Goal: Task Accomplishment & Management: Complete application form

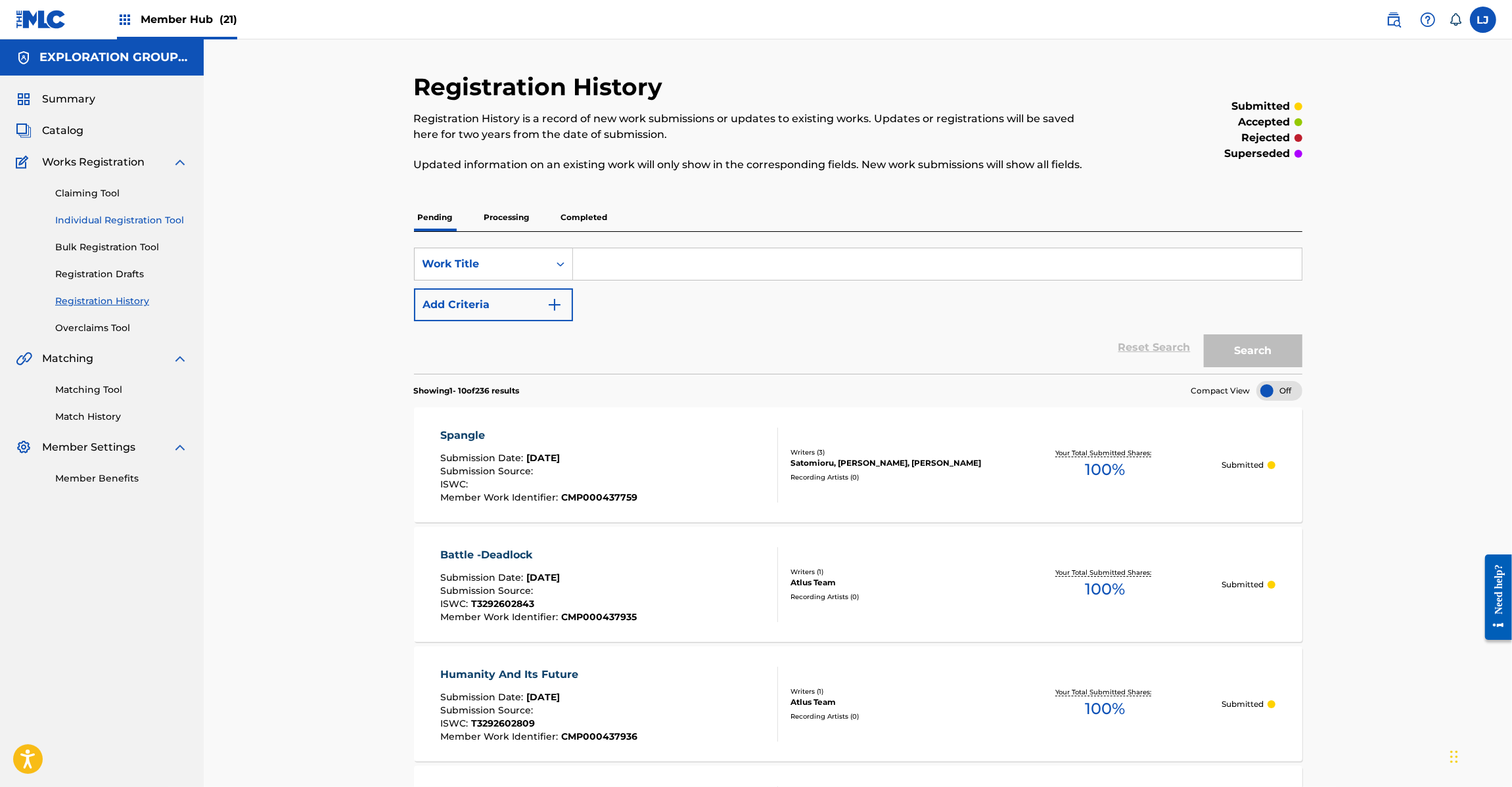
click at [73, 222] on link "Individual Registration Tool" at bounding box center [122, 220] width 133 height 14
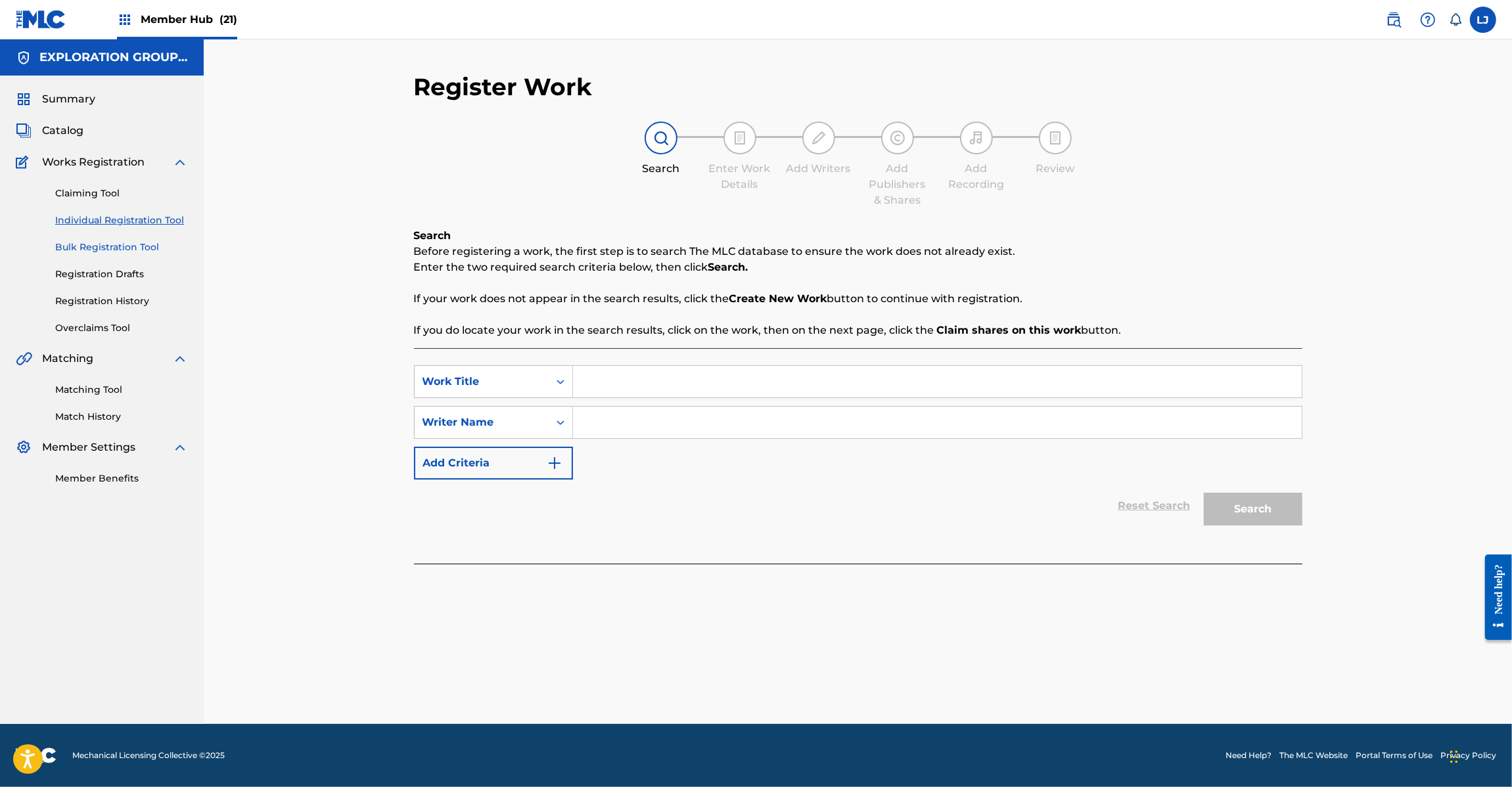
click at [71, 243] on link "Bulk Registration Tool" at bounding box center [122, 247] width 133 height 14
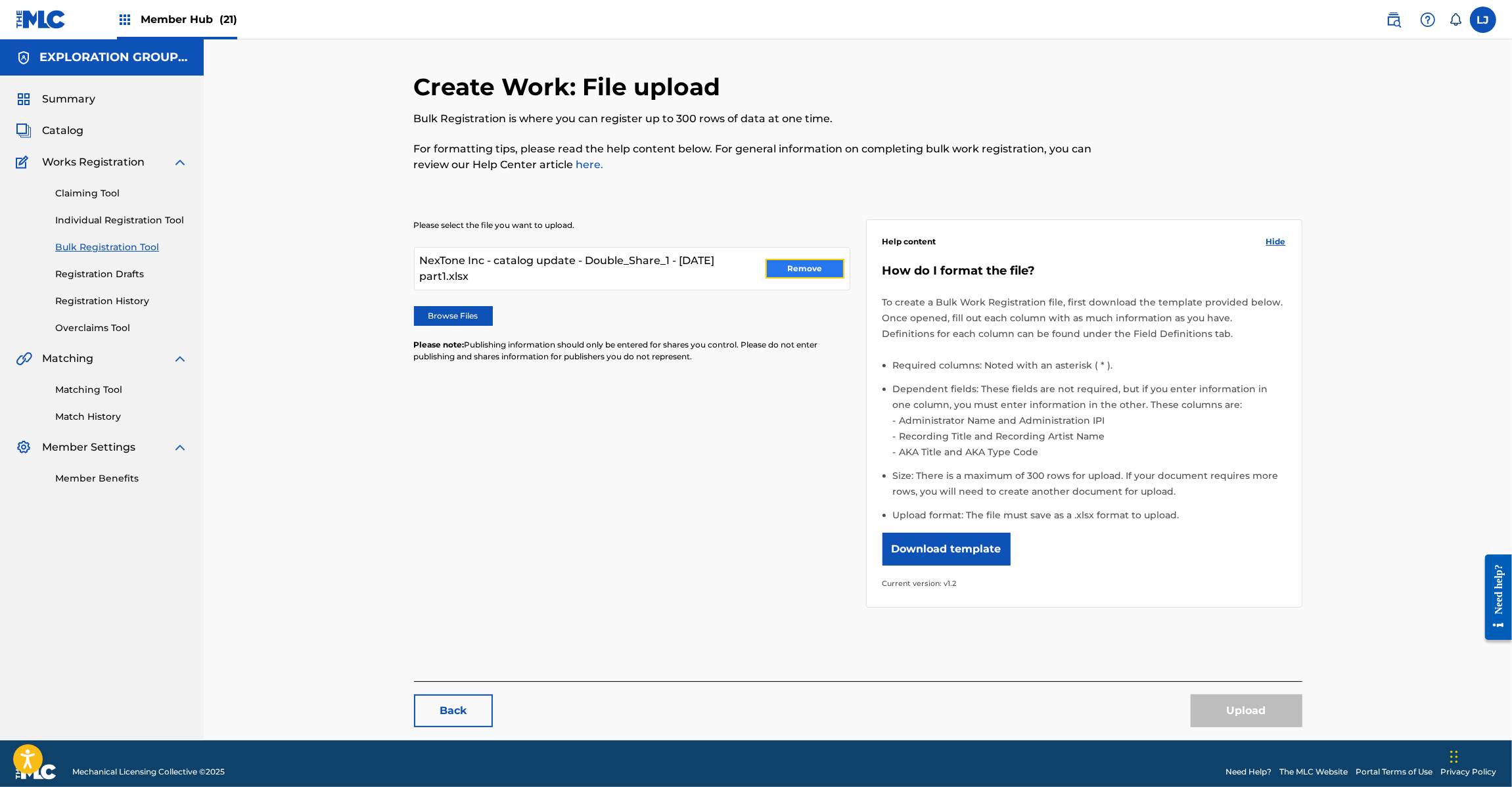
drag, startPoint x: 799, startPoint y: 264, endPoint x: 545, endPoint y: 293, distance: 255.7
click at [799, 264] on button "Remove" at bounding box center [805, 269] width 79 height 19
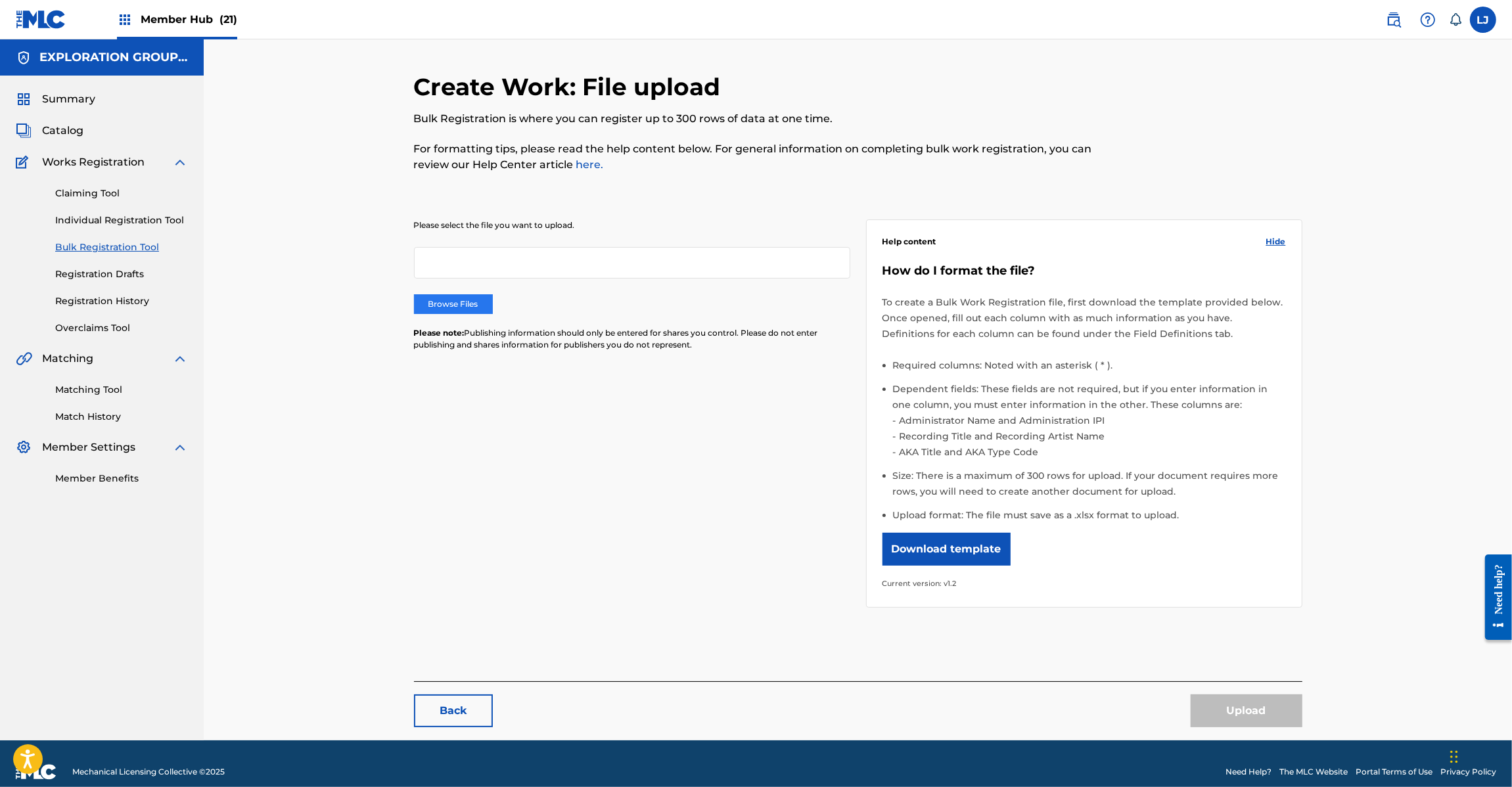
click at [439, 299] on label "Browse Files" at bounding box center [454, 304] width 79 height 19
click at [0, 0] on input "Browse Files" at bounding box center [0, 0] width 0 height 0
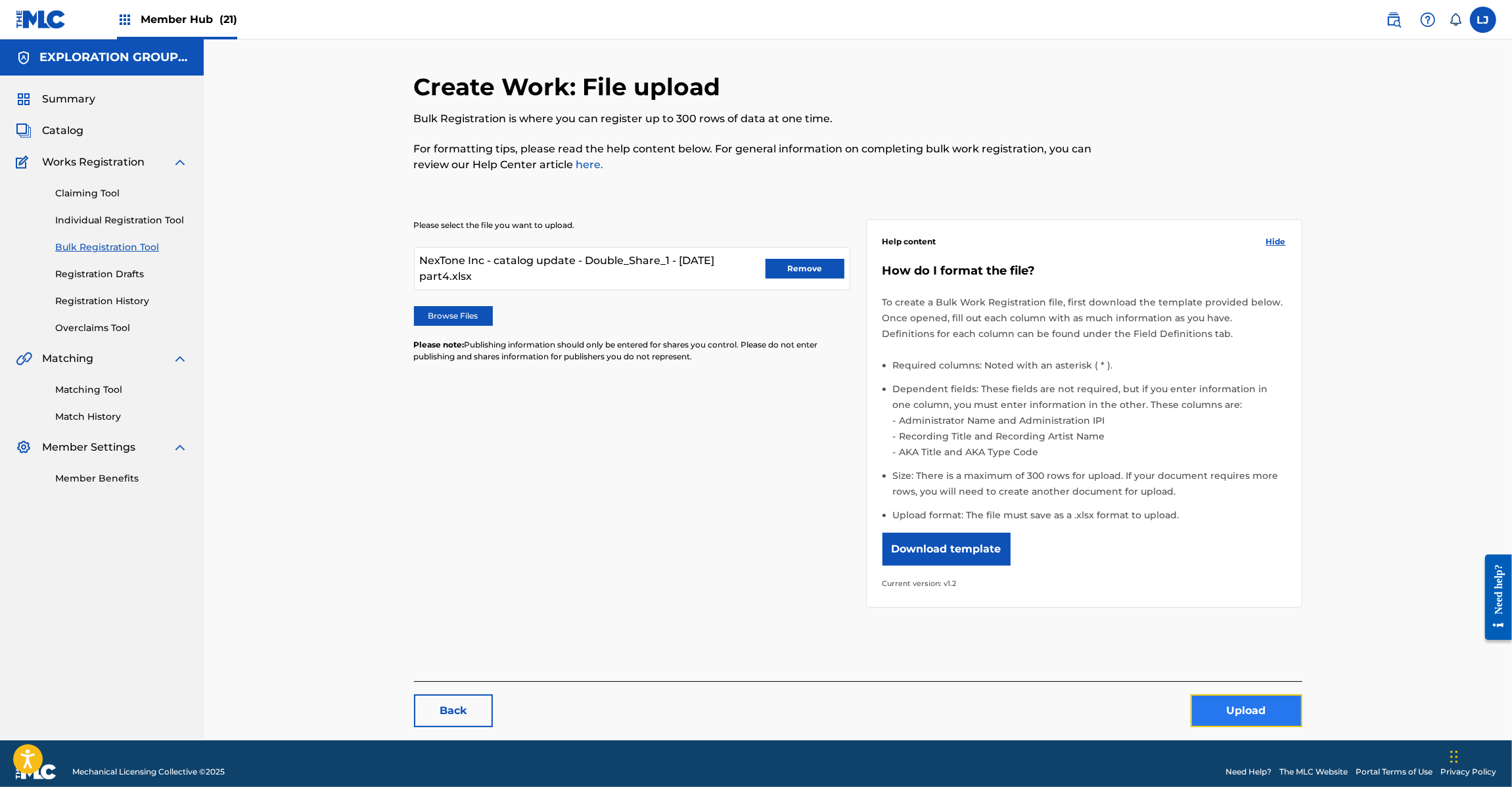
click at [1257, 697] on button "Upload" at bounding box center [1246, 711] width 112 height 33
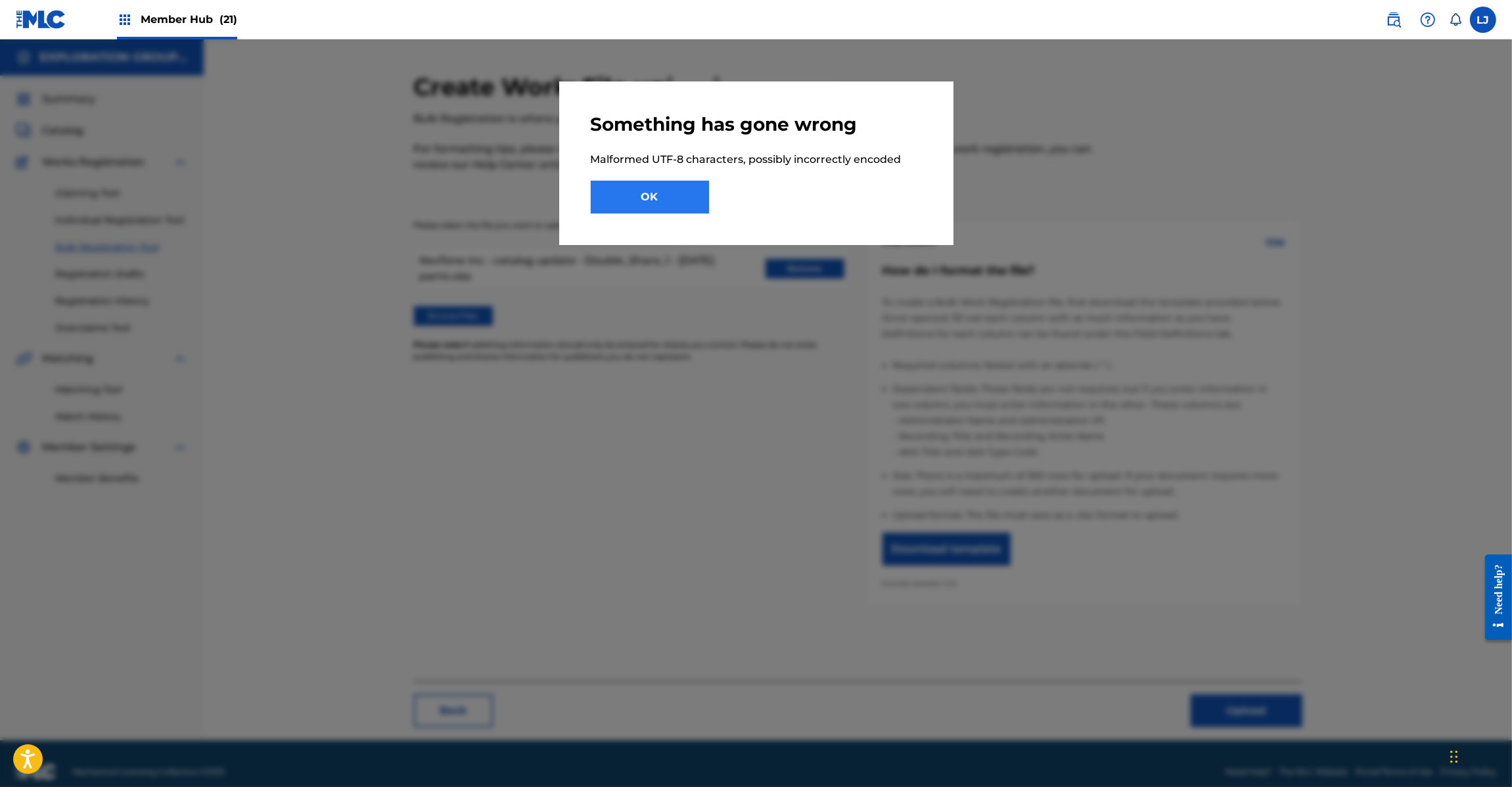
drag, startPoint x: 631, startPoint y: 177, endPoint x: 630, endPoint y: 187, distance: 10.0
click at [630, 187] on div "Something has gone wrong Malformed UTF-8 characters, possibly incorrectly encod…" at bounding box center [756, 163] width 331 height 100
click at [630, 187] on button "OK" at bounding box center [650, 197] width 118 height 33
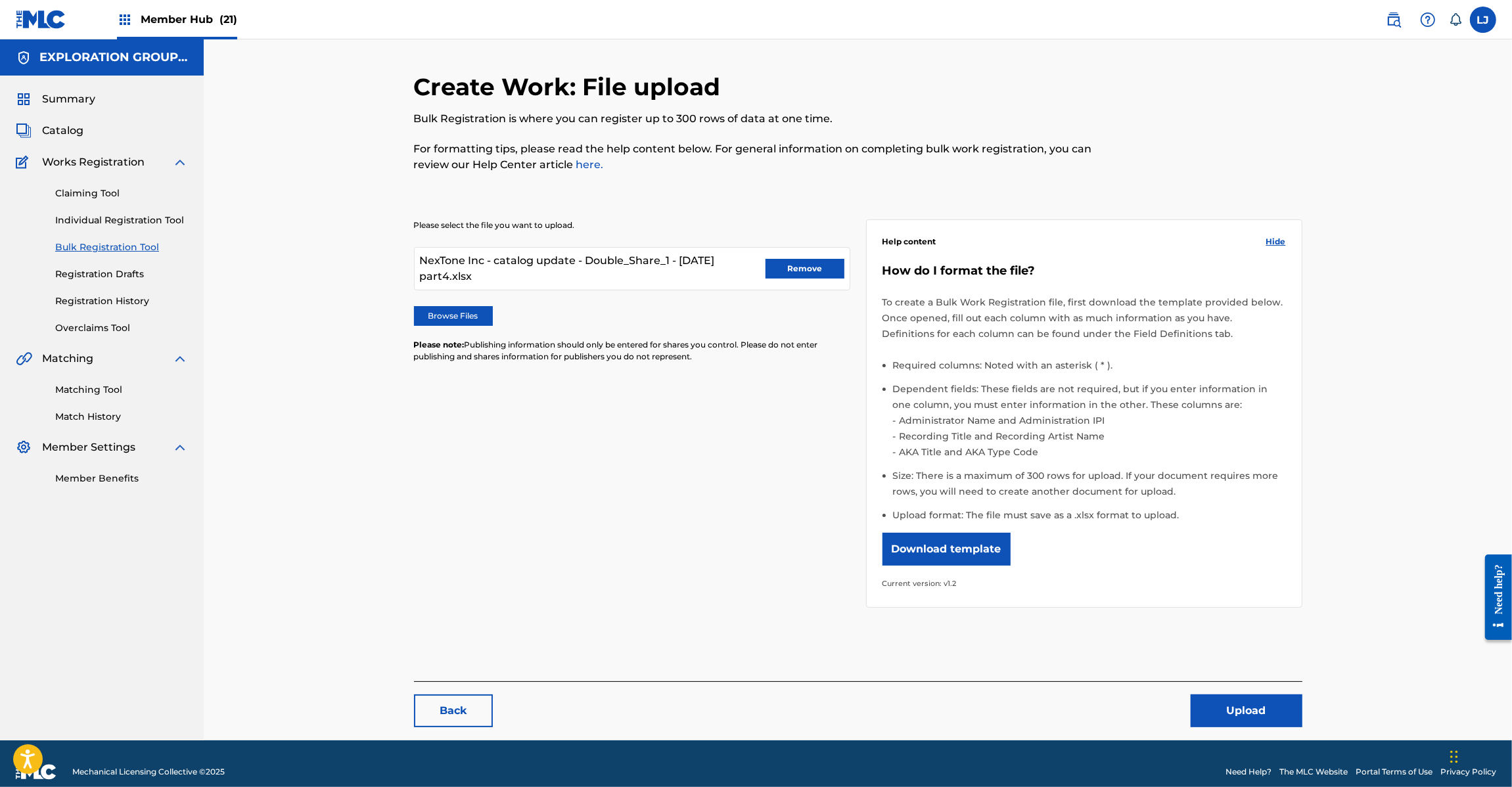
click at [31, 10] on img at bounding box center [41, 19] width 51 height 19
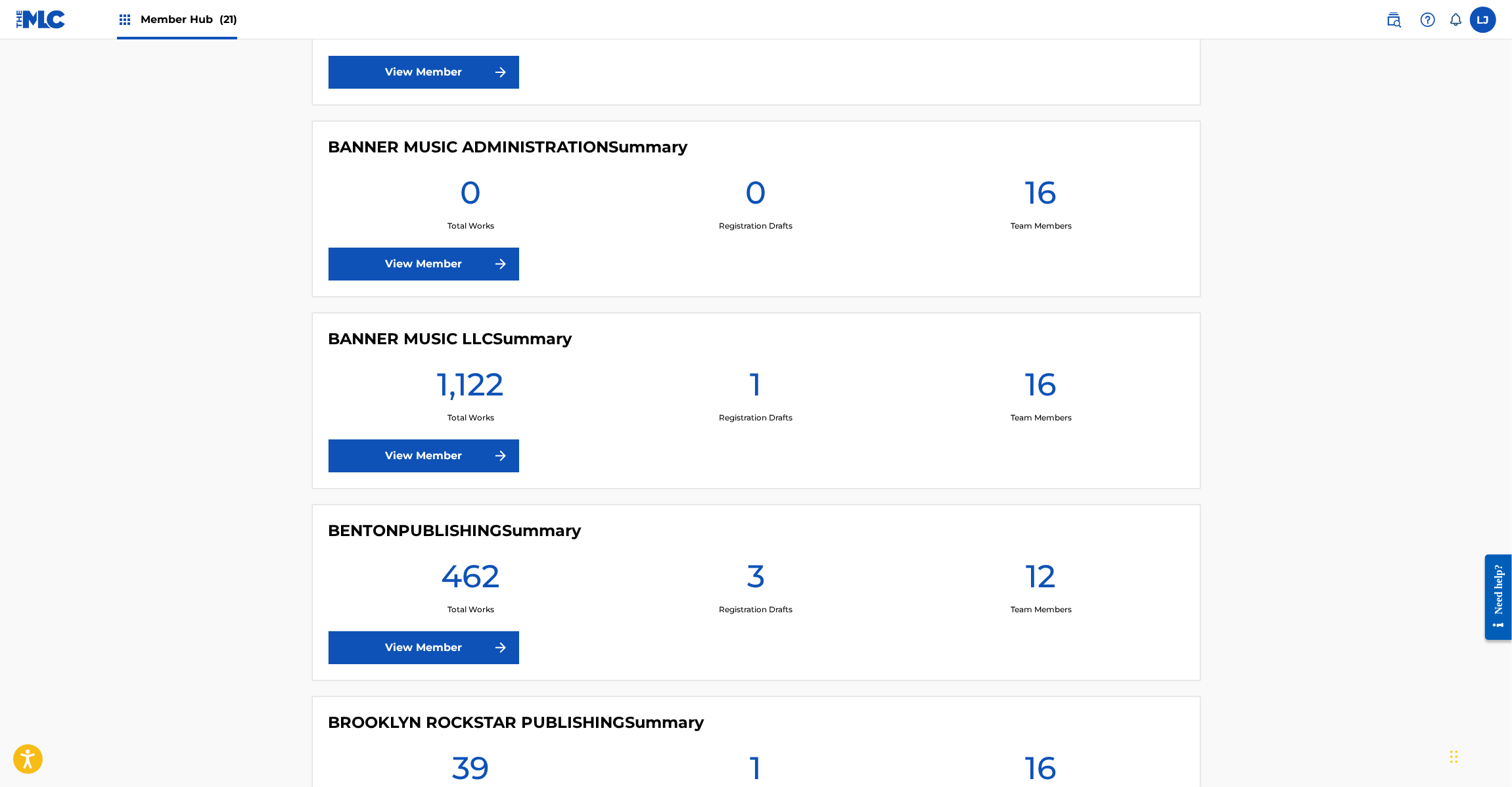
scroll to position [1972, 0]
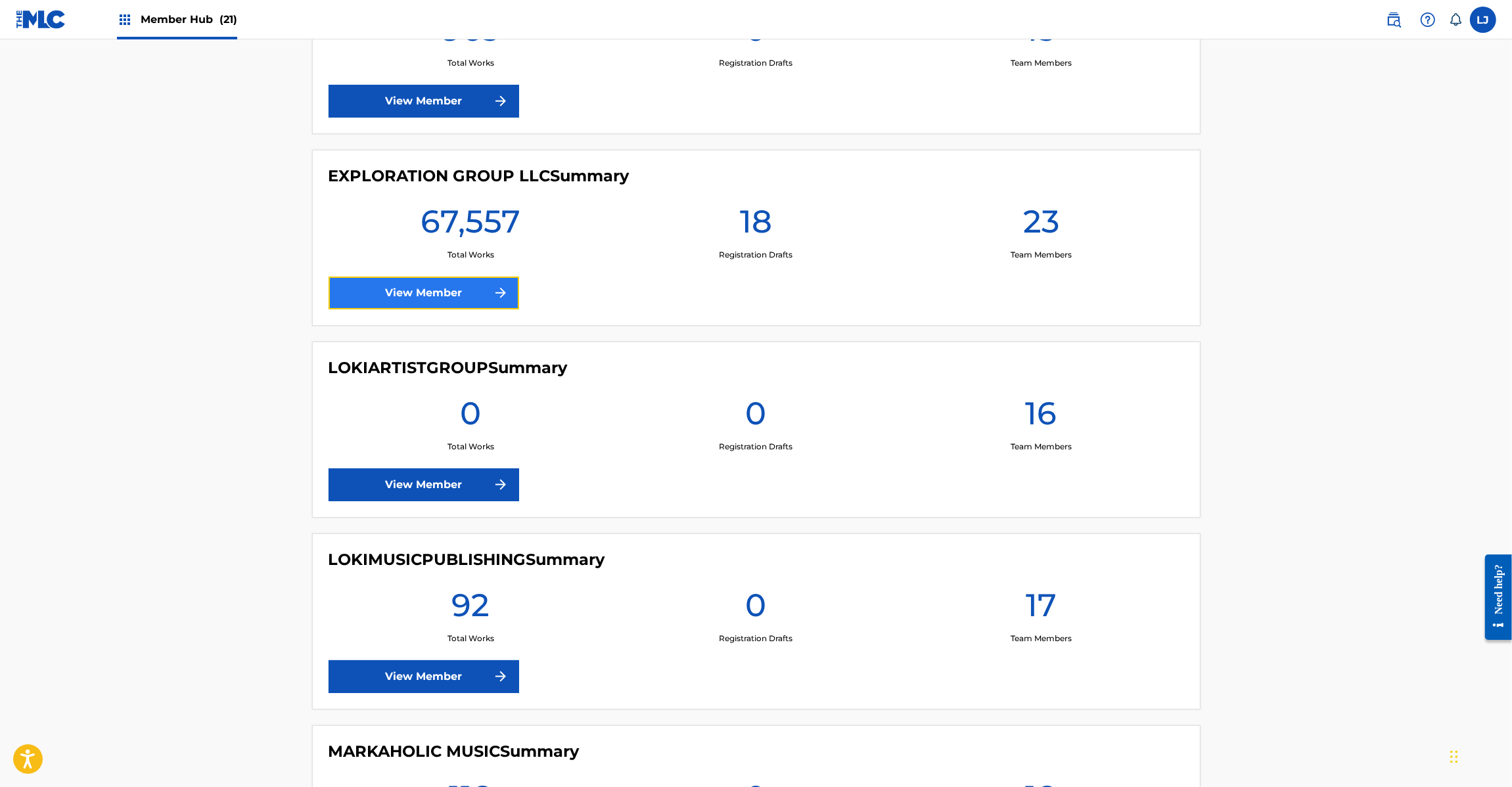
click at [390, 304] on link "View Member" at bounding box center [423, 292] width 190 height 33
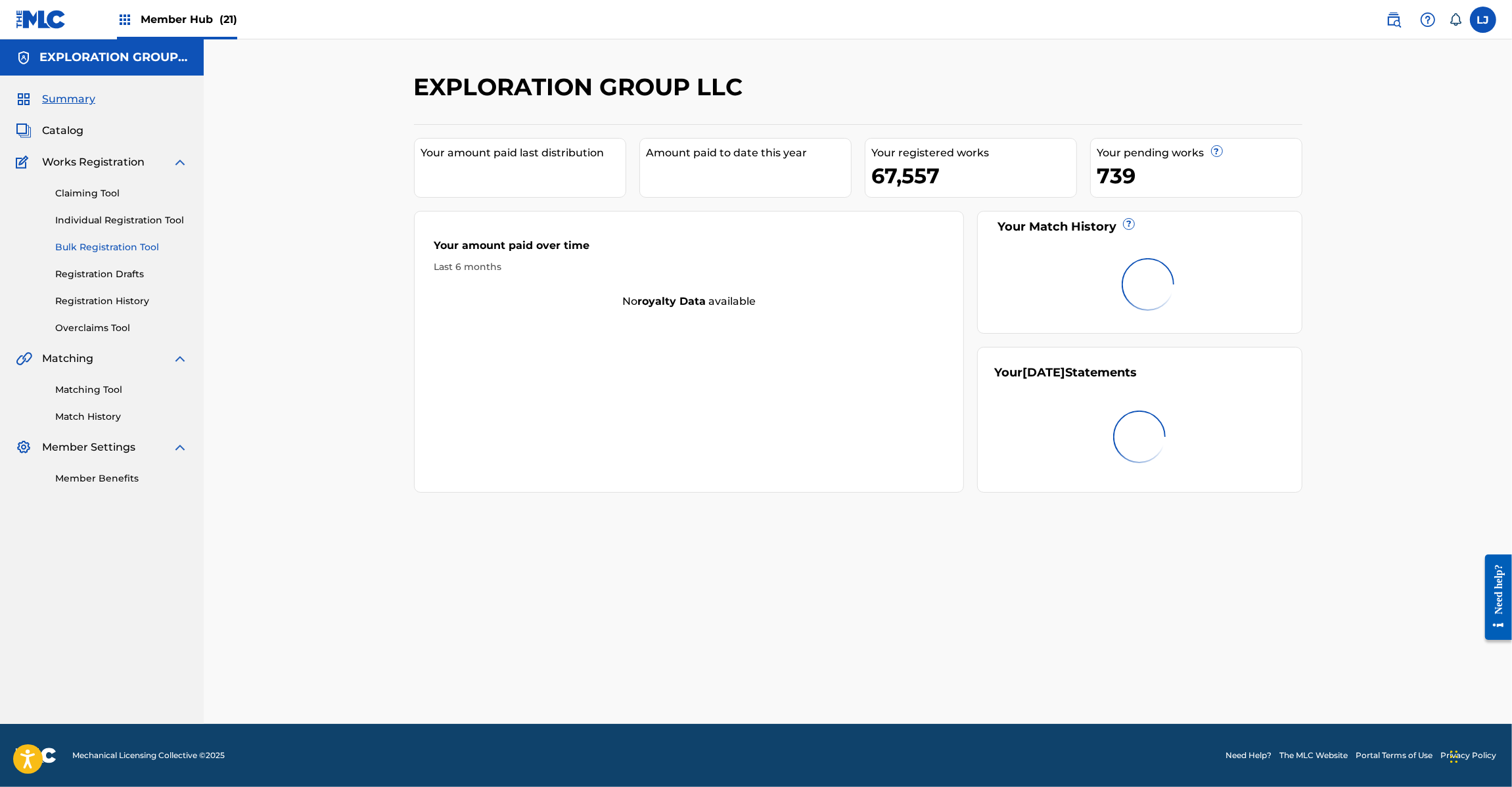
click at [78, 254] on link "Bulk Registration Tool" at bounding box center [122, 247] width 133 height 14
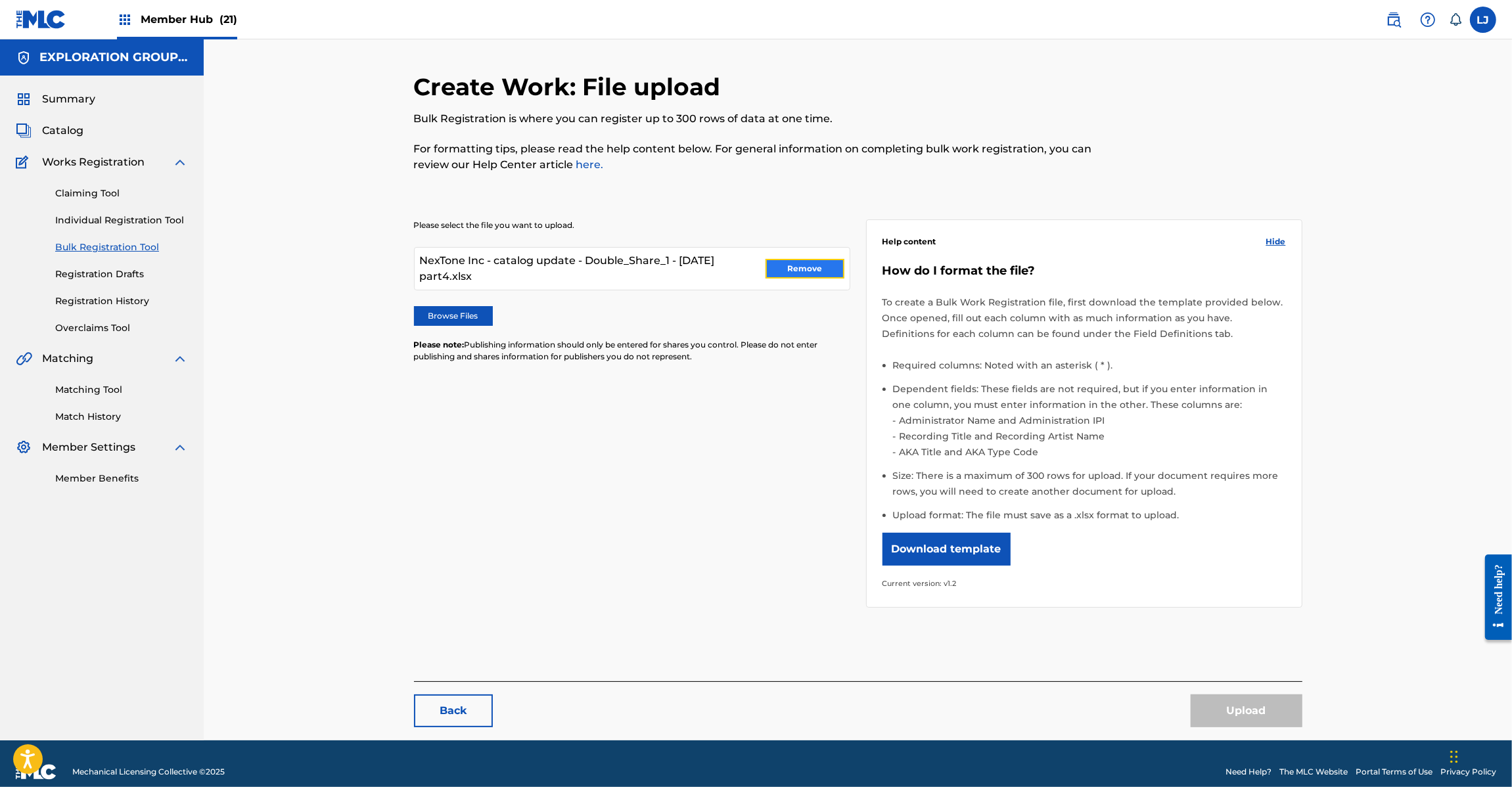
drag, startPoint x: 813, startPoint y: 270, endPoint x: 488, endPoint y: 319, distance: 328.7
click at [812, 270] on button "Remove" at bounding box center [805, 269] width 79 height 19
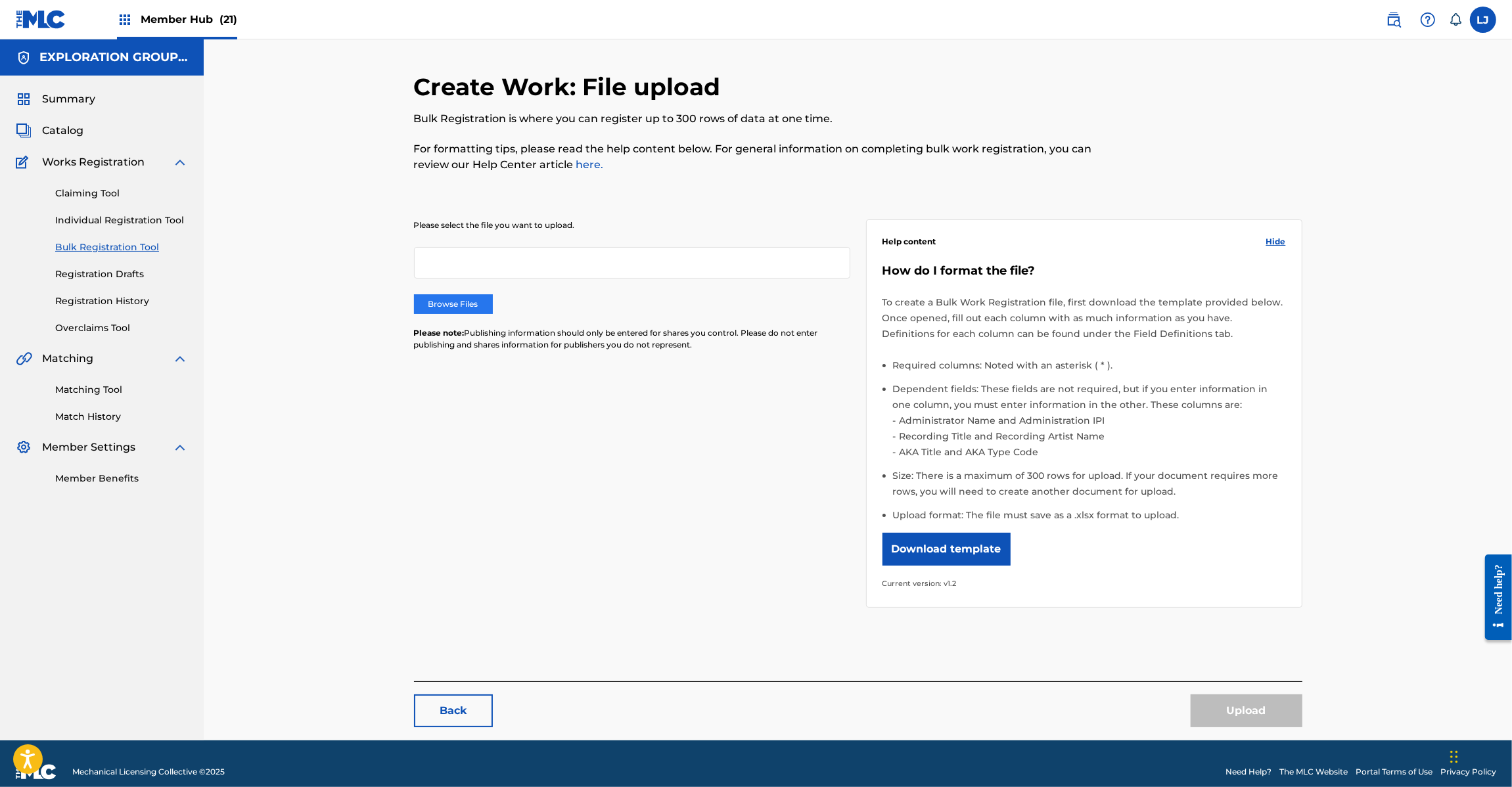
click at [449, 310] on label "Browse Files" at bounding box center [454, 304] width 79 height 19
click at [0, 0] on input "Browse Files" at bounding box center [0, 0] width 0 height 0
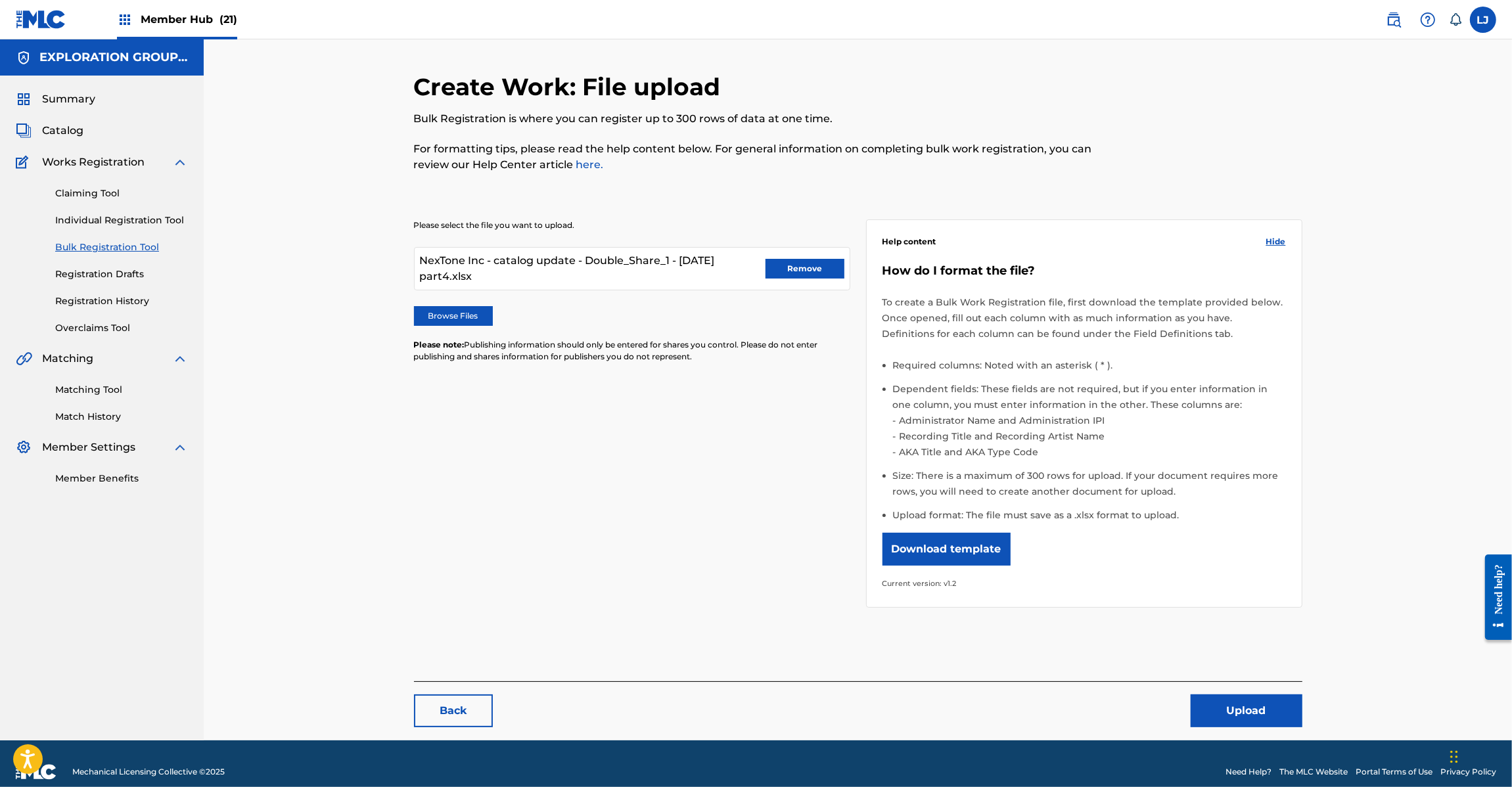
click at [582, 184] on div "Create Work: File upload Bulk Registration is where you can register up to 300 …" at bounding box center [756, 130] width 684 height 116
click at [1213, 707] on button "Upload" at bounding box center [1246, 711] width 112 height 33
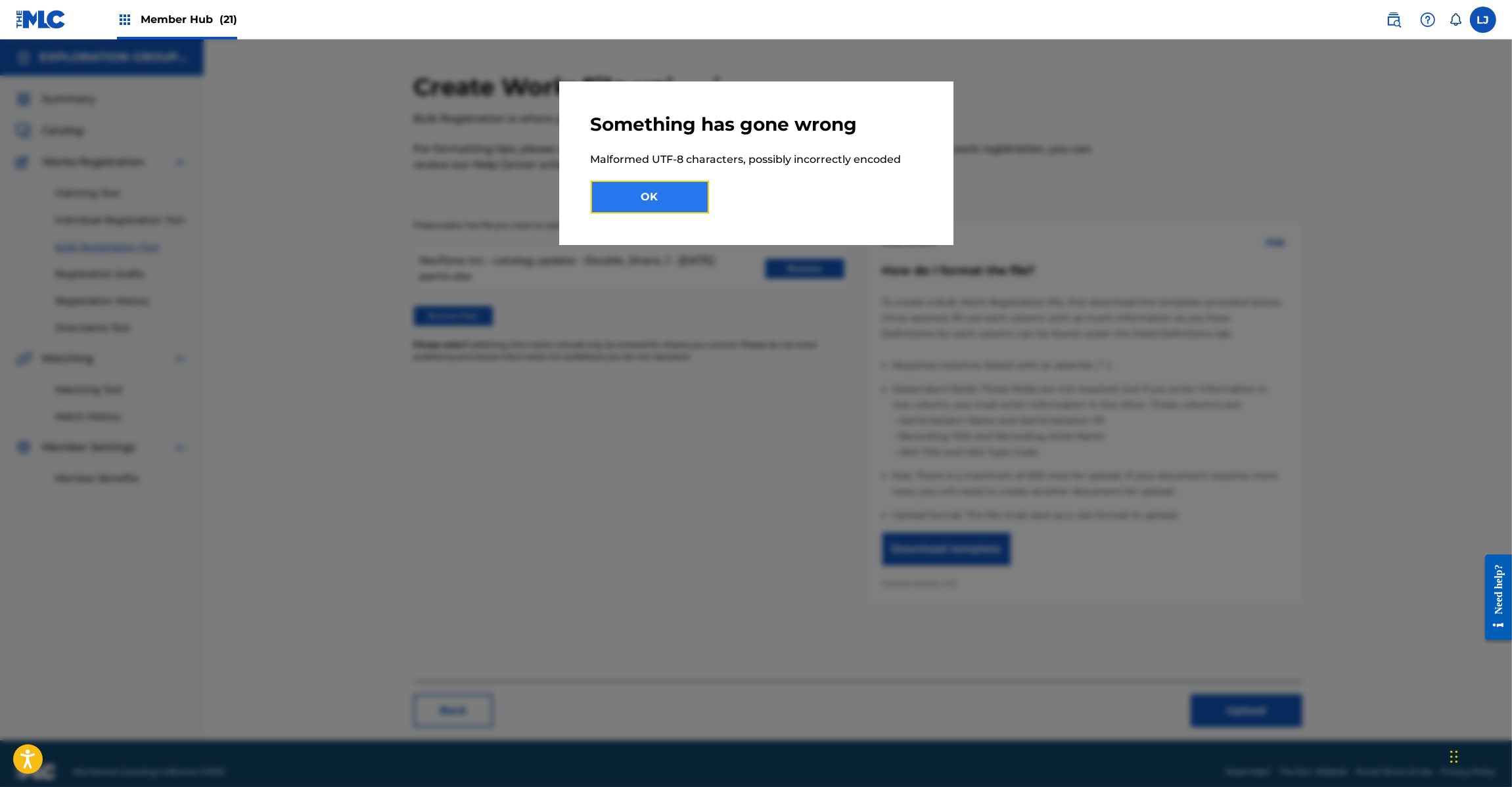
click at [647, 188] on button "OK" at bounding box center [650, 197] width 118 height 33
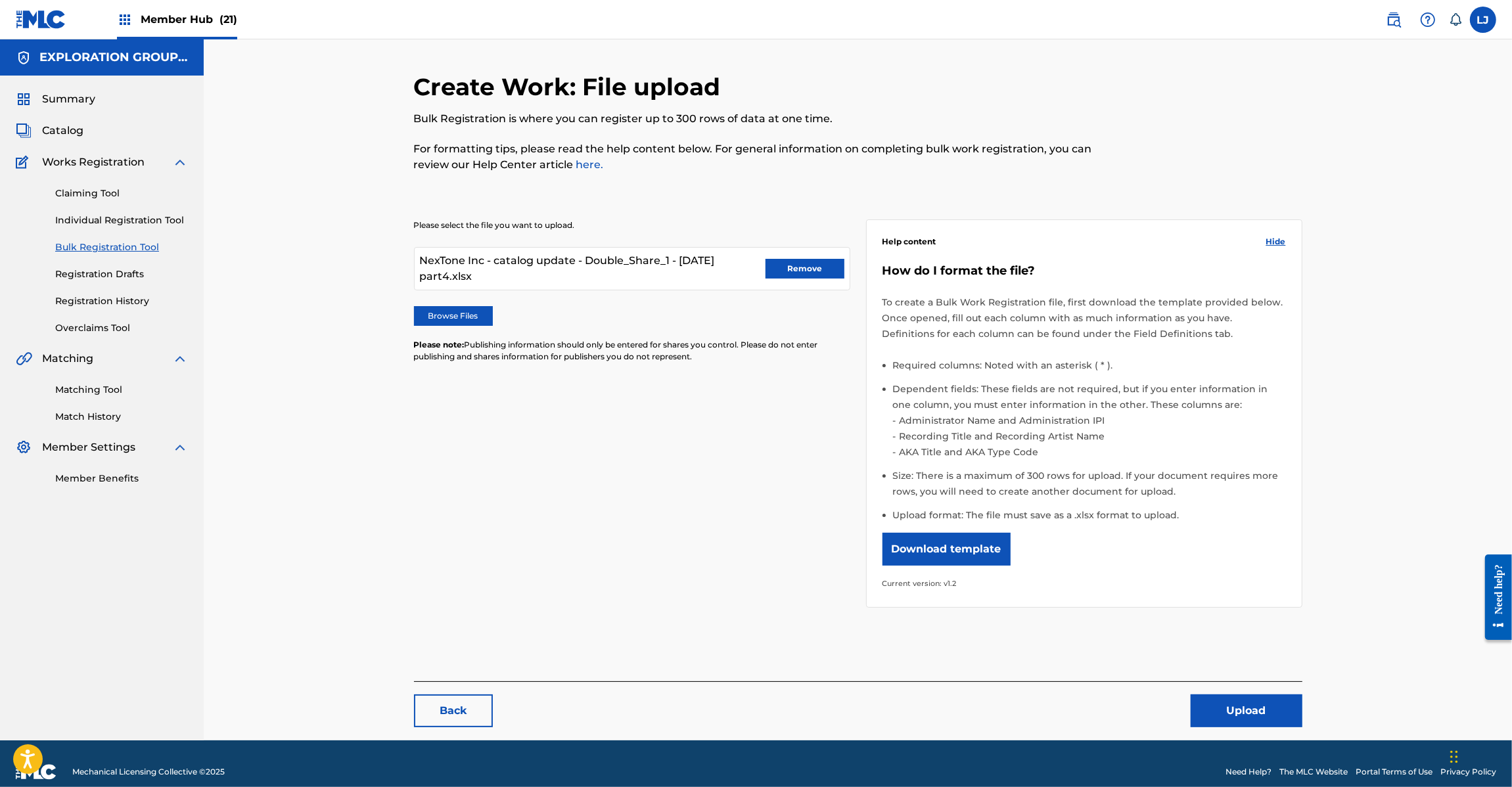
click at [30, 21] on img at bounding box center [41, 19] width 51 height 19
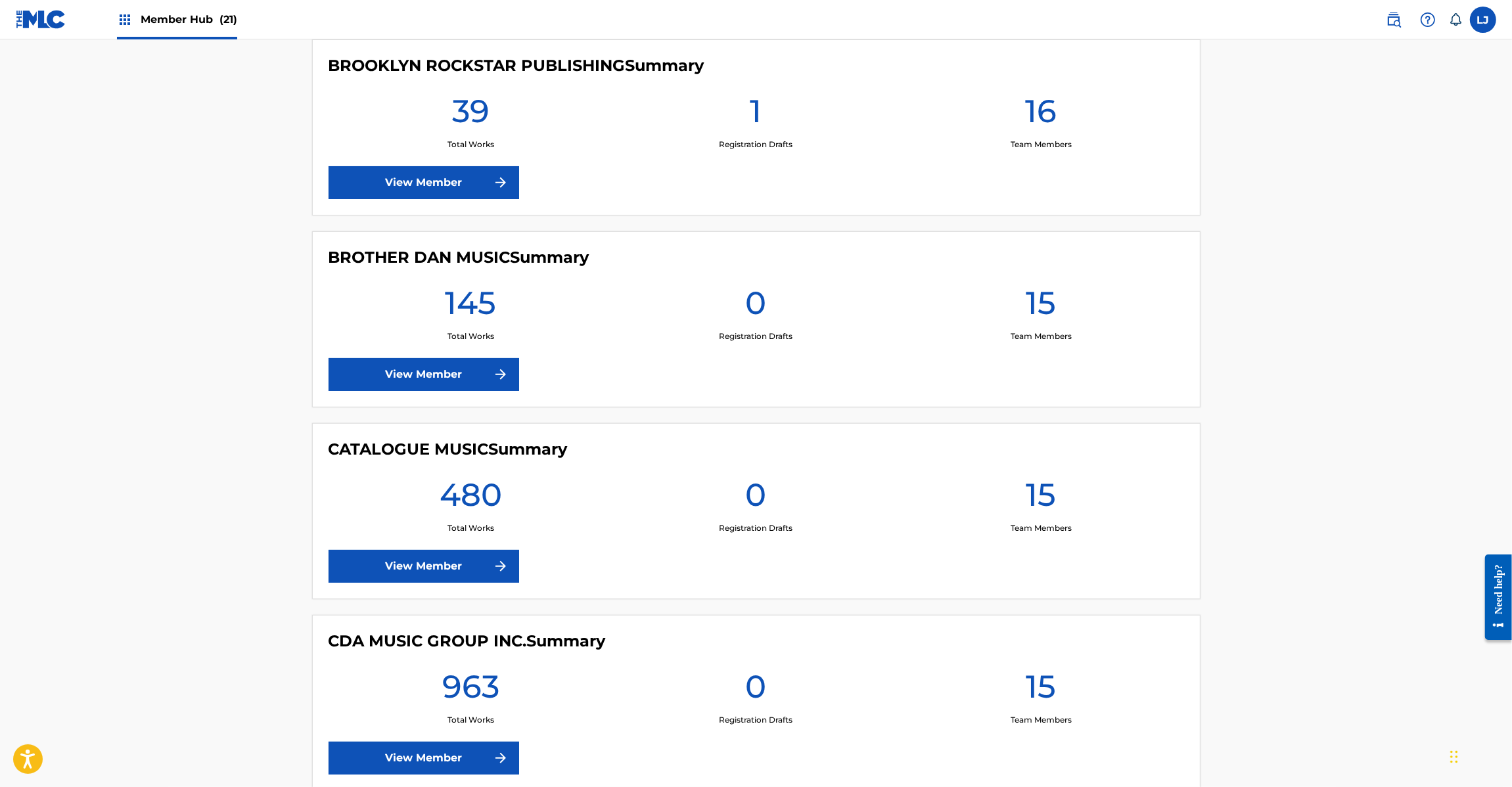
scroll to position [1972, 0]
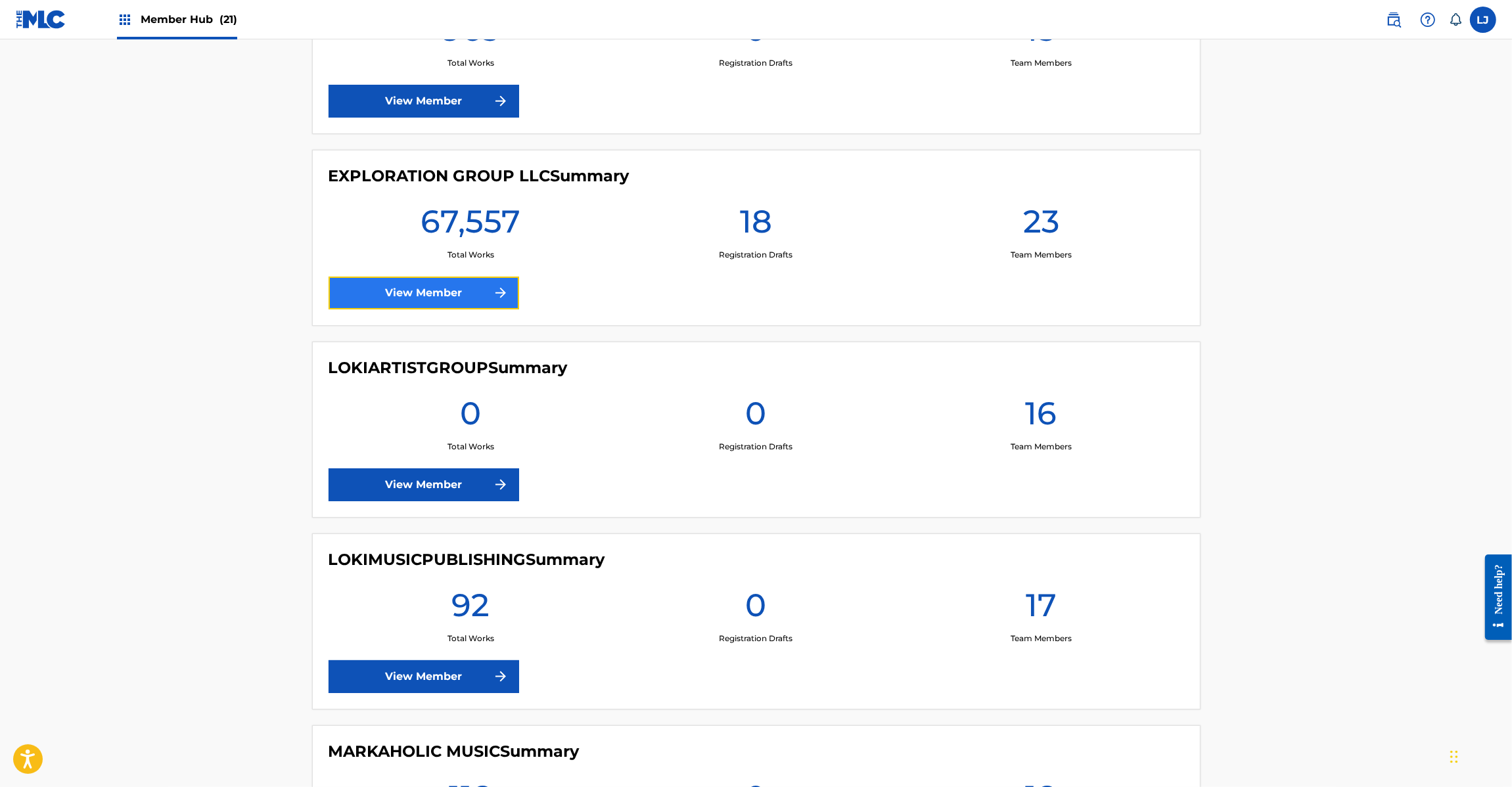
click at [373, 285] on link "View Member" at bounding box center [423, 292] width 190 height 33
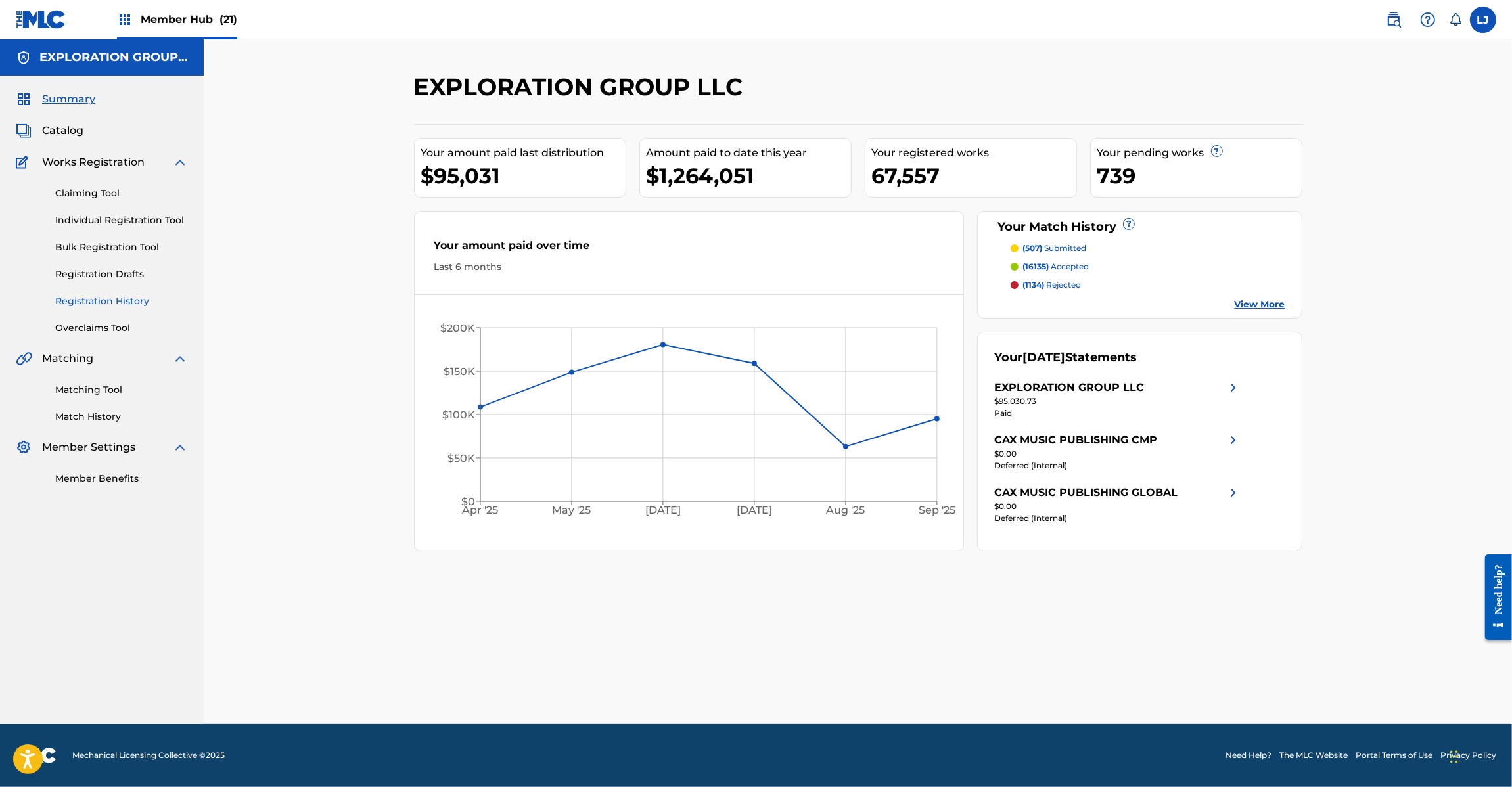
click at [77, 301] on link "Registration History" at bounding box center [122, 301] width 133 height 14
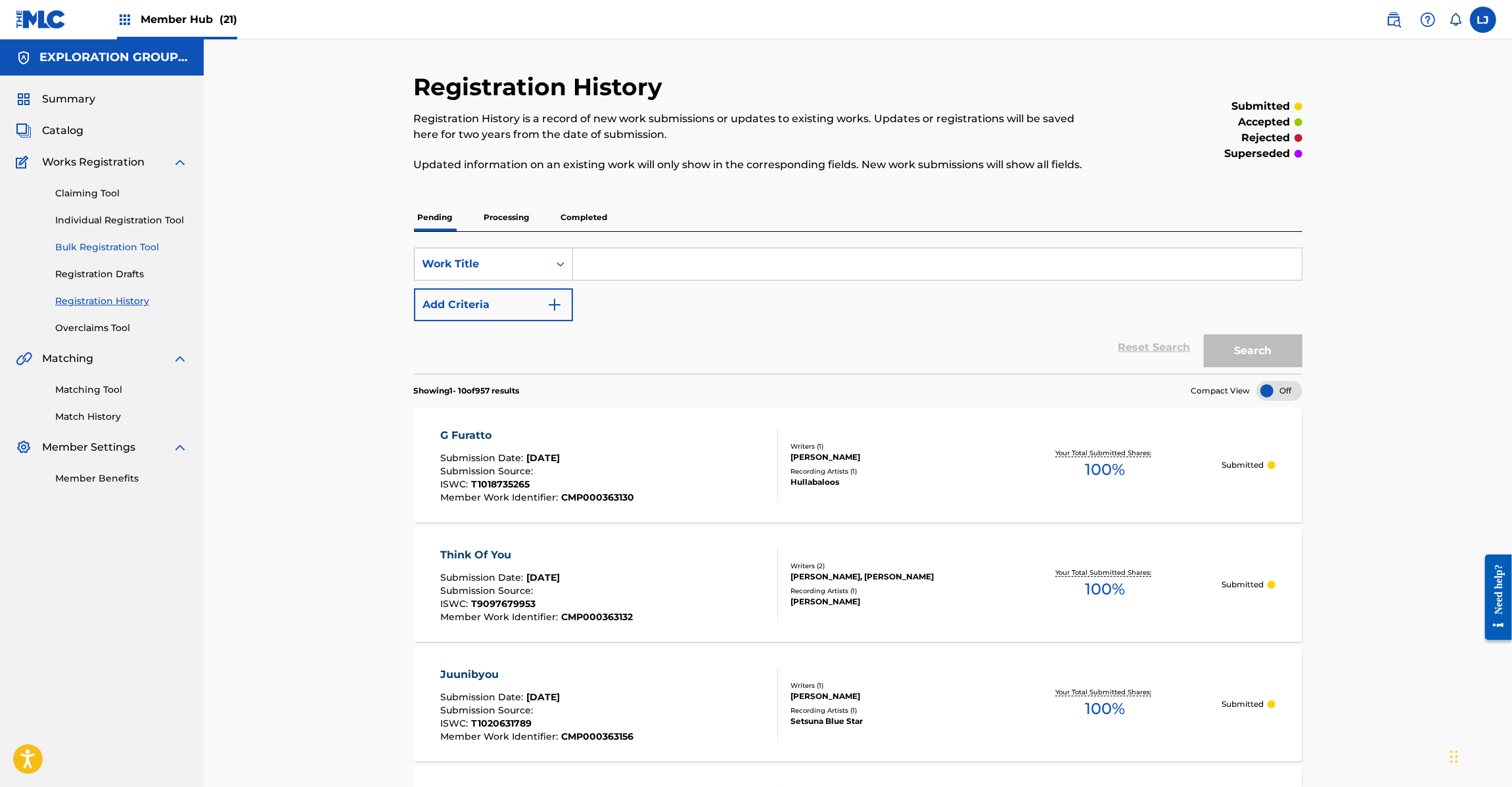
click at [107, 253] on link "Bulk Registration Tool" at bounding box center [122, 247] width 133 height 14
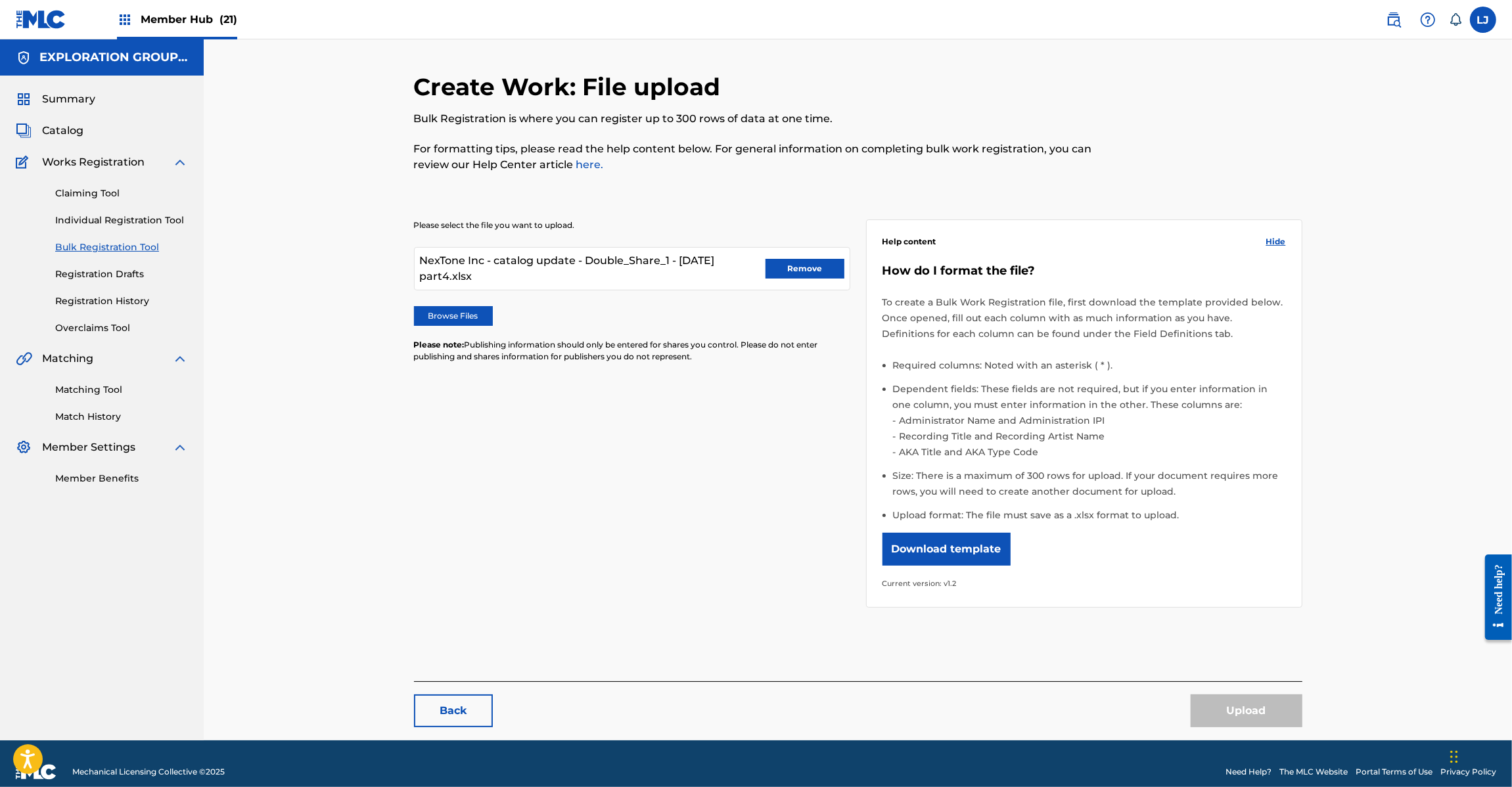
click at [36, 21] on img at bounding box center [41, 19] width 51 height 19
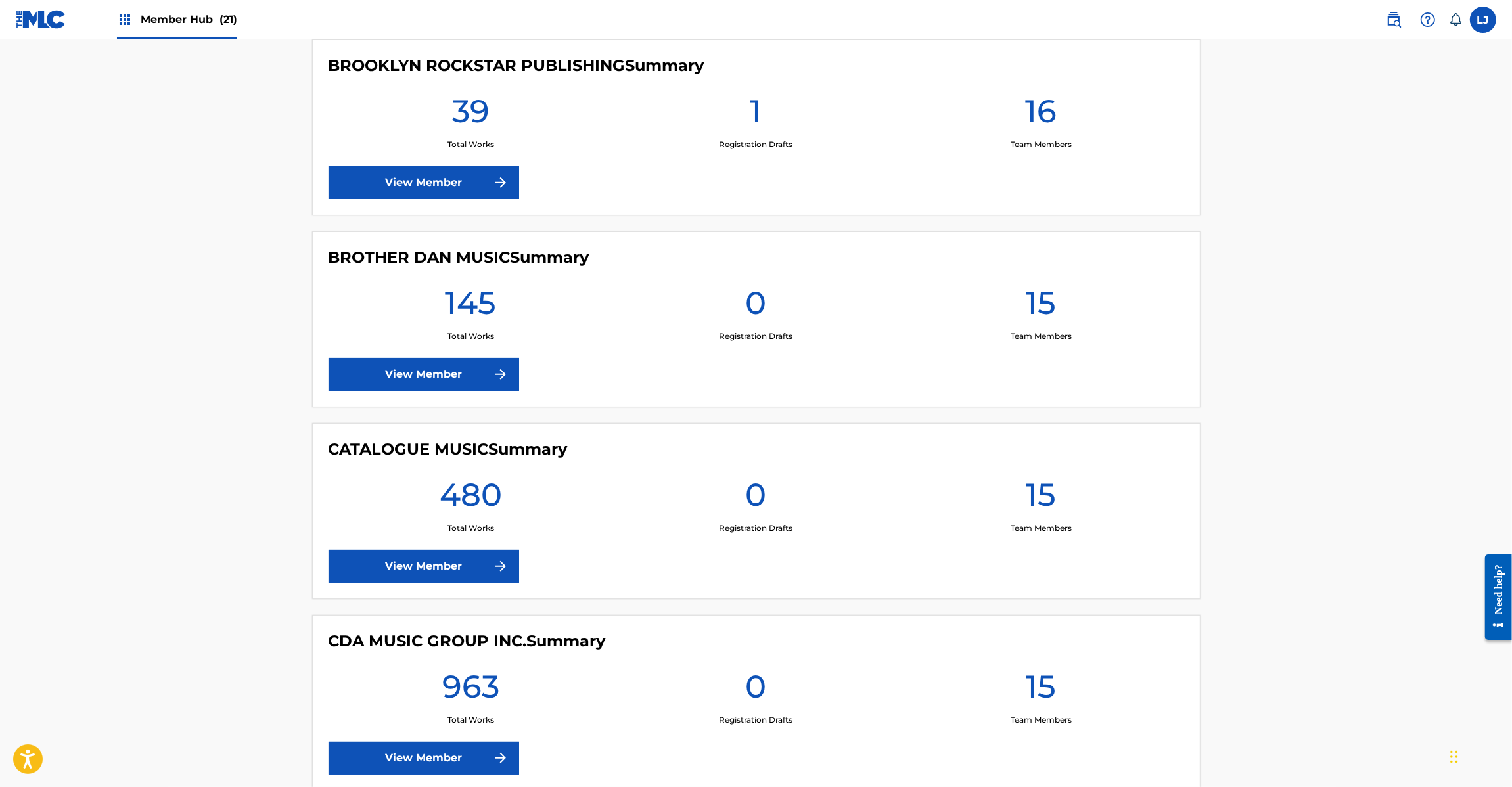
scroll to position [1972, 0]
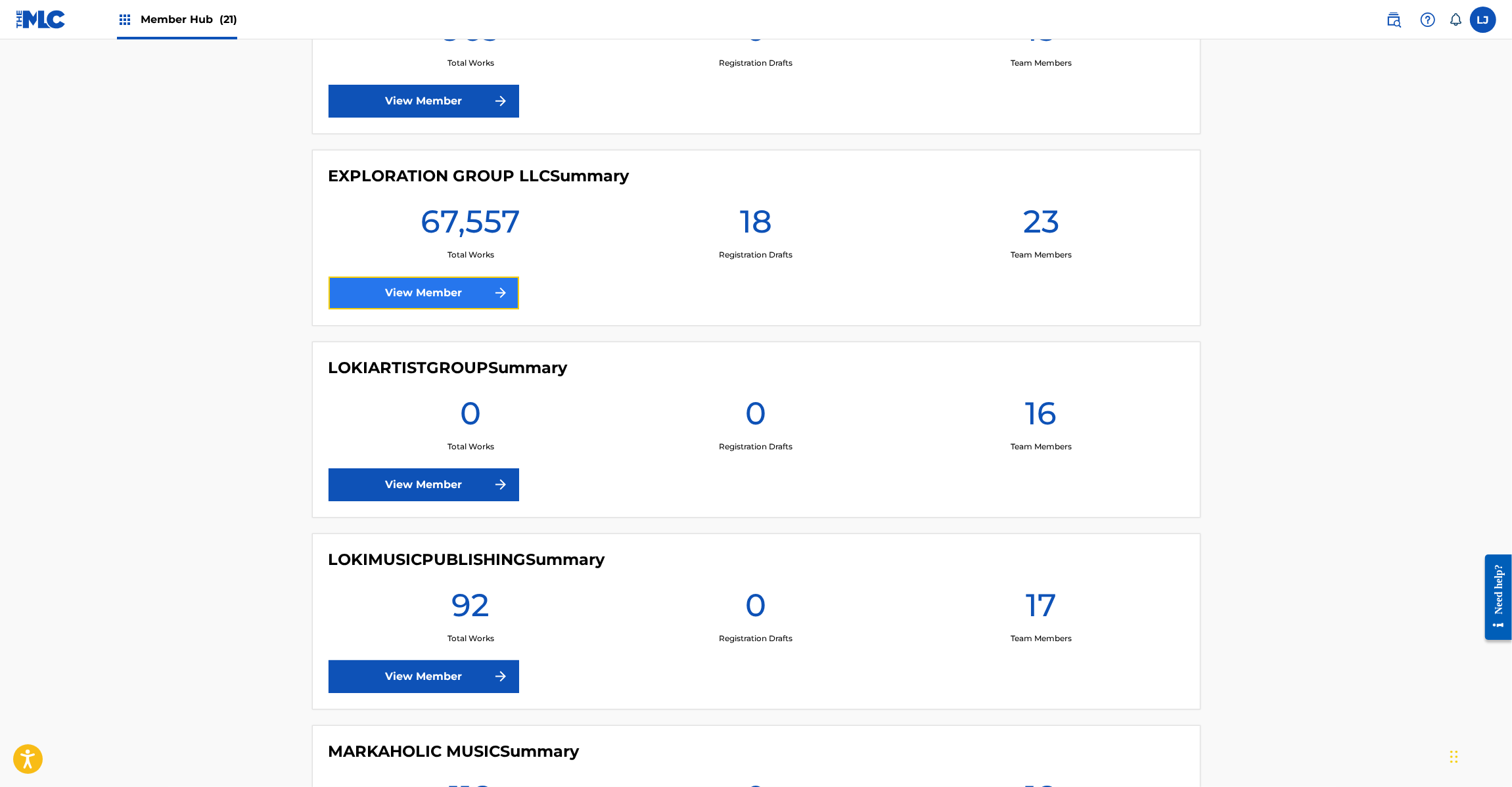
click at [425, 283] on link "View Member" at bounding box center [423, 292] width 190 height 33
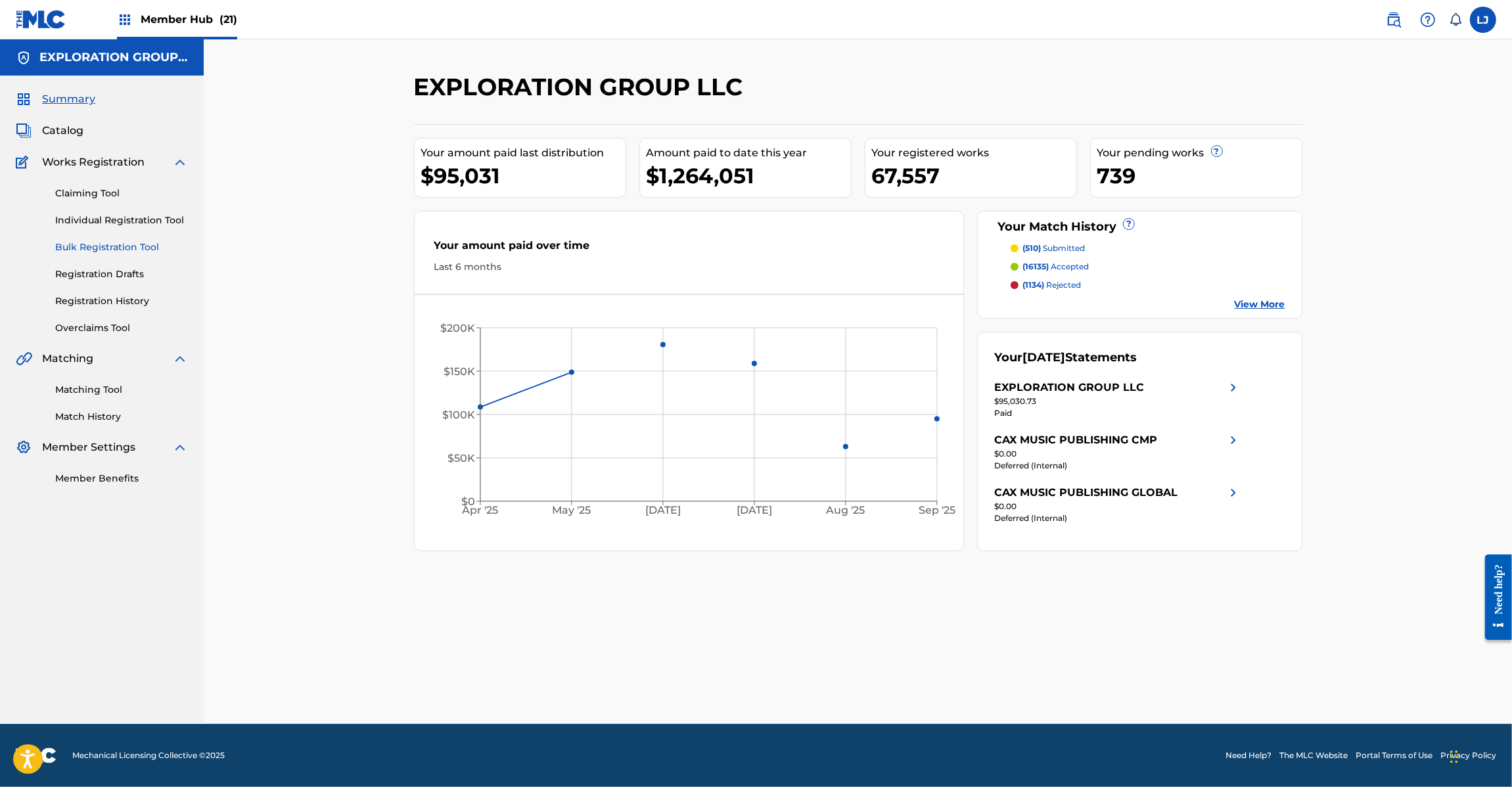
click at [80, 247] on link "Bulk Registration Tool" at bounding box center [122, 247] width 133 height 14
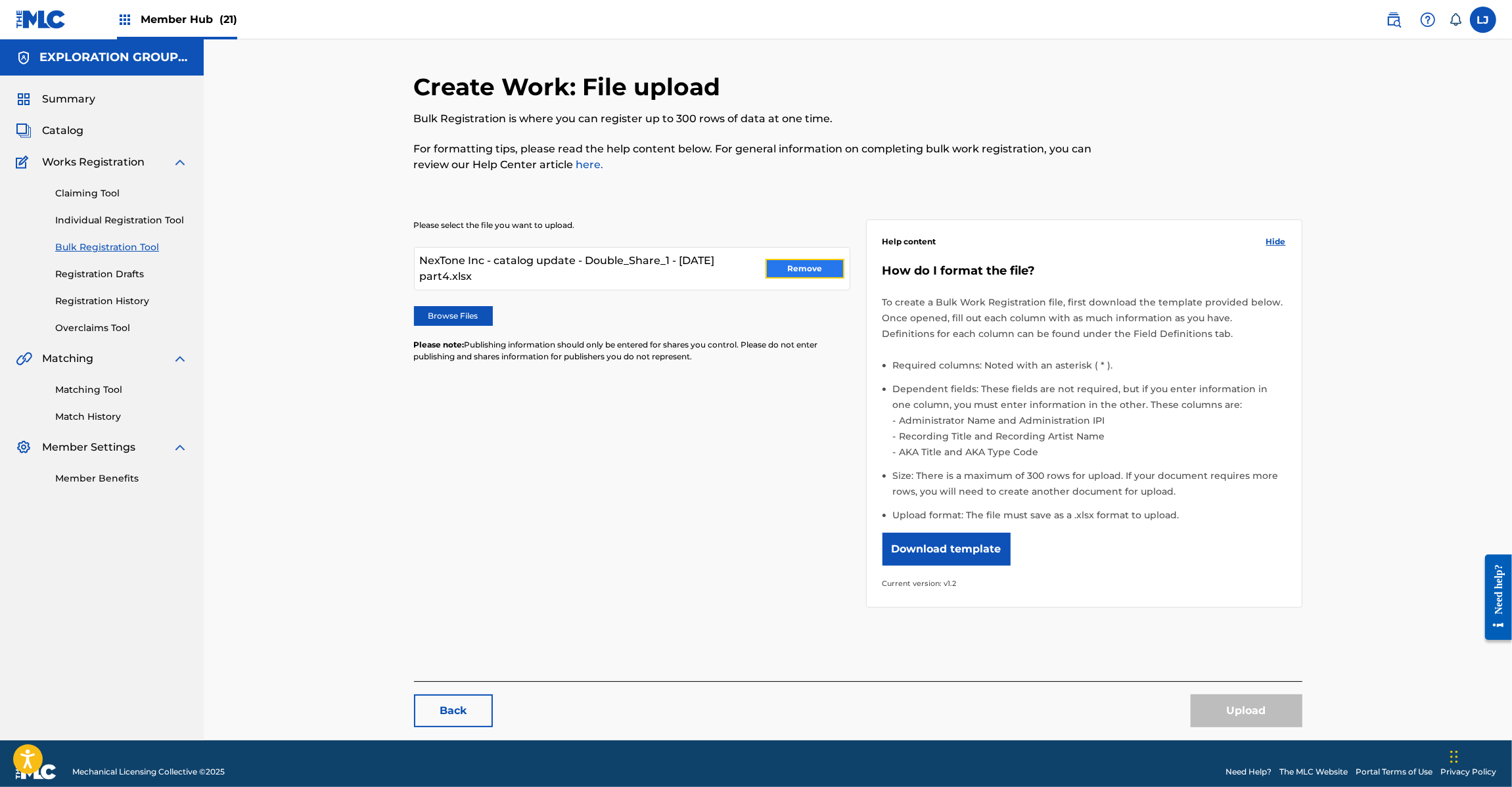
click at [779, 263] on button "Remove" at bounding box center [805, 269] width 79 height 19
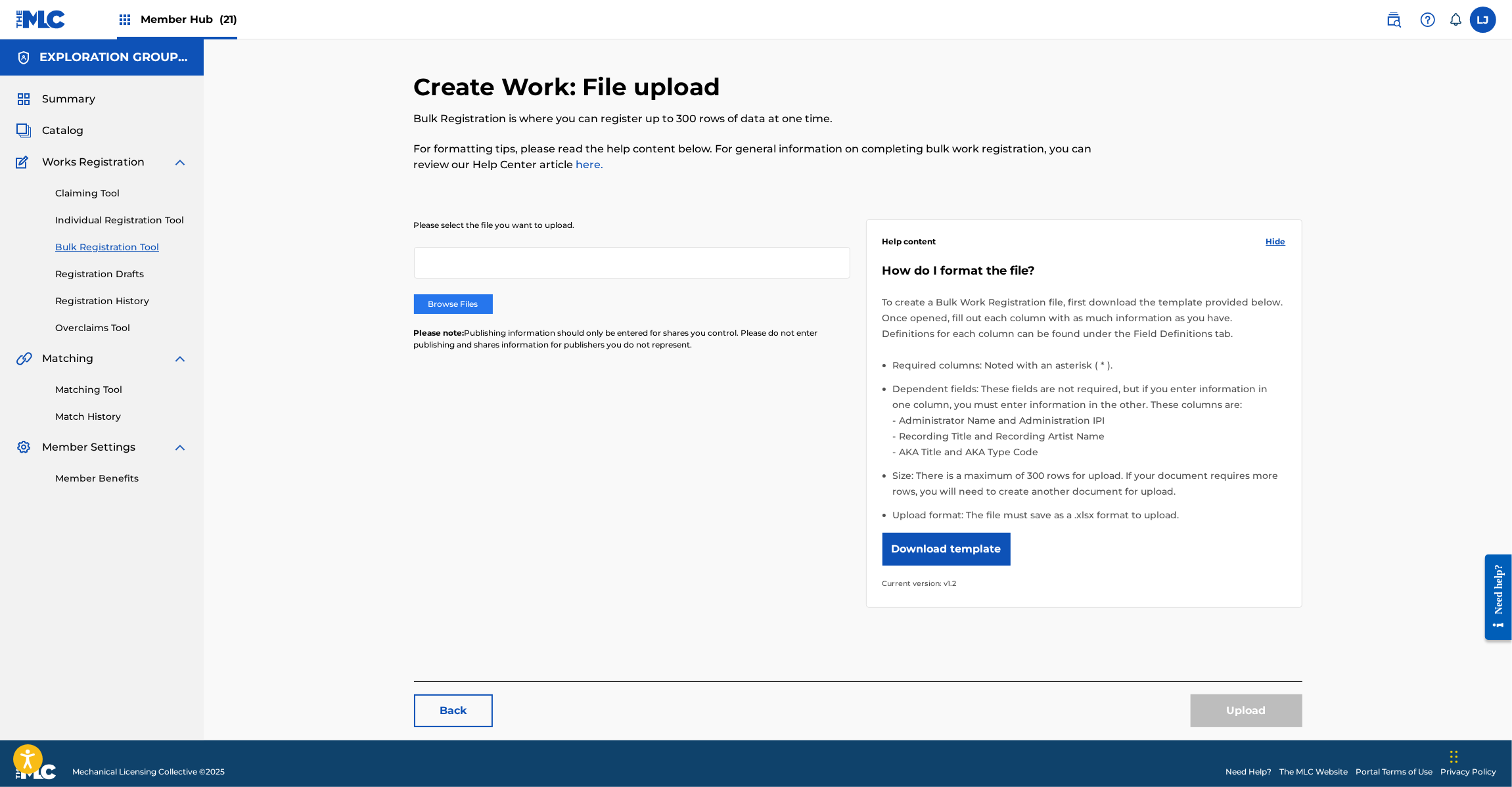
click at [434, 301] on label "Browse Files" at bounding box center [454, 304] width 79 height 19
click at [0, 0] on input "Browse Files" at bounding box center [0, 0] width 0 height 0
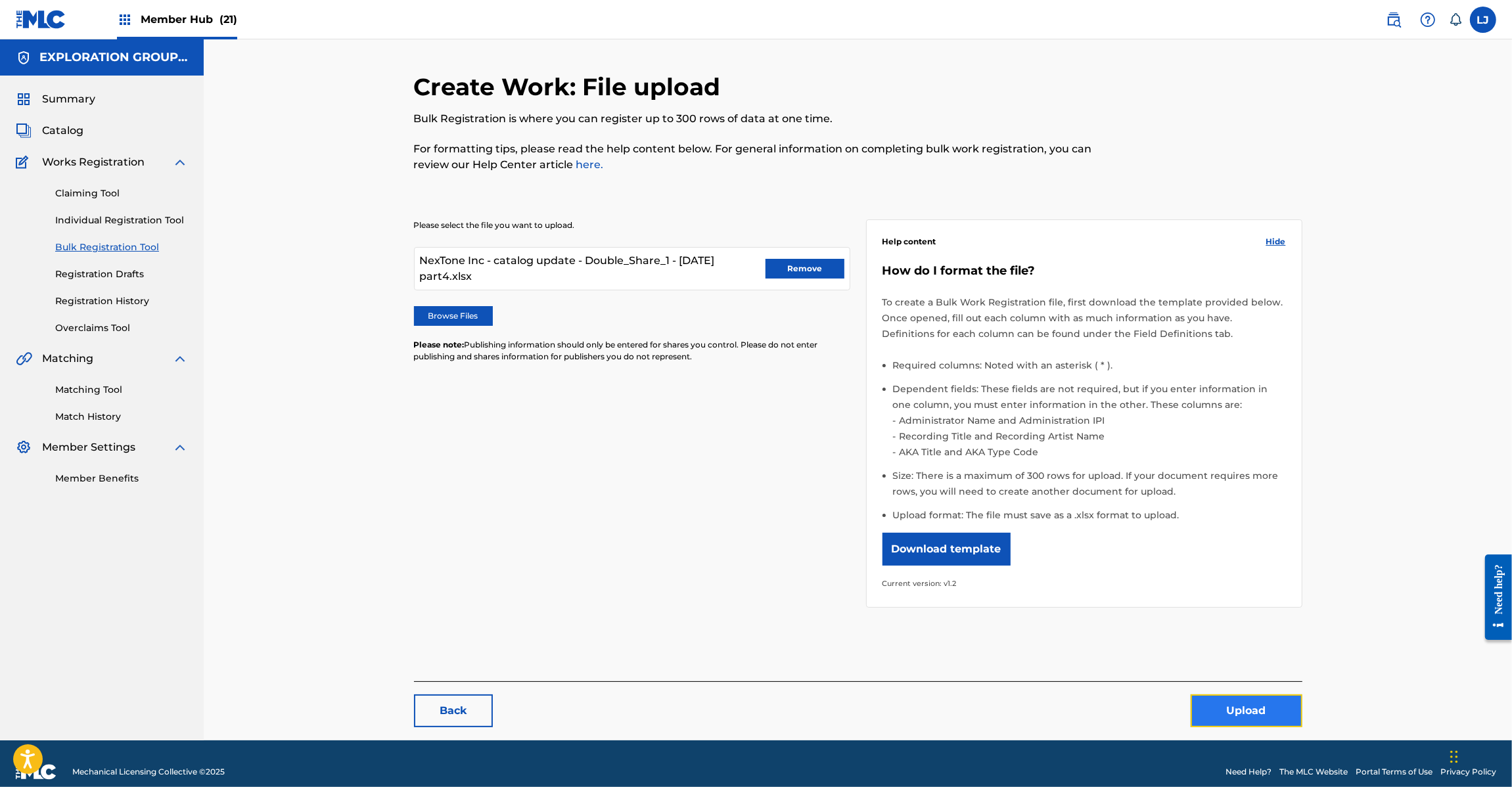
click at [1248, 716] on button "Upload" at bounding box center [1246, 711] width 112 height 33
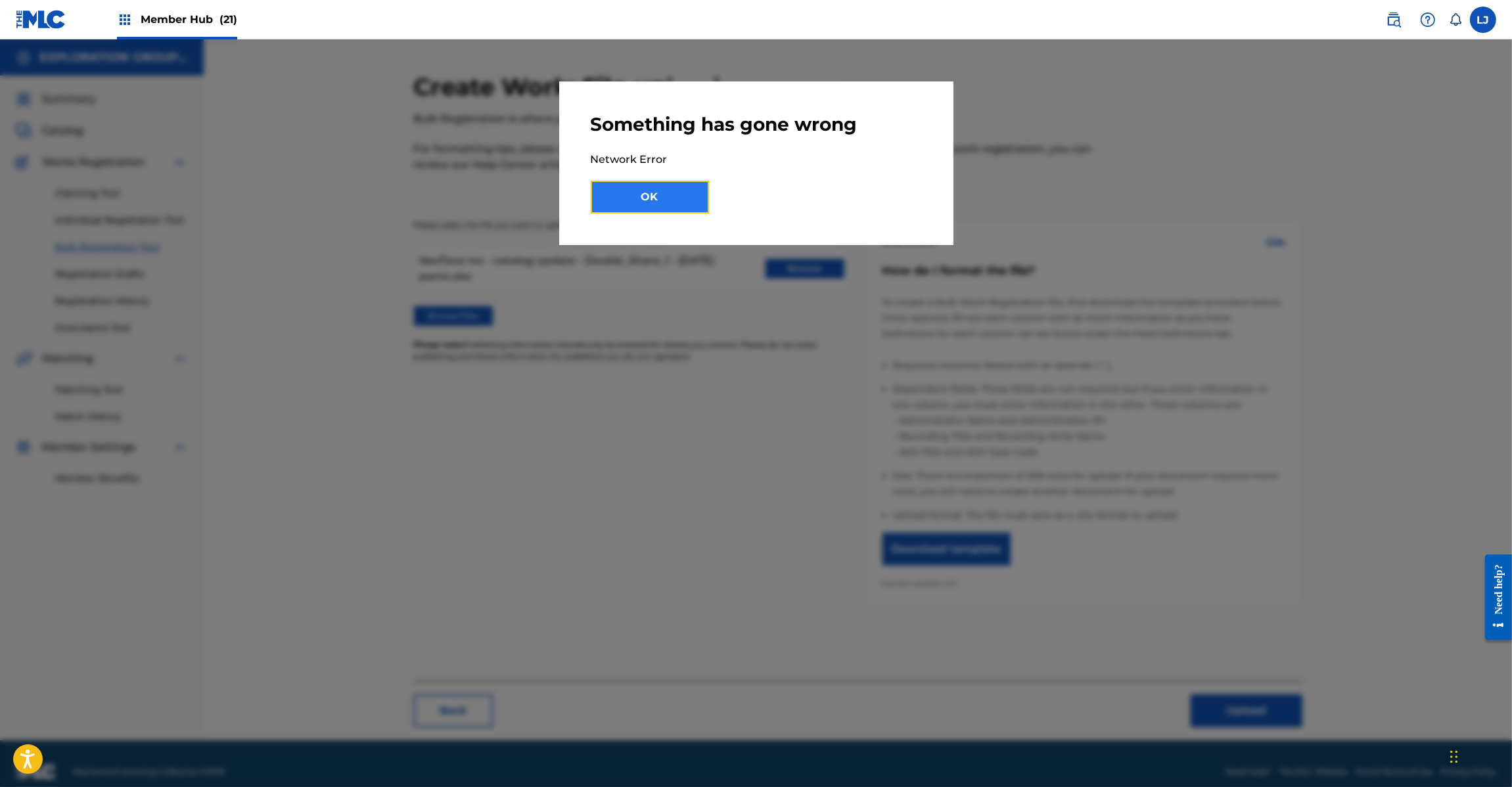
click at [644, 212] on button "OK" at bounding box center [650, 197] width 118 height 33
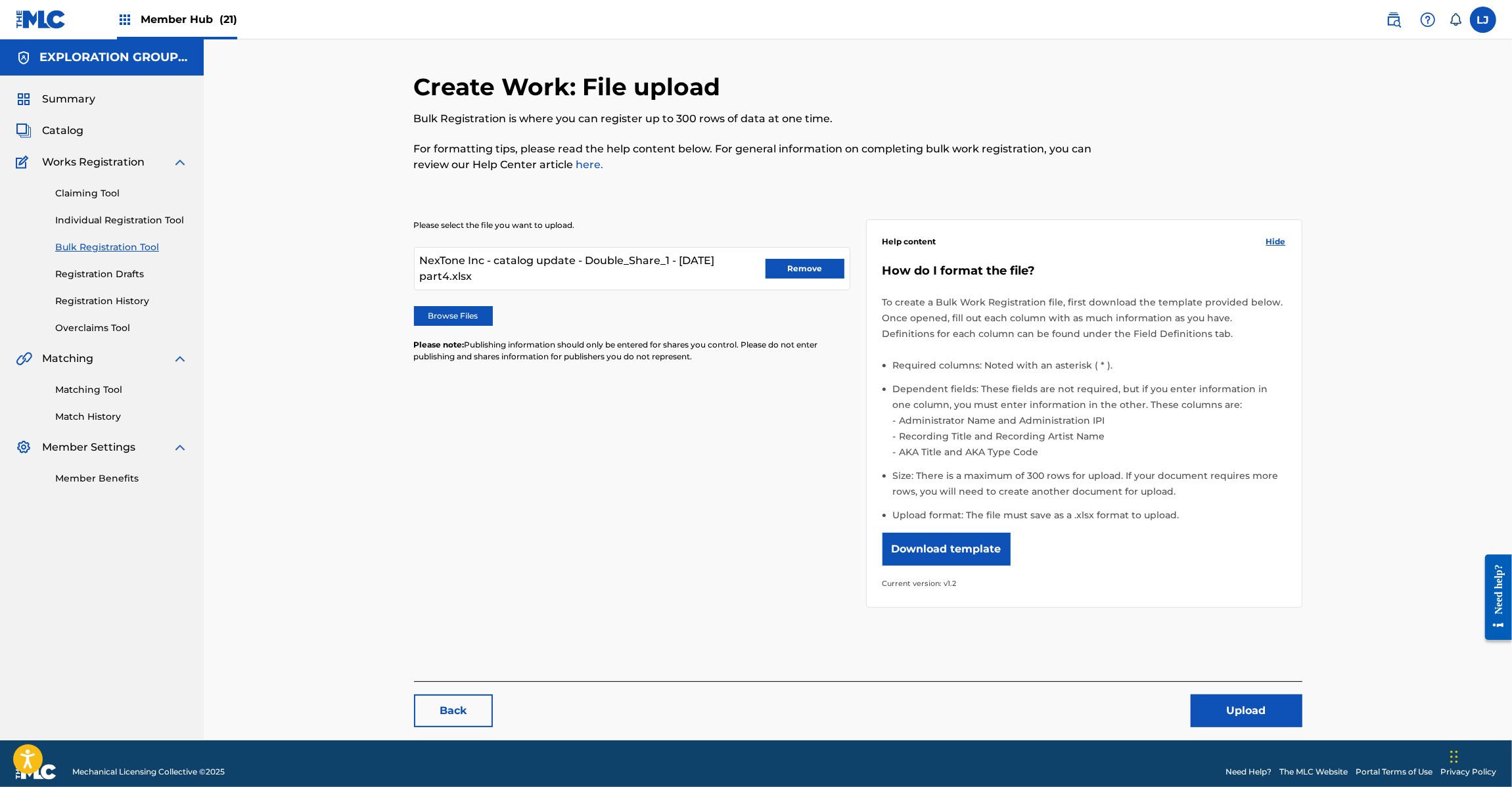
click at [17, 21] on img at bounding box center [41, 19] width 51 height 19
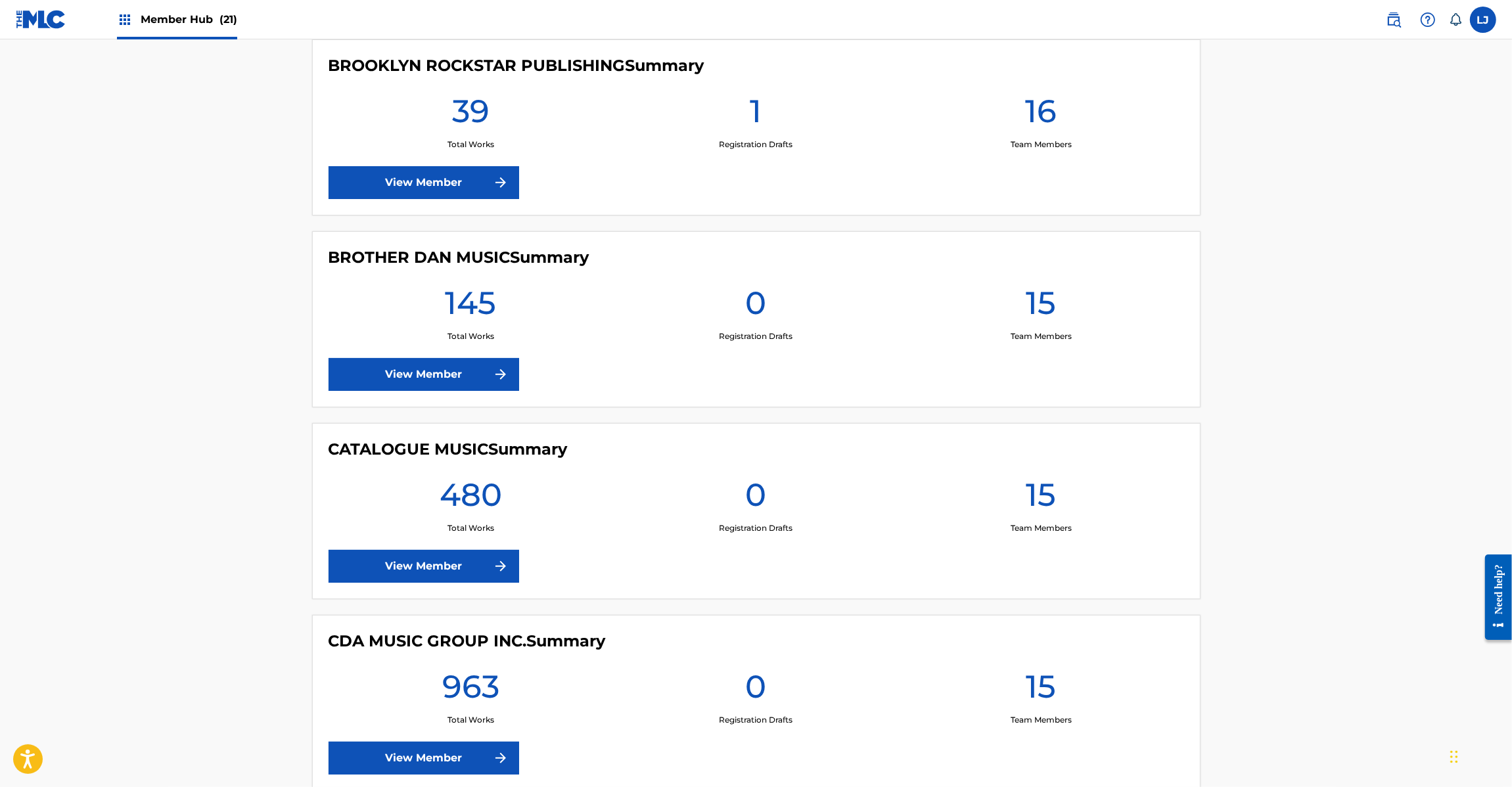
scroll to position [1972, 0]
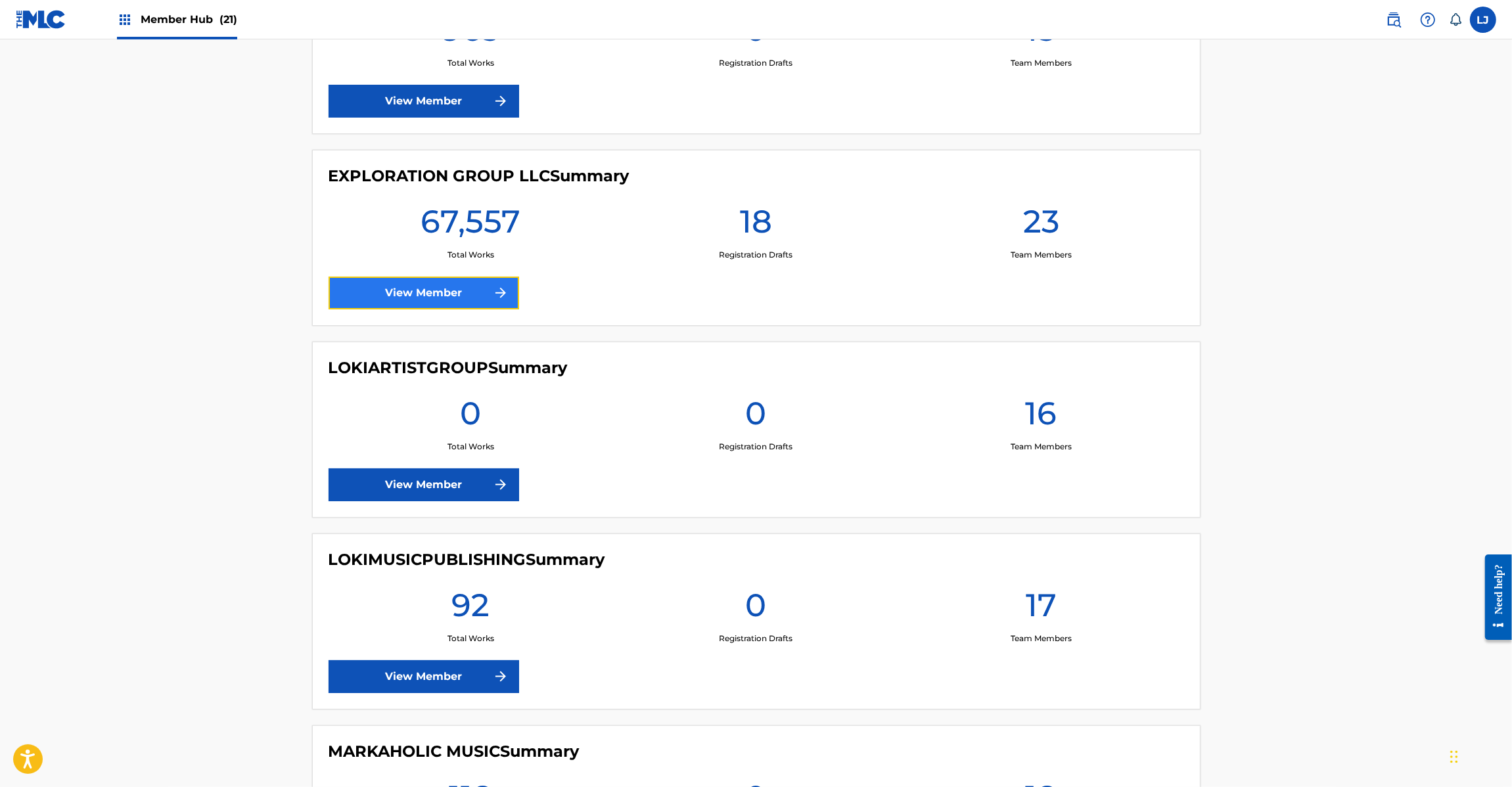
click at [372, 293] on link "View Member" at bounding box center [423, 292] width 190 height 33
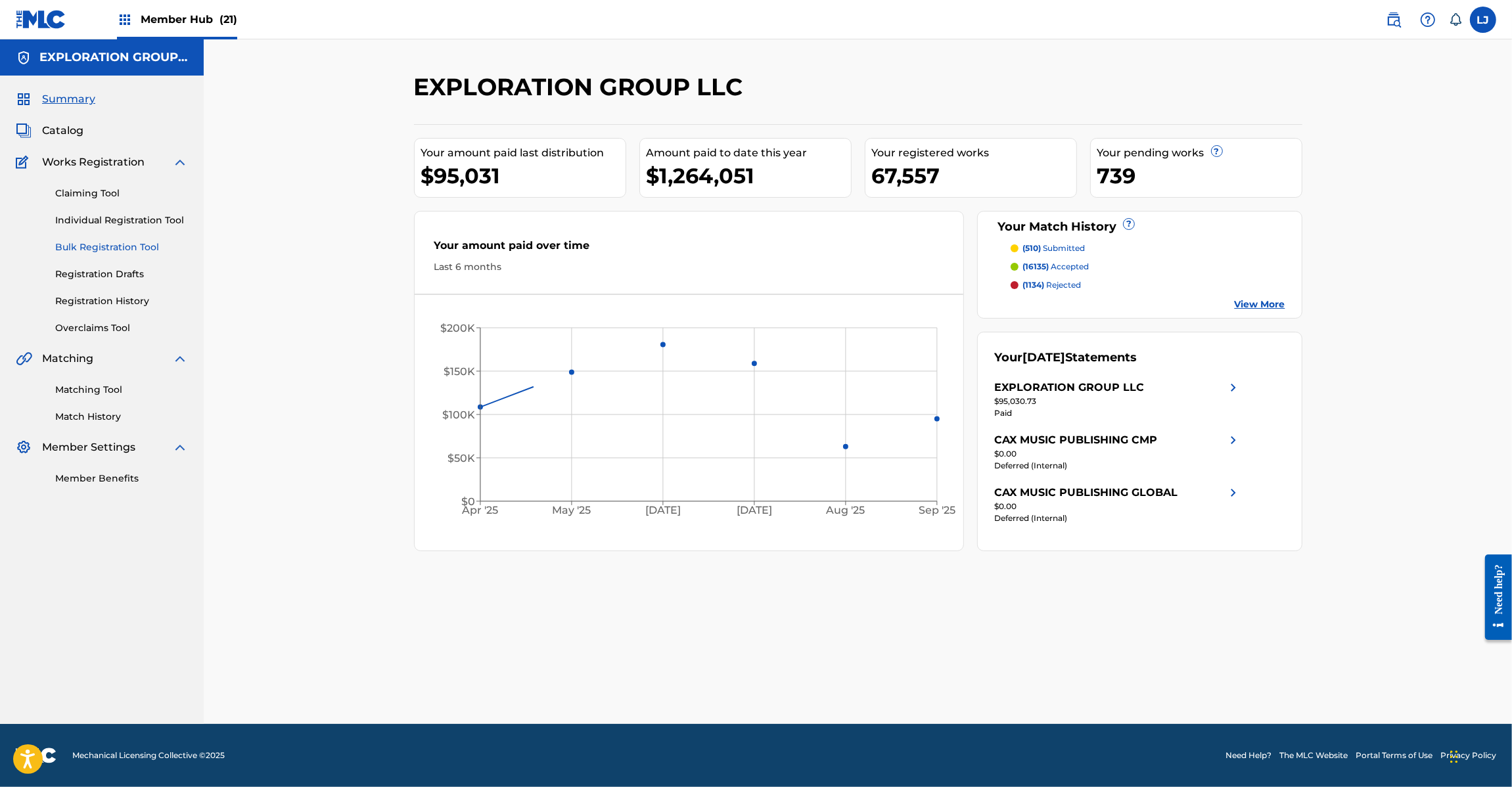
click at [90, 245] on link "Bulk Registration Tool" at bounding box center [122, 247] width 133 height 14
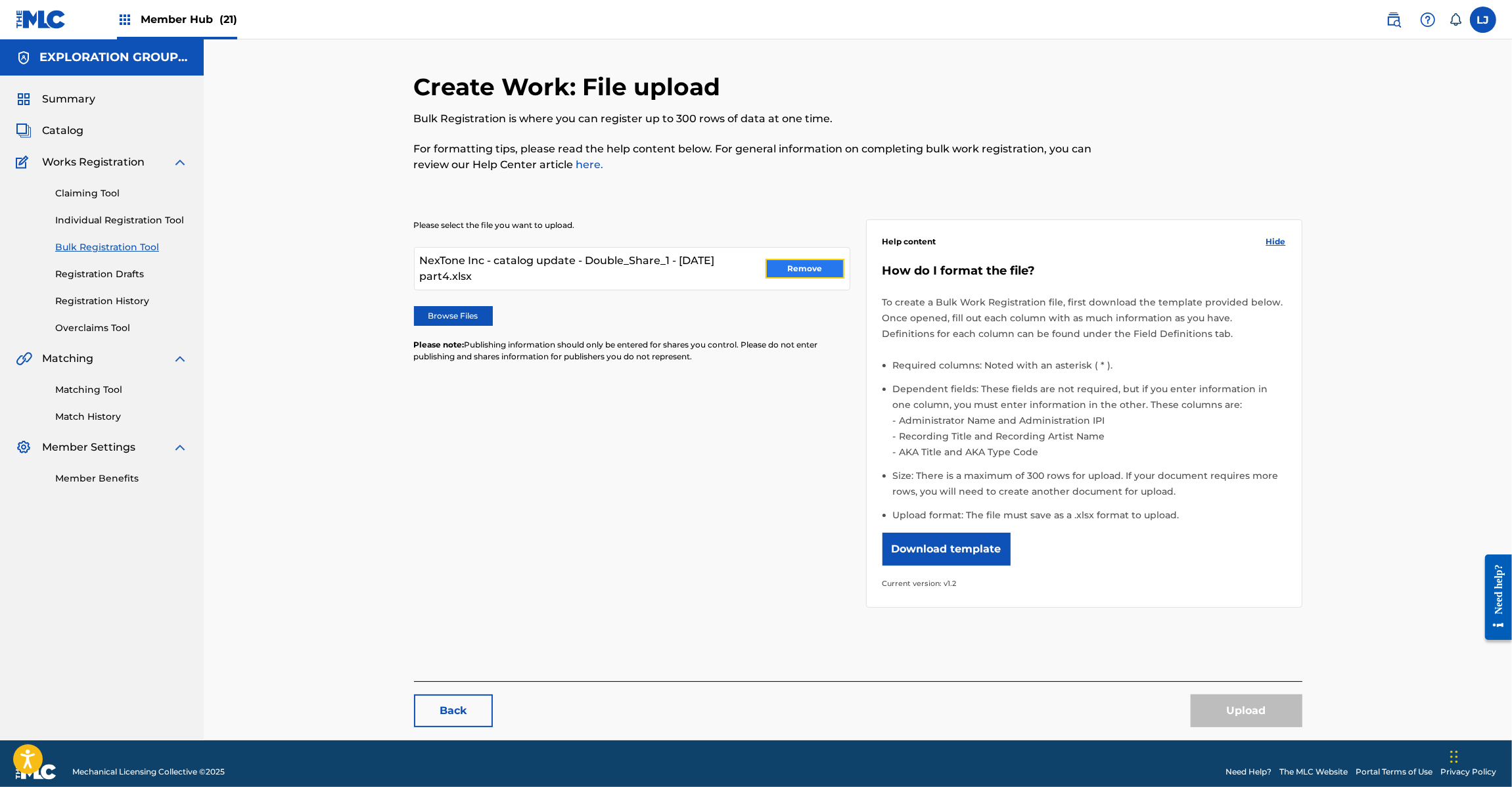
click at [777, 267] on button "Remove" at bounding box center [805, 269] width 79 height 19
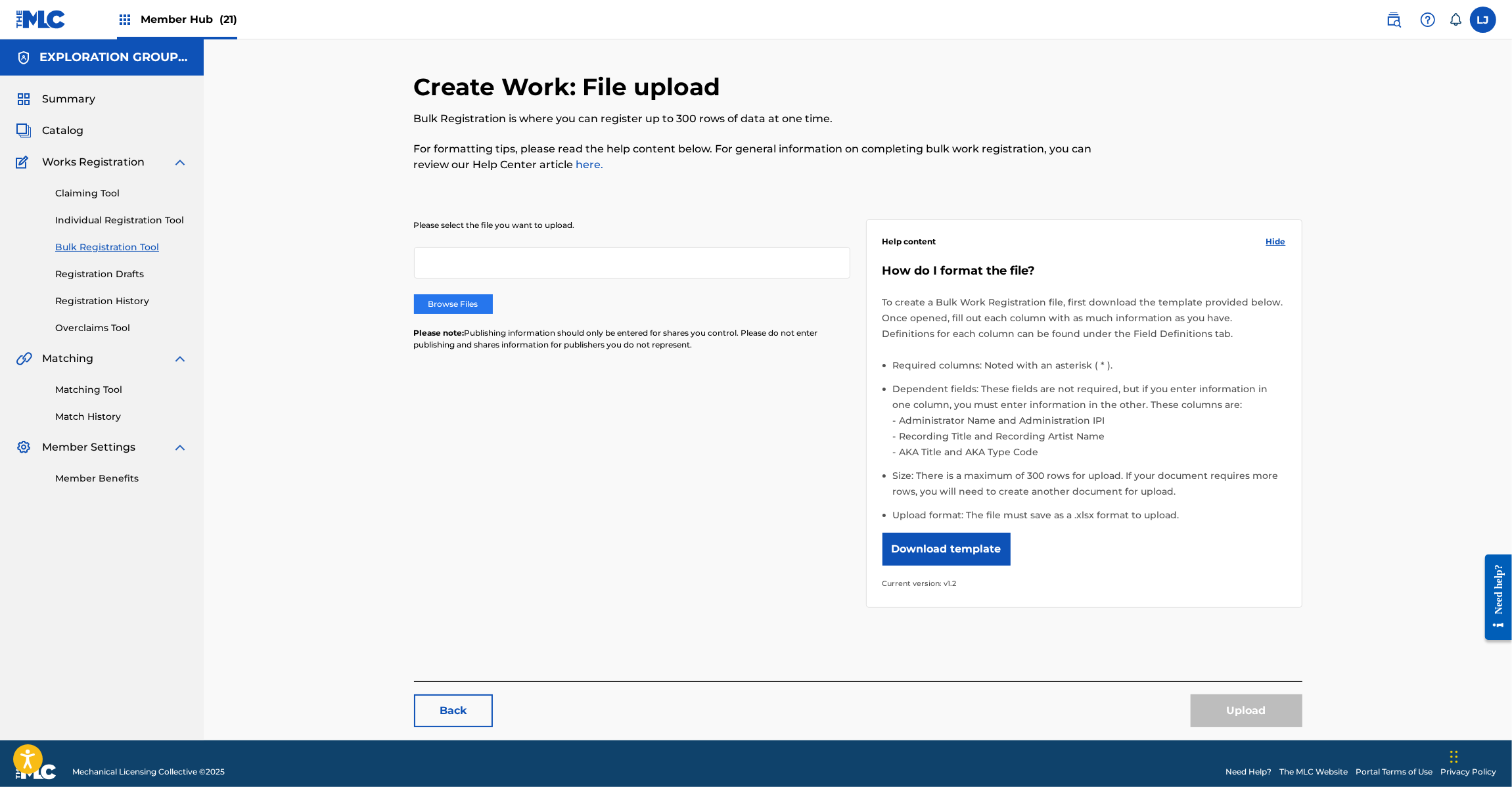
click at [468, 308] on label "Browse Files" at bounding box center [454, 304] width 79 height 19
click at [0, 0] on input "Browse Files" at bounding box center [0, 0] width 0 height 0
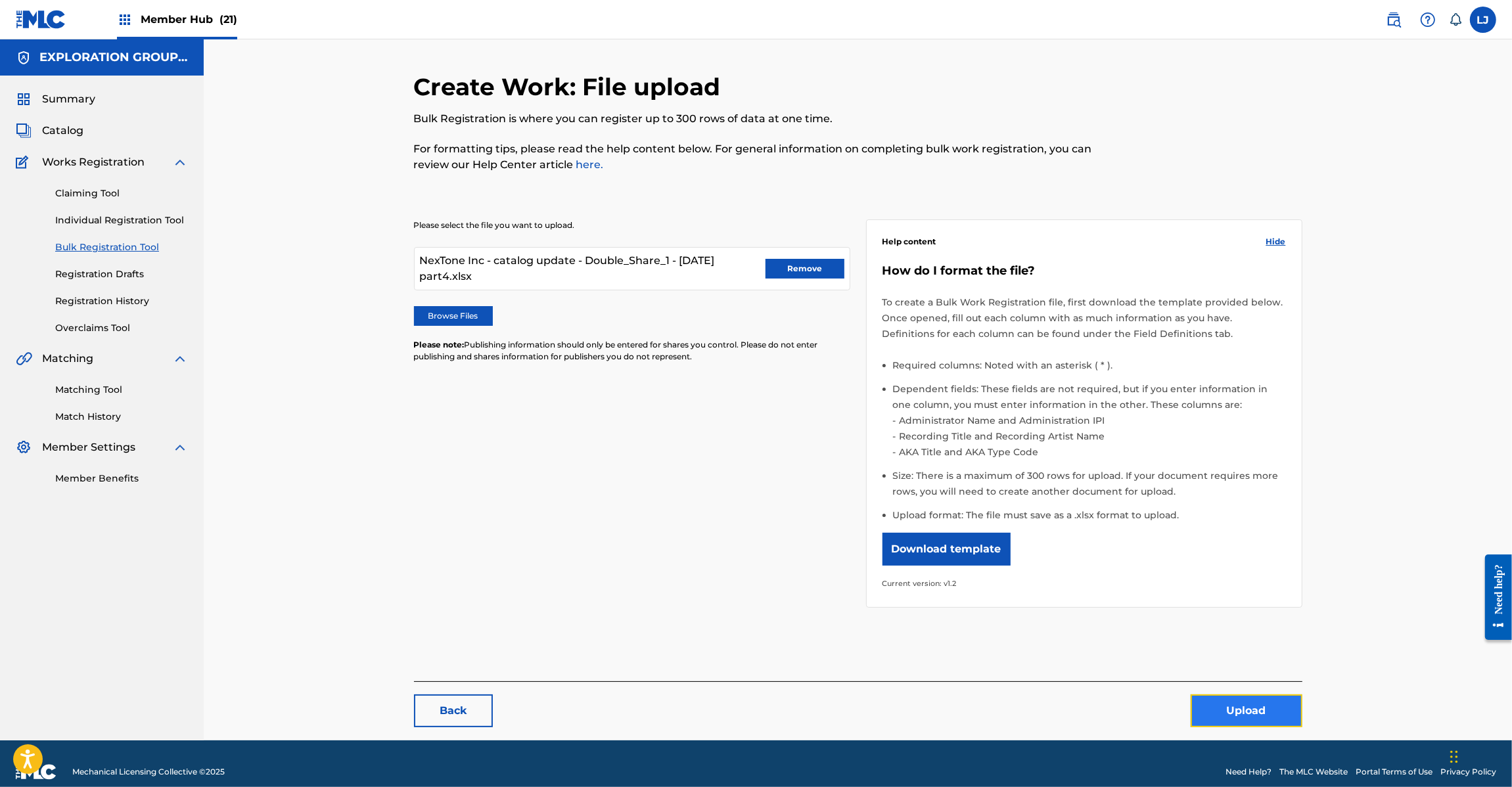
click at [1229, 708] on button "Upload" at bounding box center [1246, 711] width 112 height 33
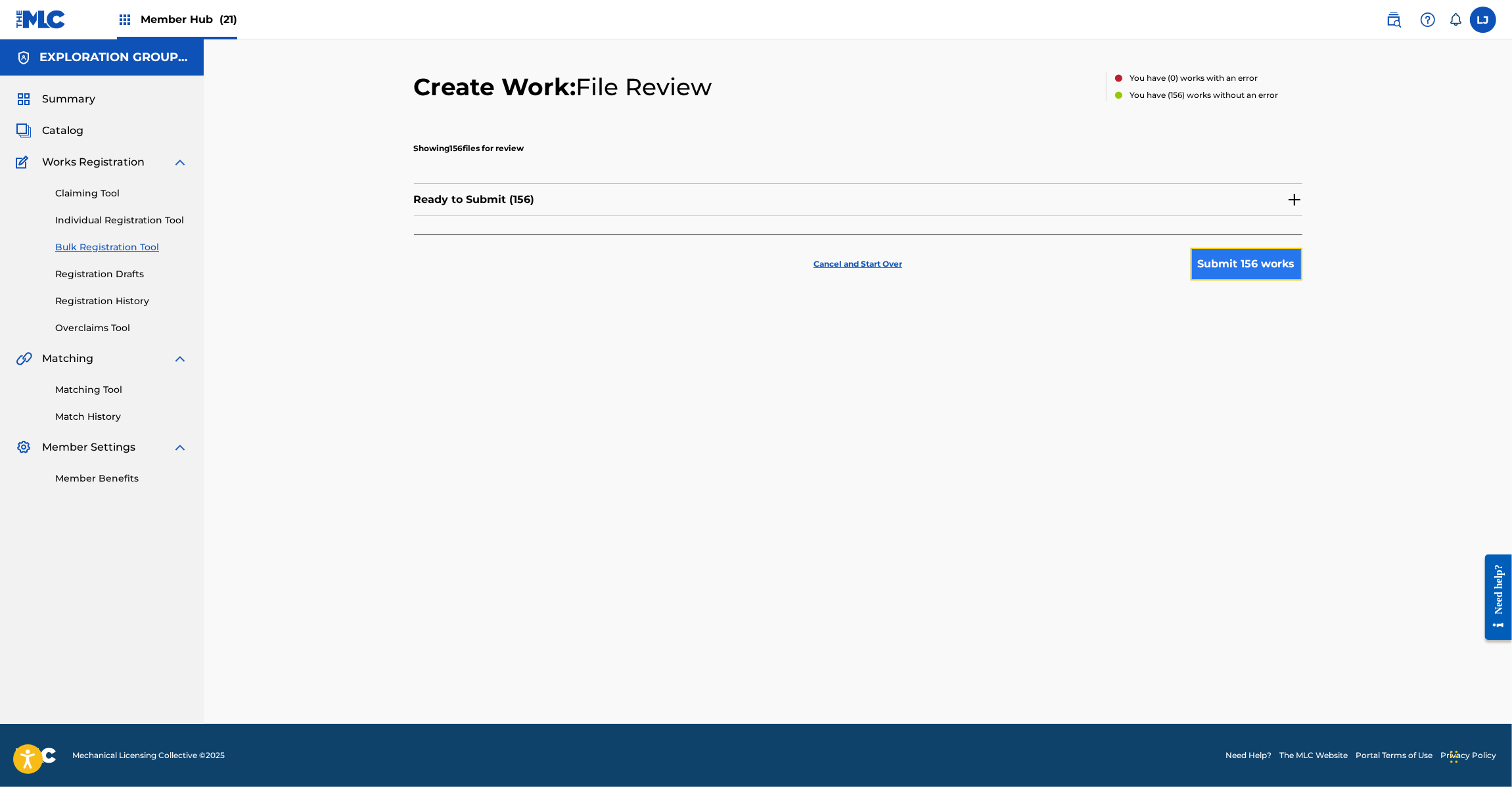
click at [1208, 260] on button "Submit 156 works" at bounding box center [1246, 264] width 112 height 33
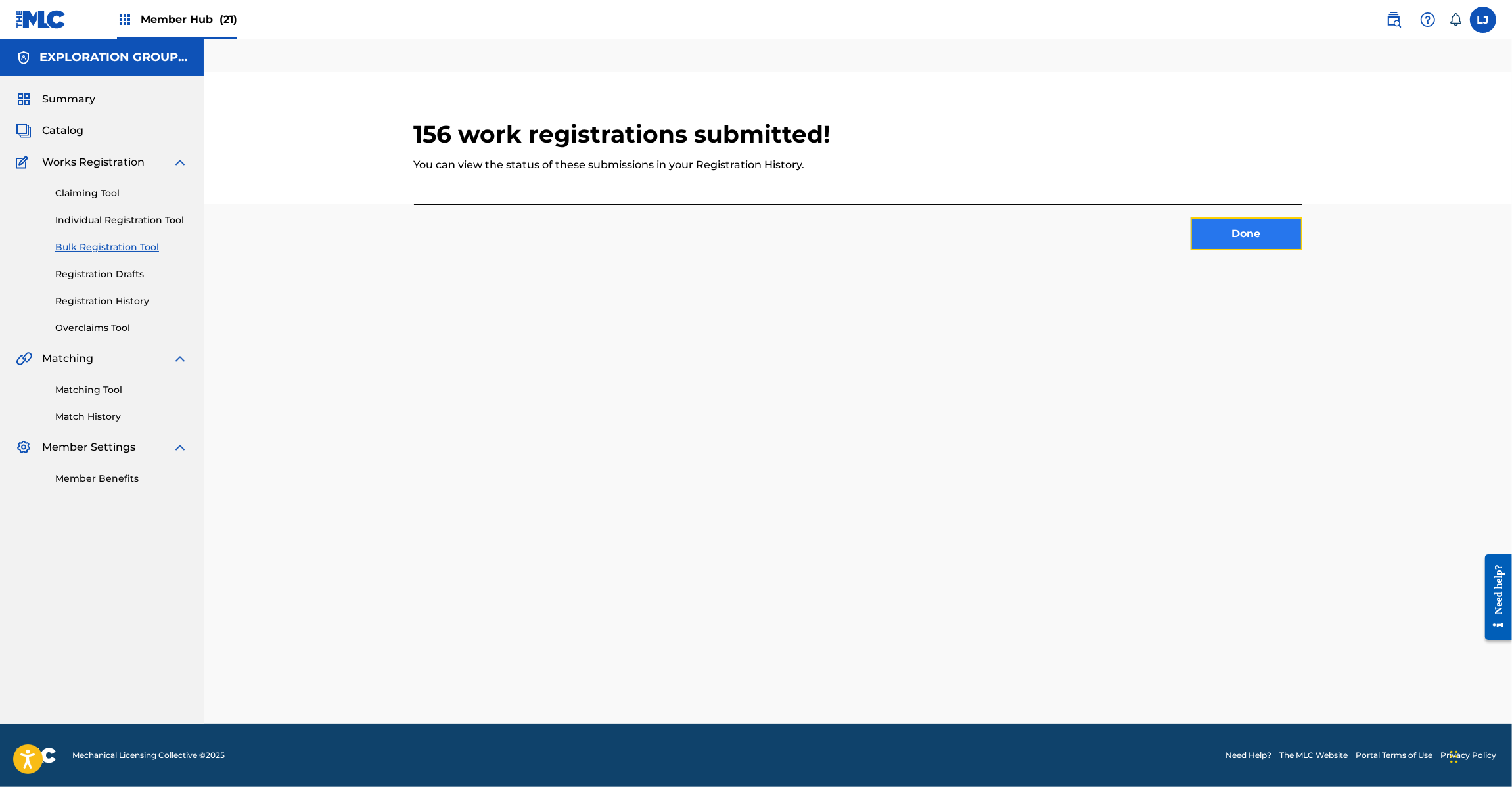
click at [1248, 241] on button "Done" at bounding box center [1246, 233] width 112 height 33
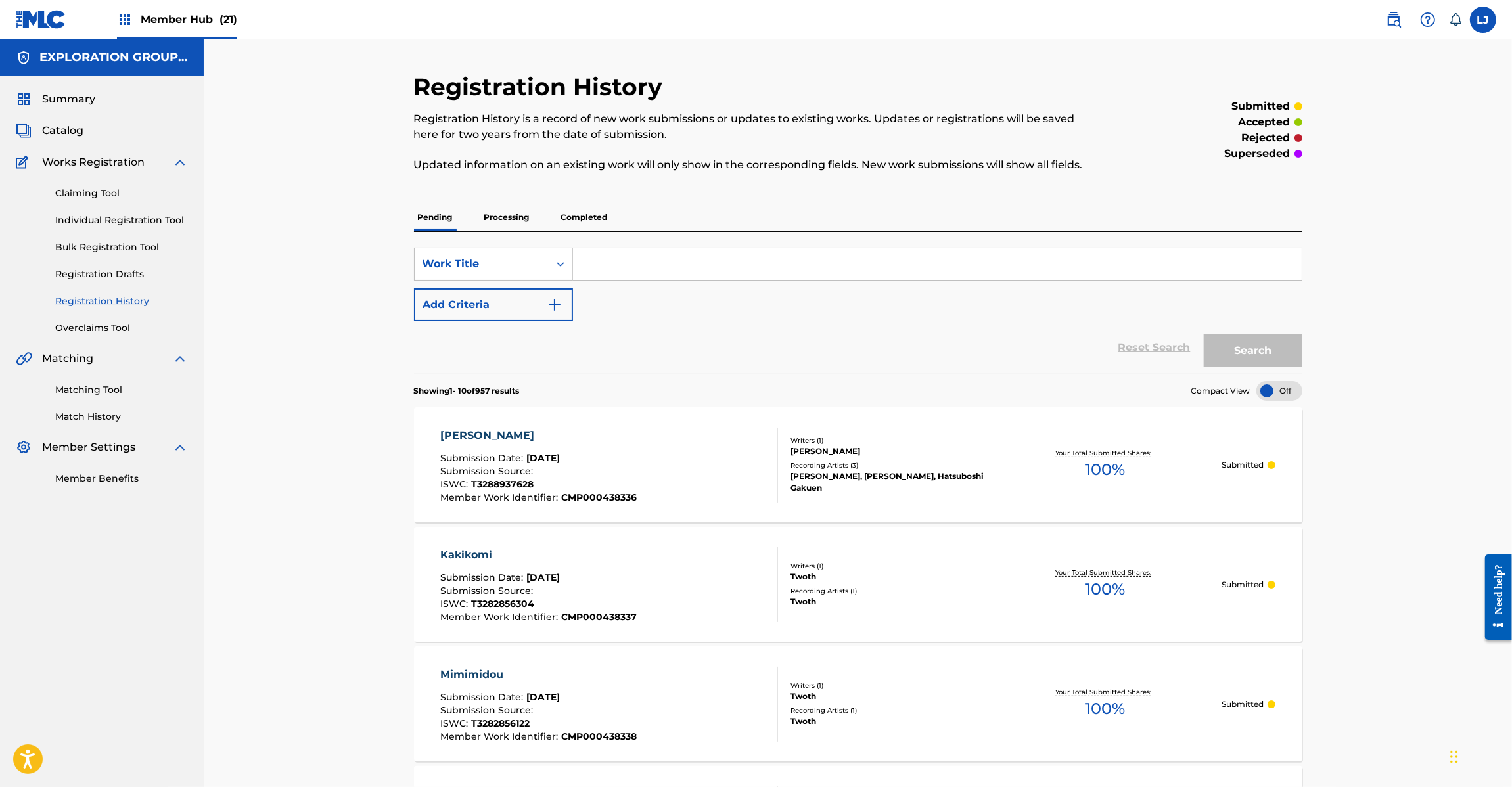
click at [27, 15] on img at bounding box center [41, 19] width 51 height 19
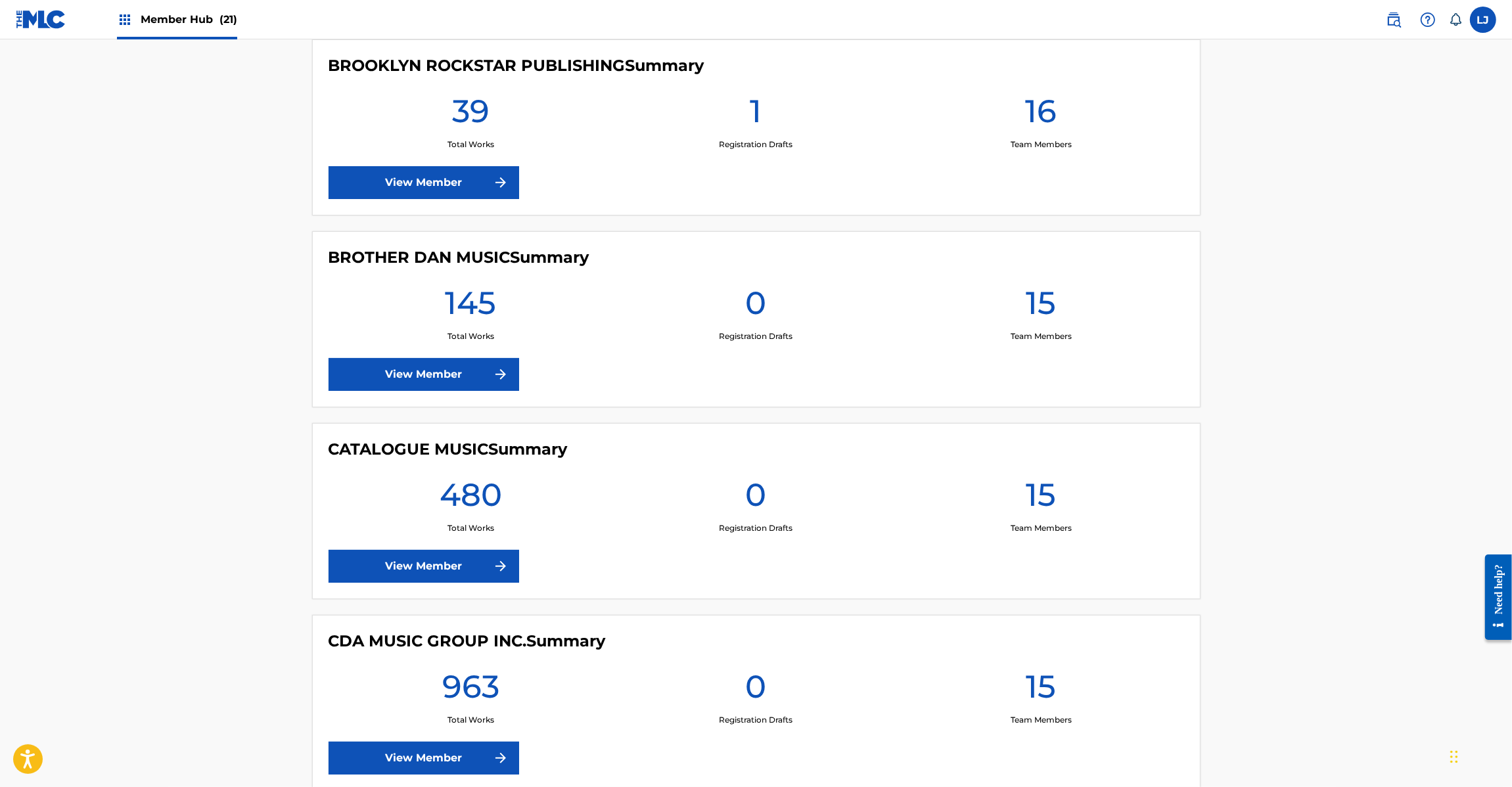
scroll to position [1972, 0]
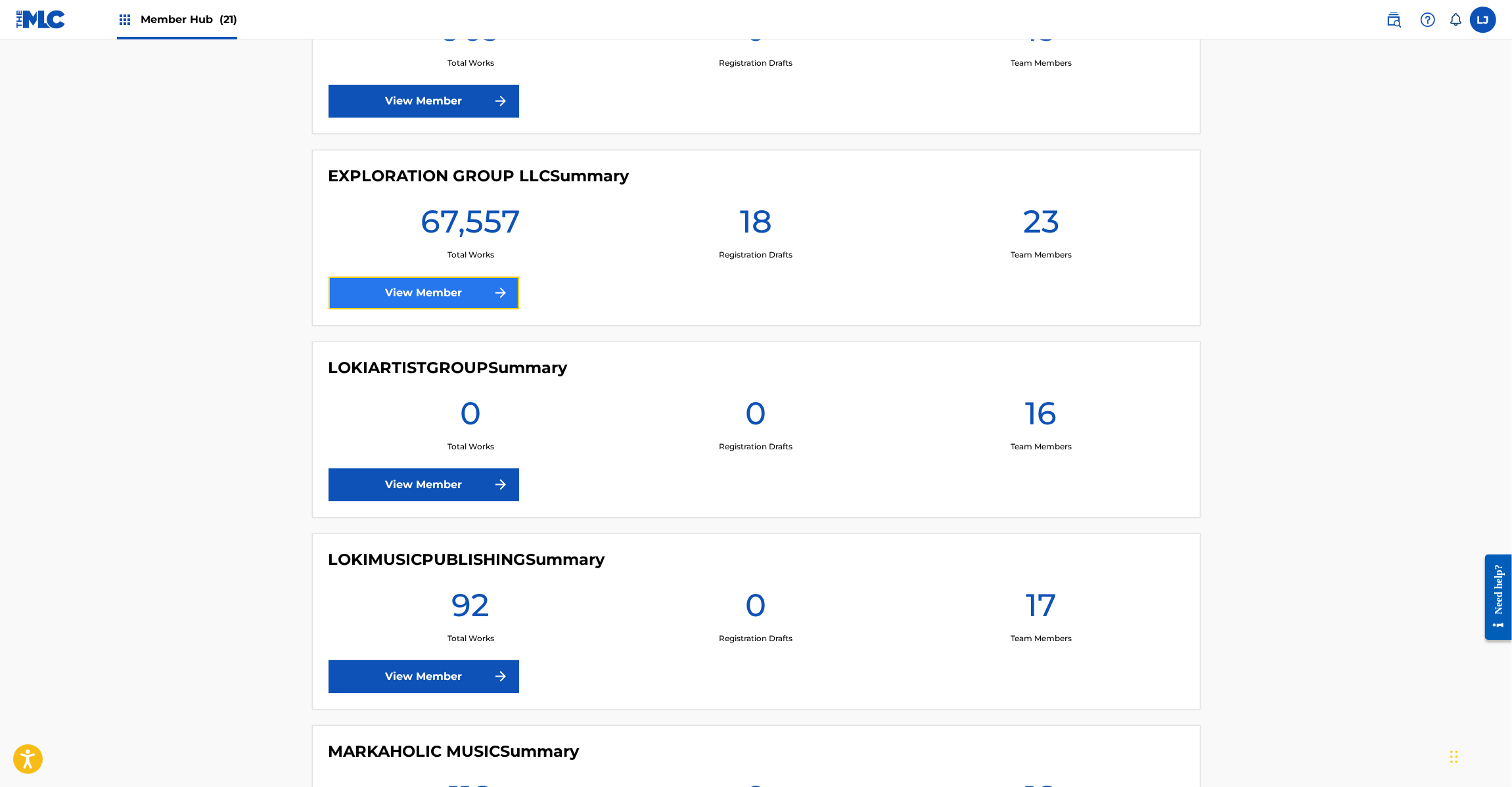
click at [402, 294] on link "View Member" at bounding box center [423, 292] width 190 height 33
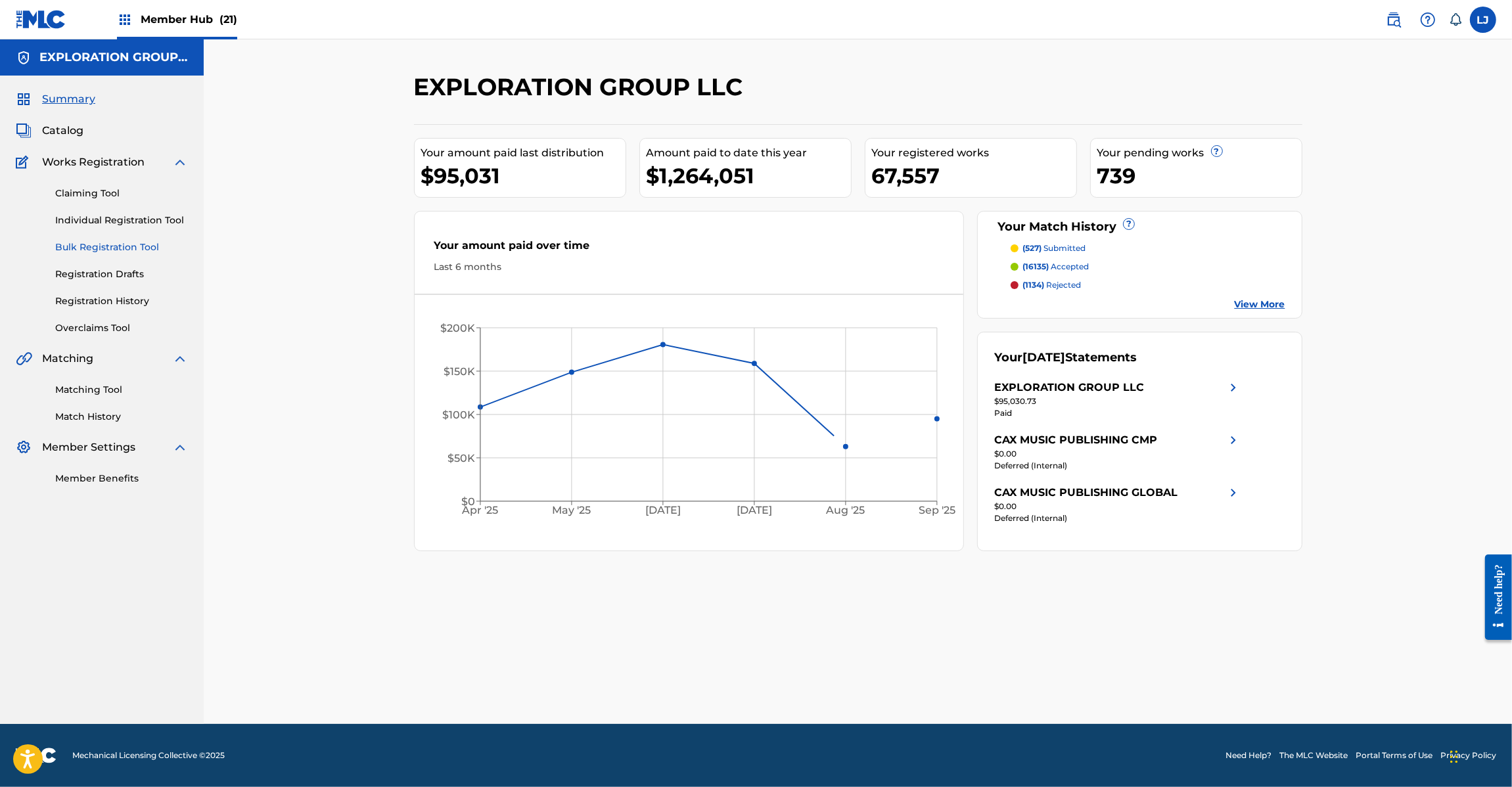
click at [90, 249] on link "Bulk Registration Tool" at bounding box center [122, 247] width 133 height 14
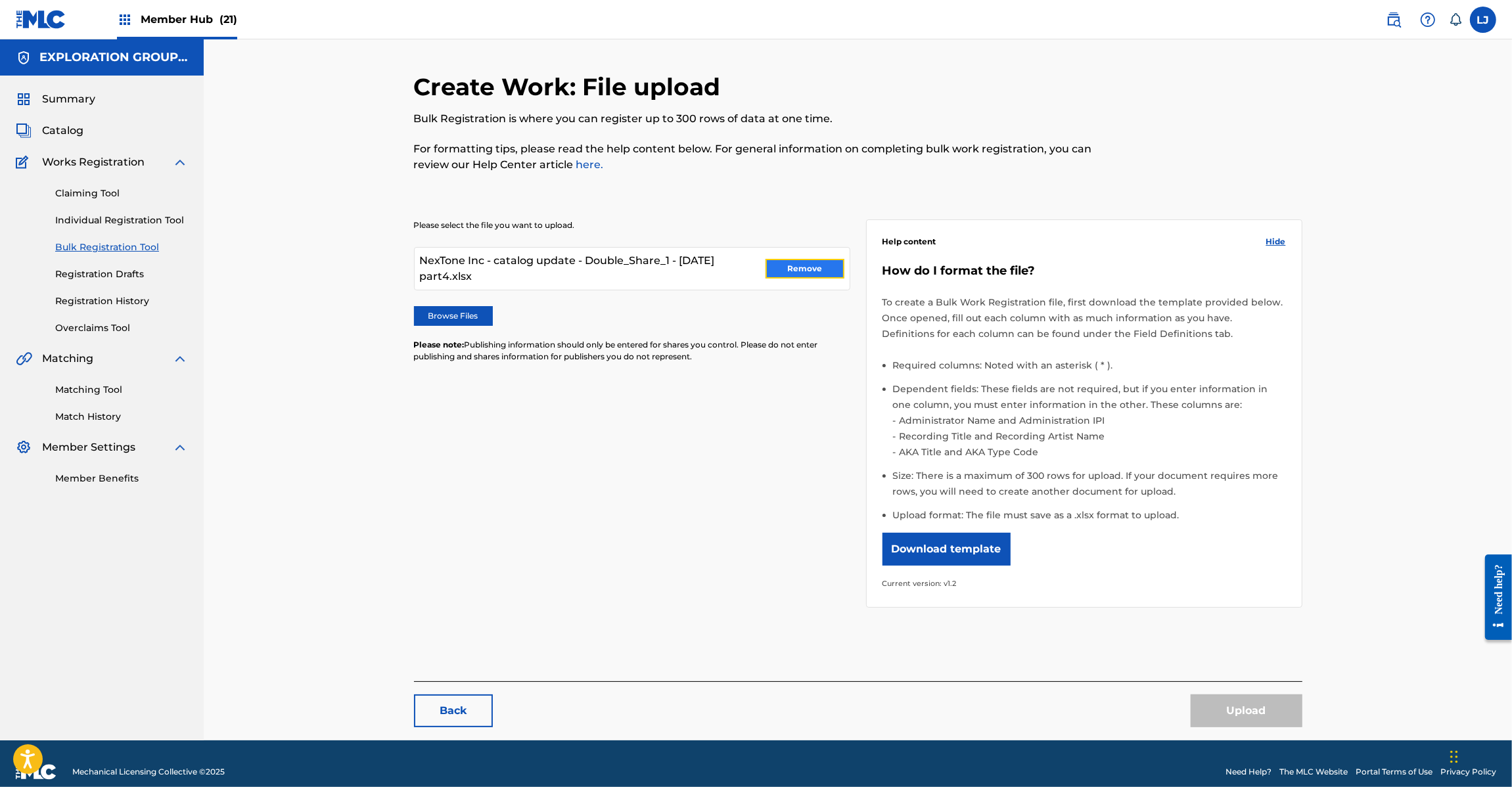
click at [808, 267] on button "Remove" at bounding box center [805, 269] width 79 height 19
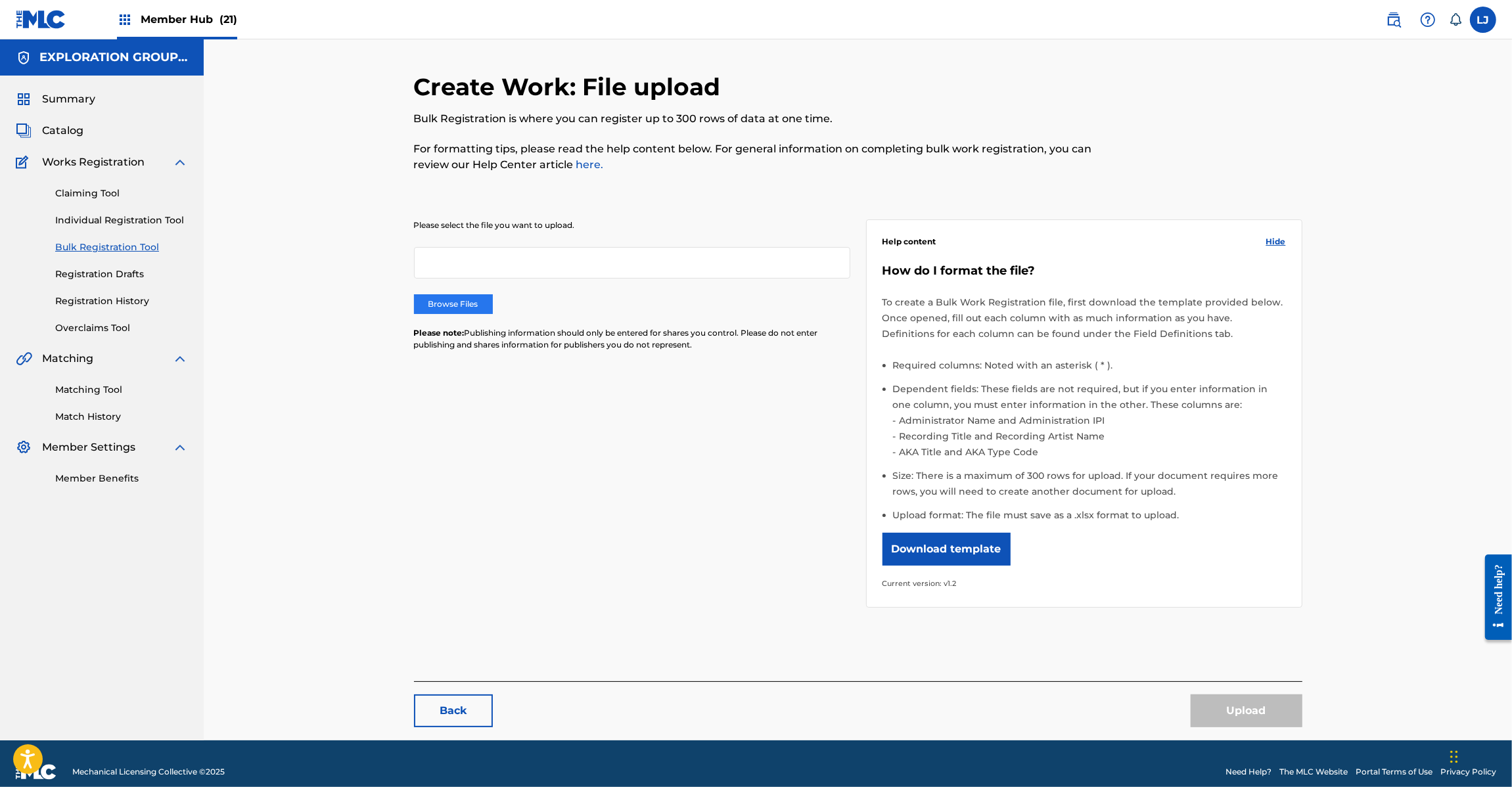
click at [460, 311] on label "Browse Files" at bounding box center [454, 304] width 79 height 19
click at [0, 0] on input "Browse Files" at bounding box center [0, 0] width 0 height 0
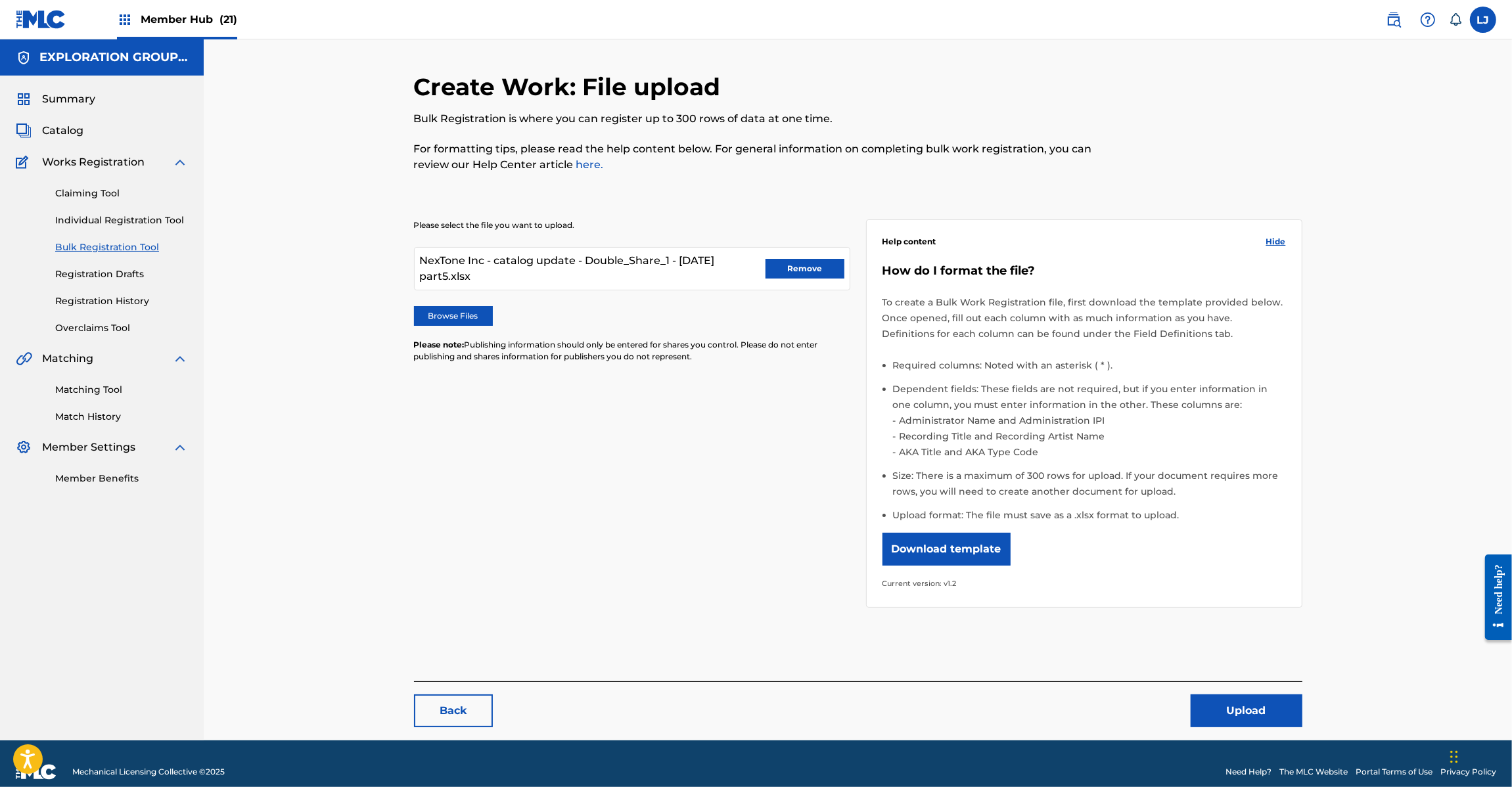
click at [1239, 690] on div "Back Upload" at bounding box center [858, 705] width 889 height 46
click at [1235, 701] on button "Upload" at bounding box center [1246, 711] width 112 height 33
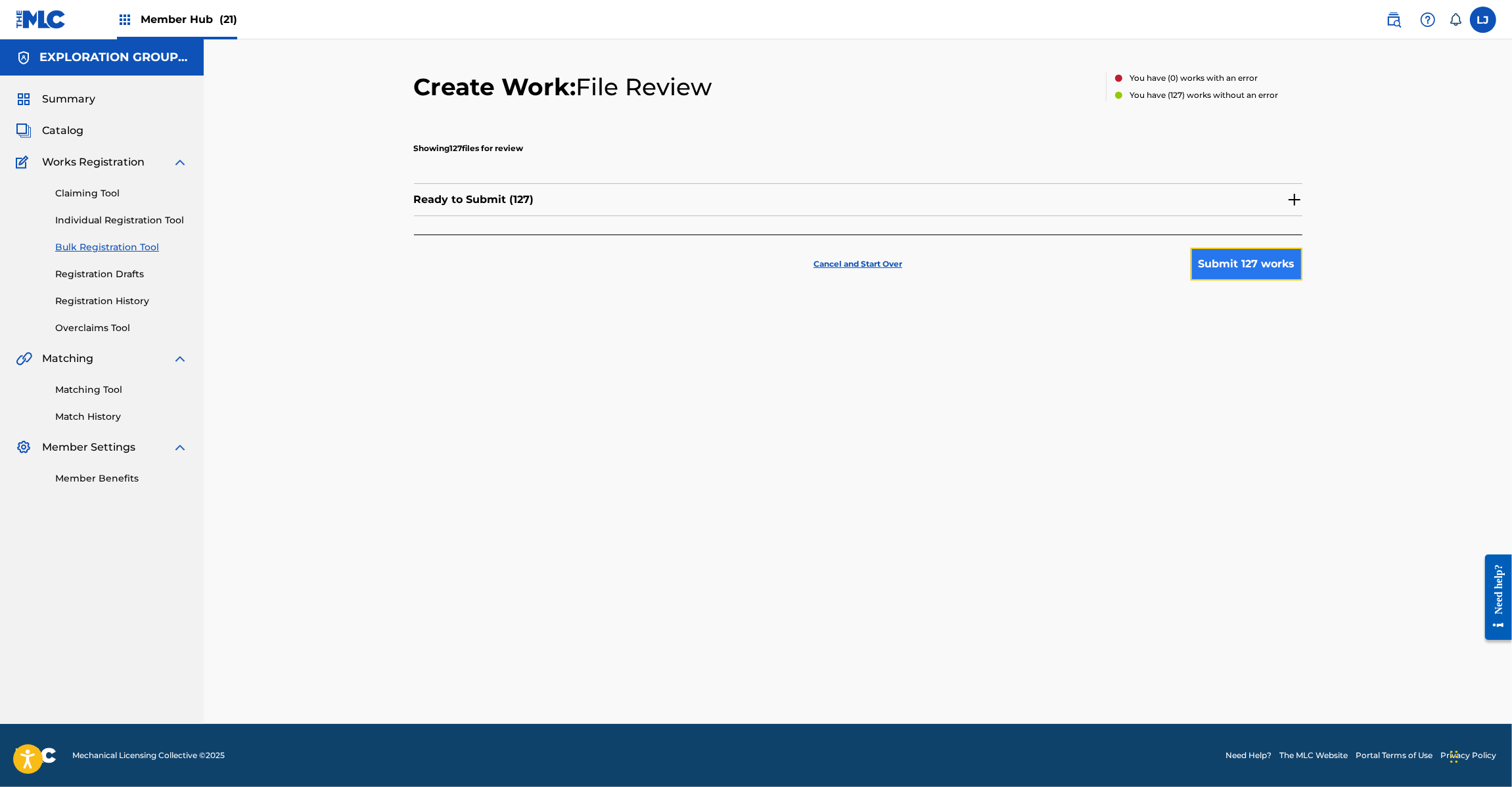
click at [1247, 271] on button "Submit 127 works" at bounding box center [1246, 264] width 112 height 33
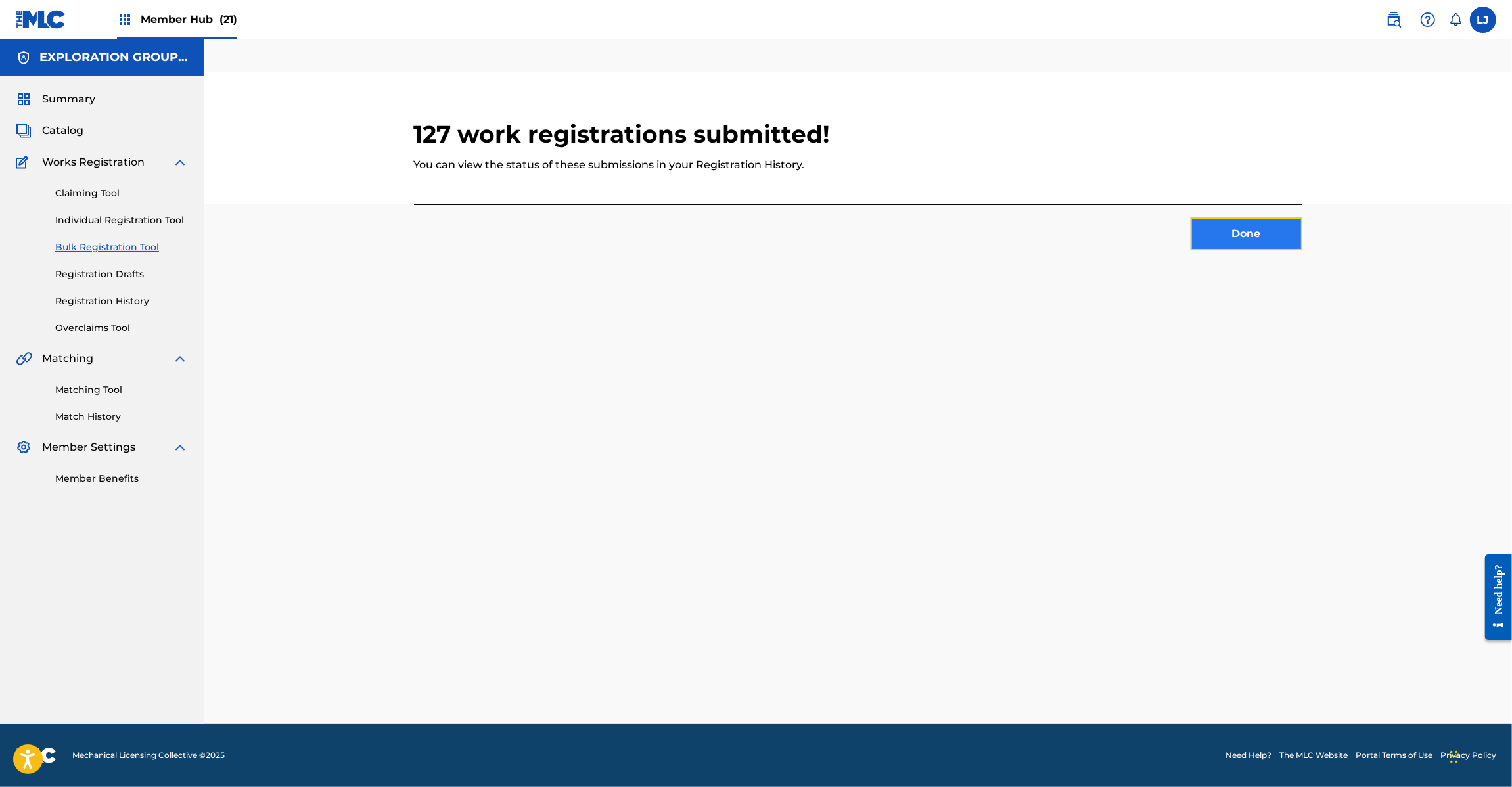
click at [1219, 233] on button "Done" at bounding box center [1246, 233] width 112 height 33
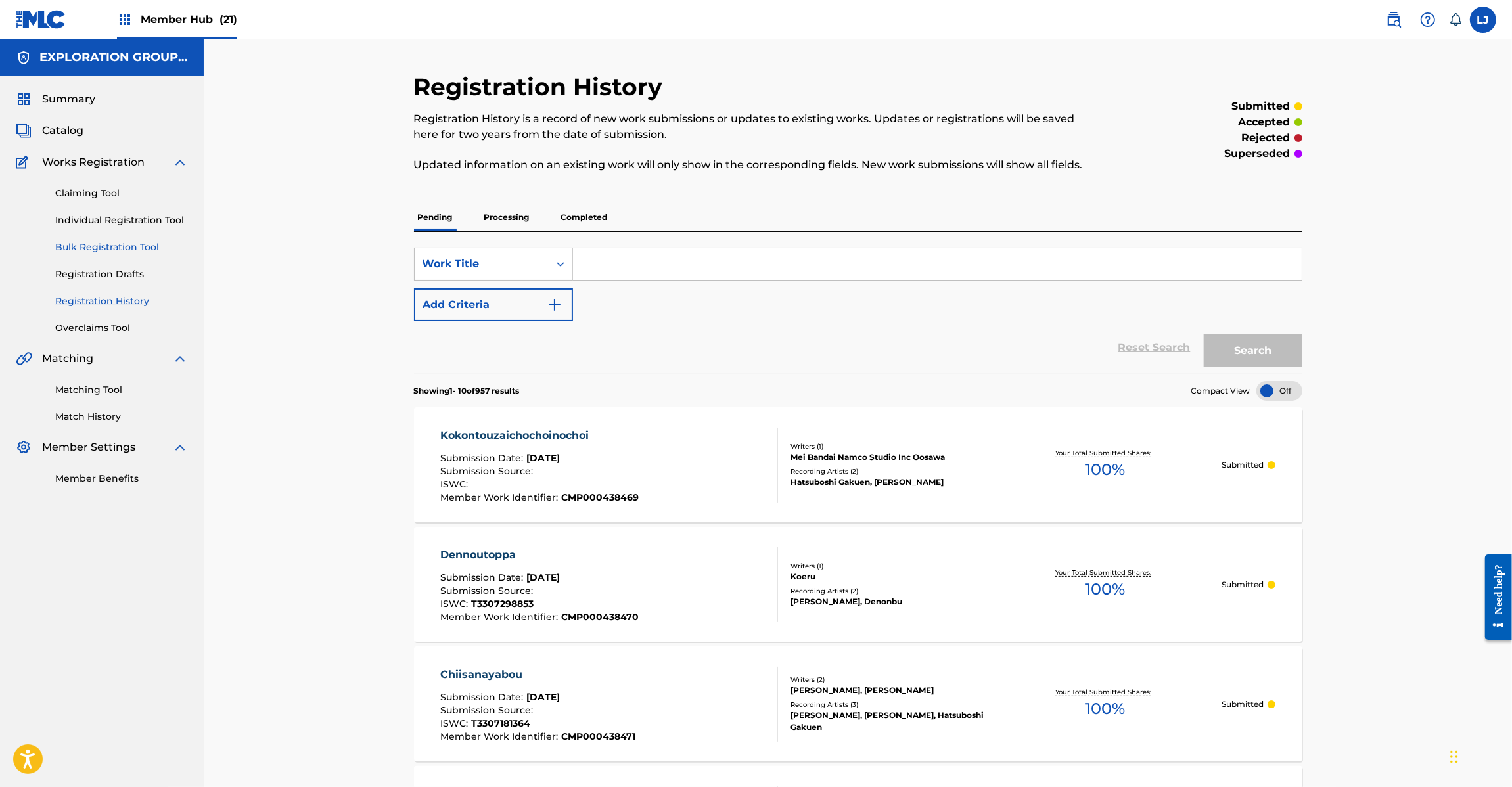
click at [71, 240] on link "Bulk Registration Tool" at bounding box center [122, 247] width 133 height 14
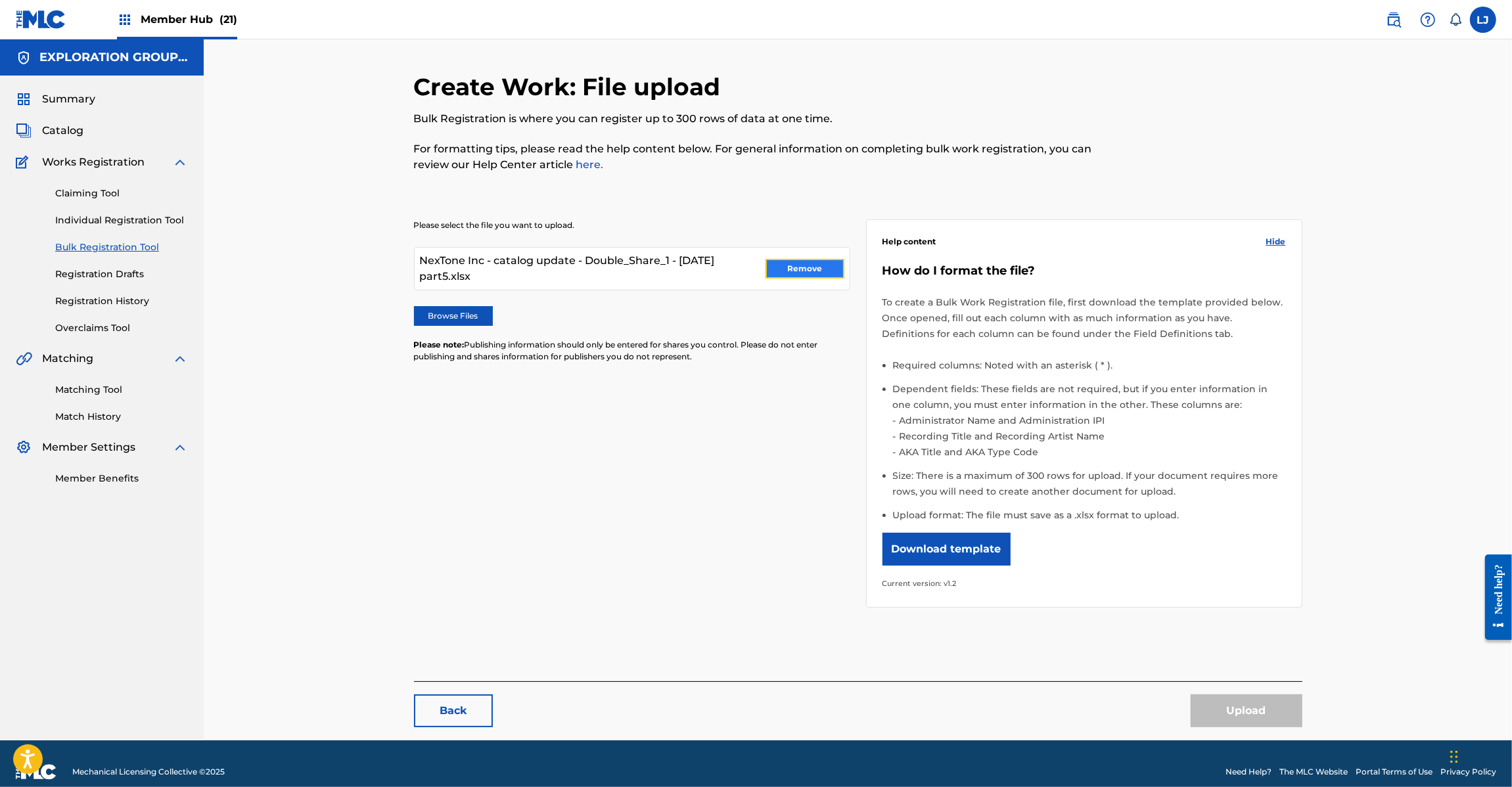
click at [793, 274] on button "Remove" at bounding box center [805, 269] width 79 height 19
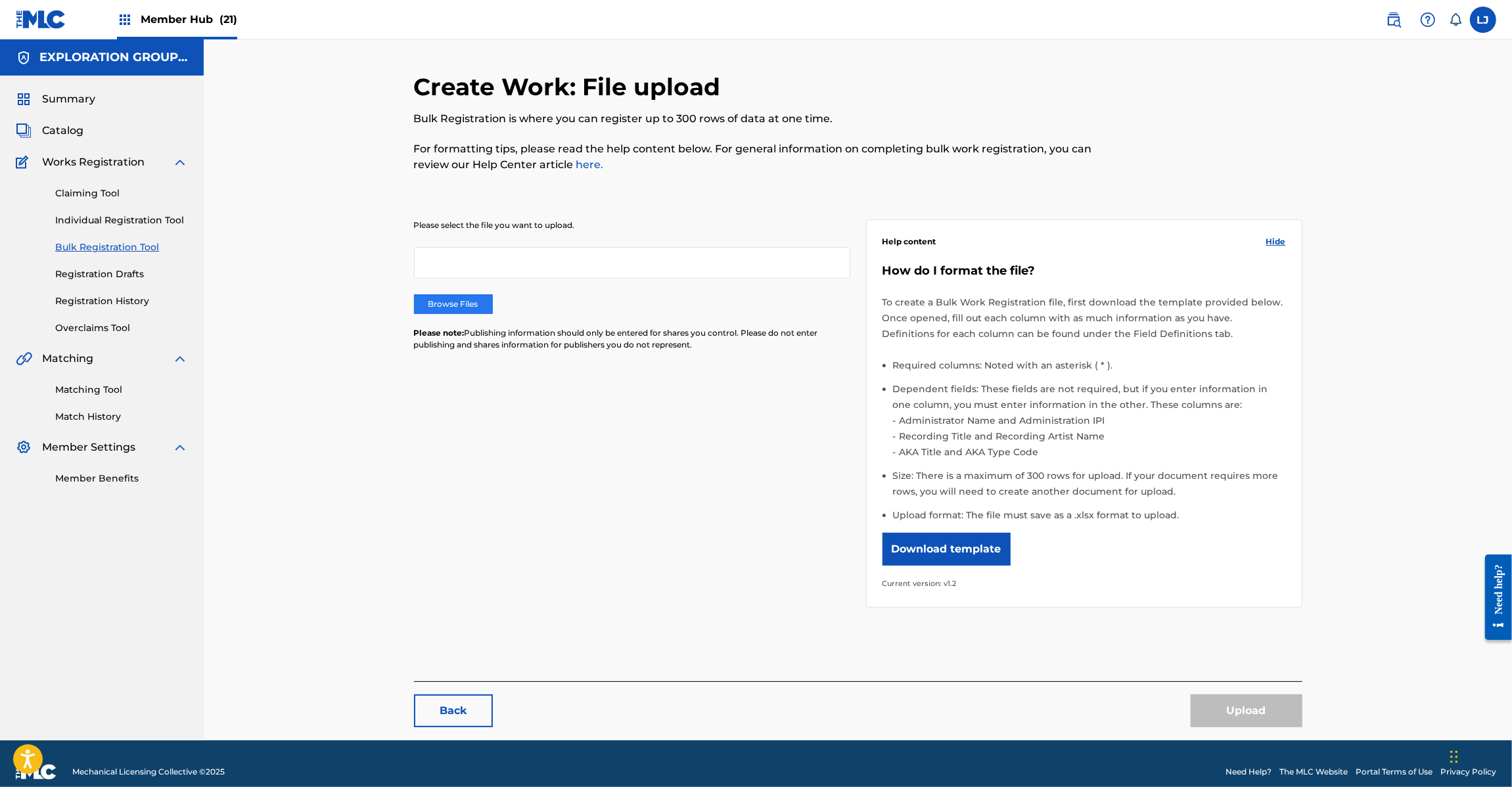
click at [471, 306] on label "Browse Files" at bounding box center [454, 304] width 79 height 19
click at [0, 0] on input "Browse Files" at bounding box center [0, 0] width 0 height 0
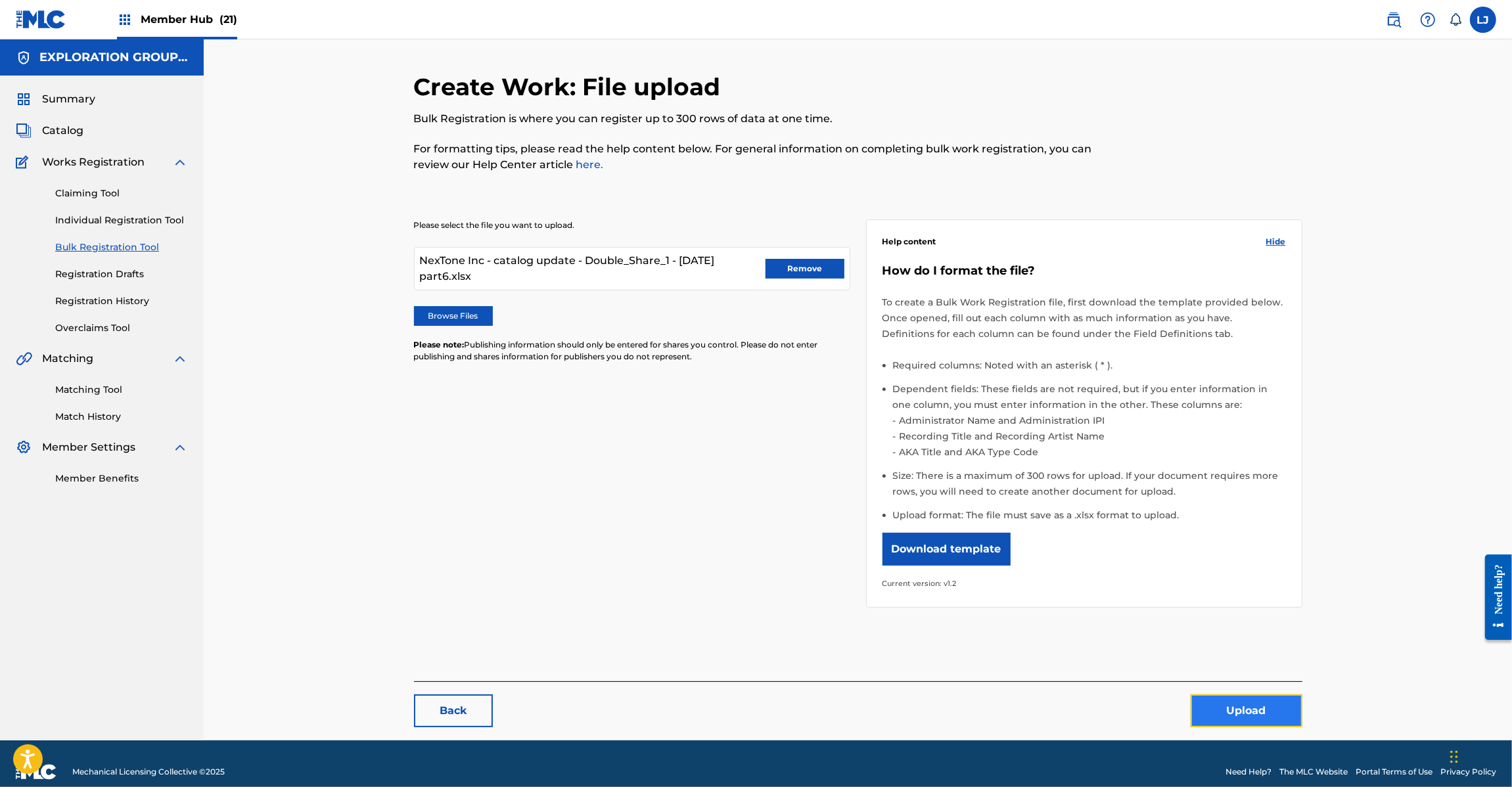
click at [1229, 718] on button "Upload" at bounding box center [1246, 711] width 112 height 33
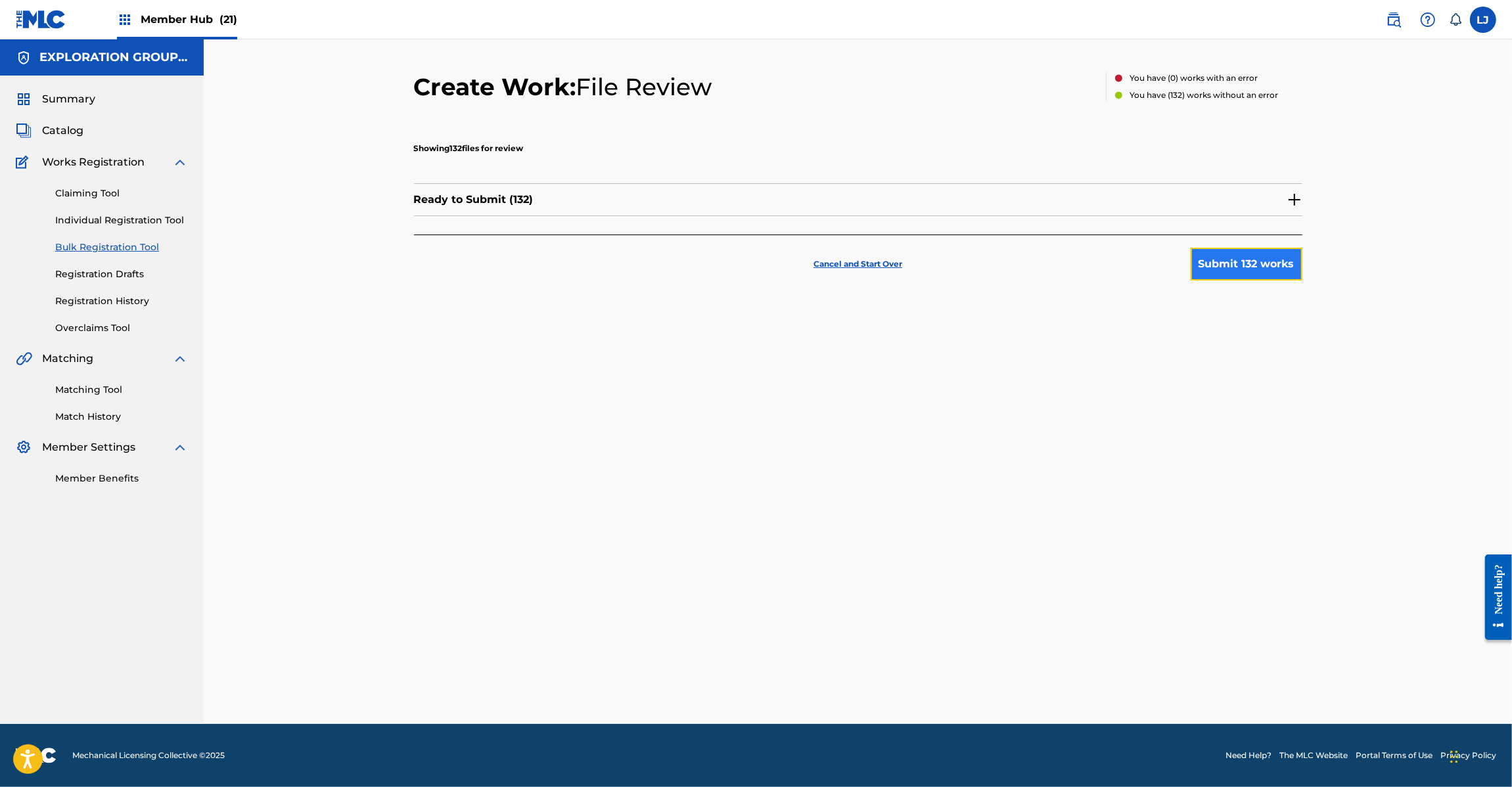
click at [1191, 265] on button "Submit 132 works" at bounding box center [1246, 264] width 112 height 33
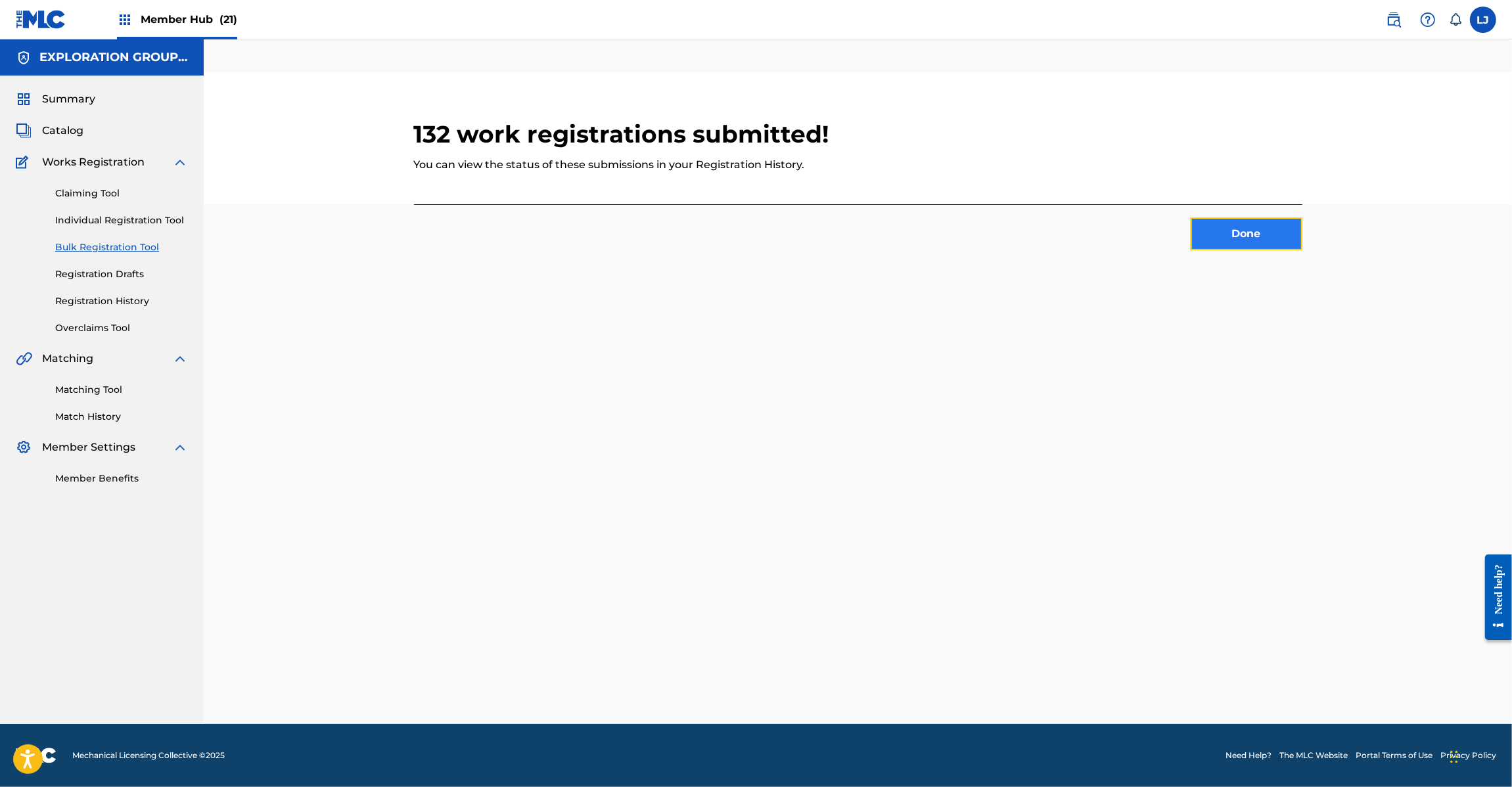
click at [1218, 245] on button "Done" at bounding box center [1246, 233] width 112 height 33
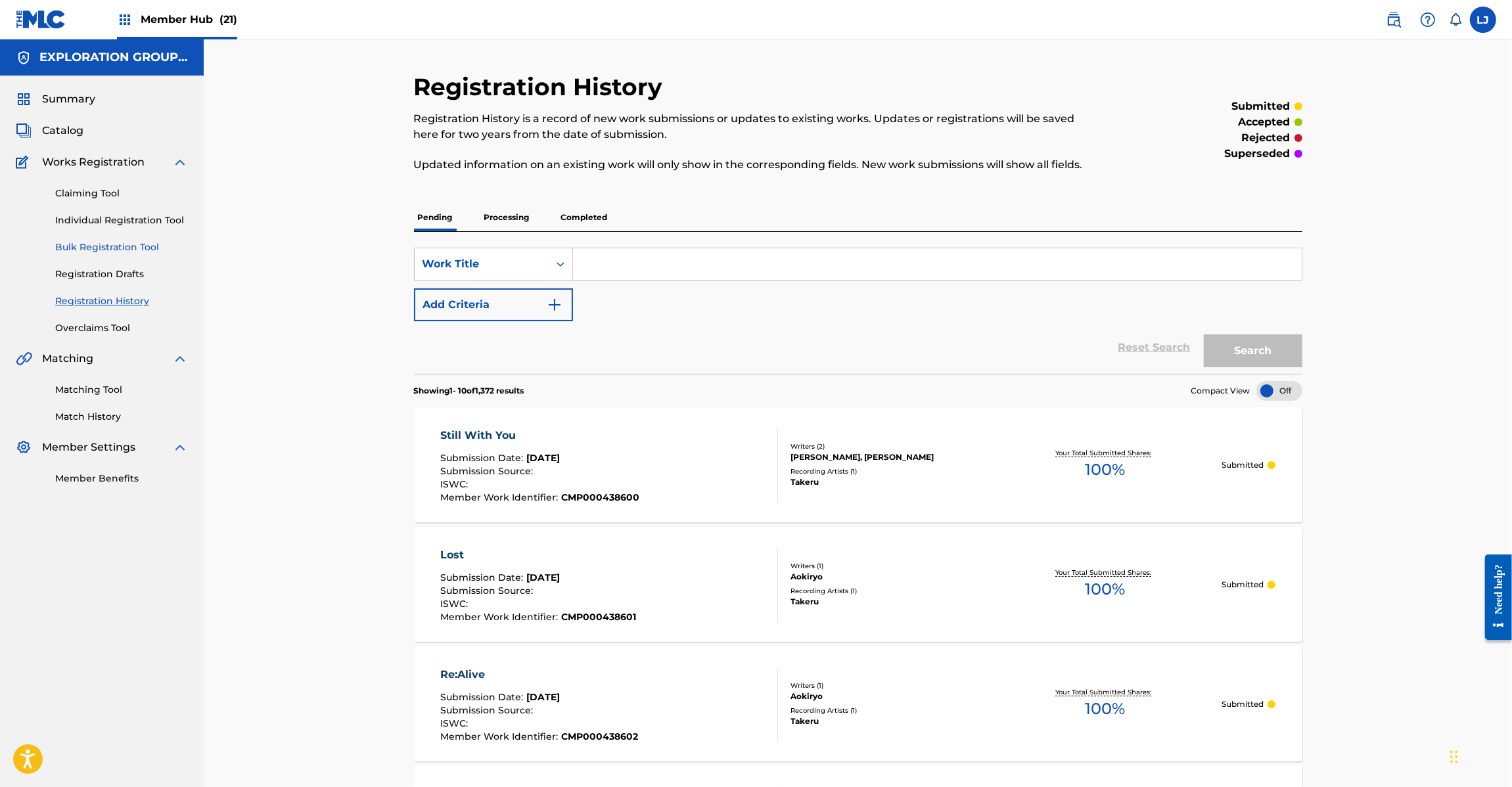
click at [86, 251] on link "Bulk Registration Tool" at bounding box center [122, 247] width 133 height 14
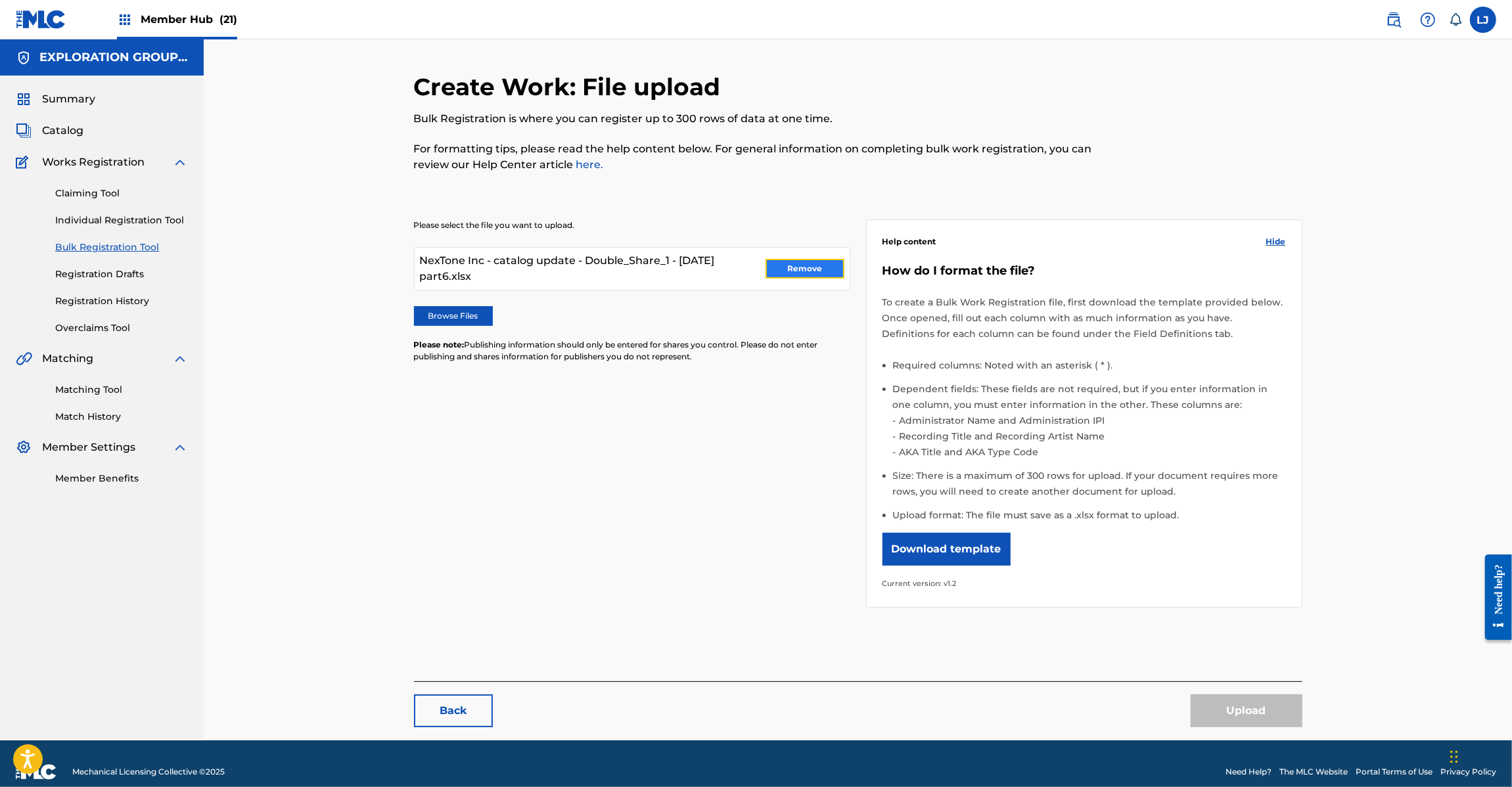
drag, startPoint x: 797, startPoint y: 261, endPoint x: 682, endPoint y: 274, distance: 115.7
click at [797, 261] on button "Remove" at bounding box center [805, 269] width 79 height 19
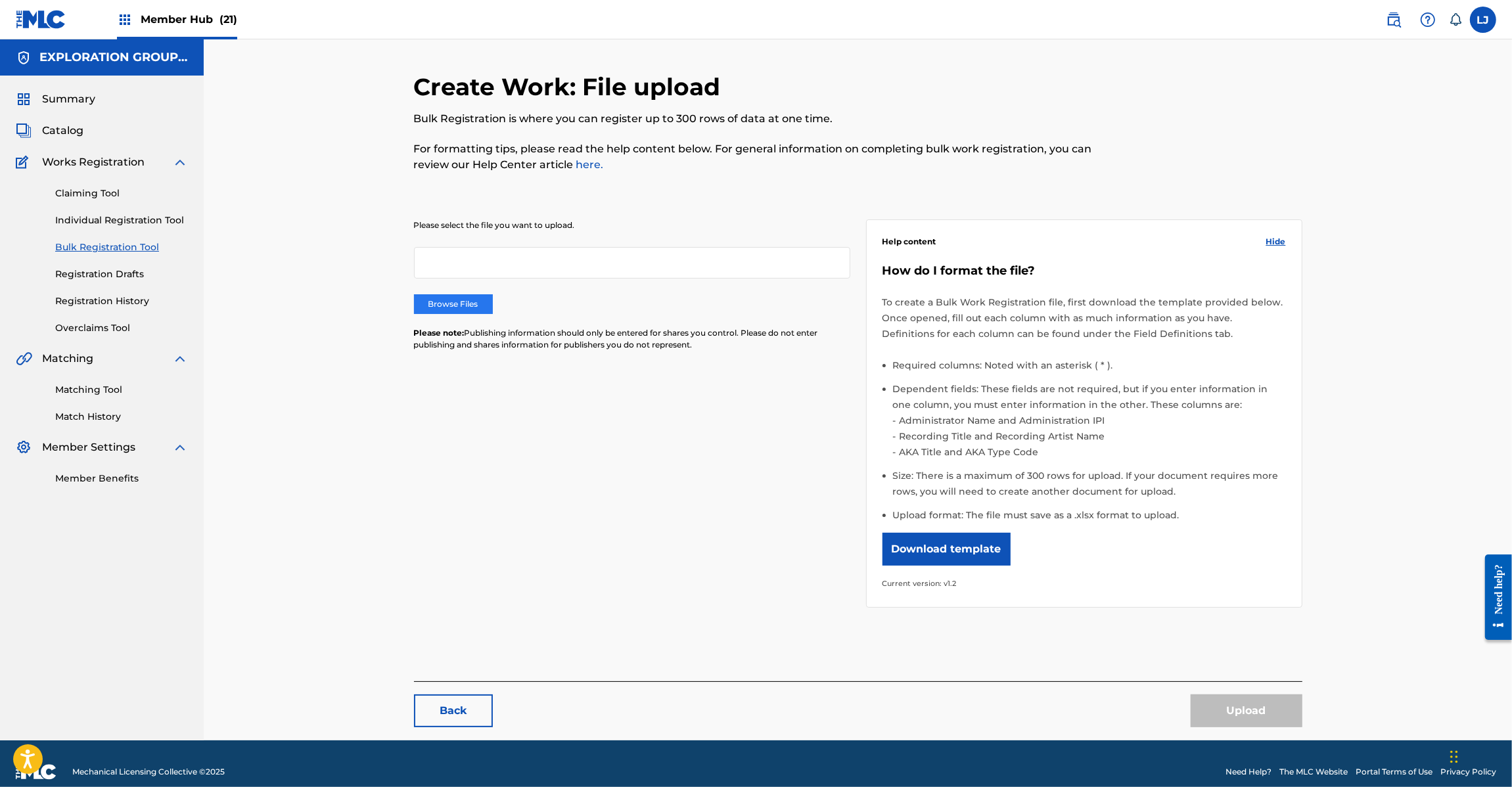
click at [484, 307] on label "Browse Files" at bounding box center [454, 304] width 79 height 19
click at [0, 0] on input "Browse Files" at bounding box center [0, 0] width 0 height 0
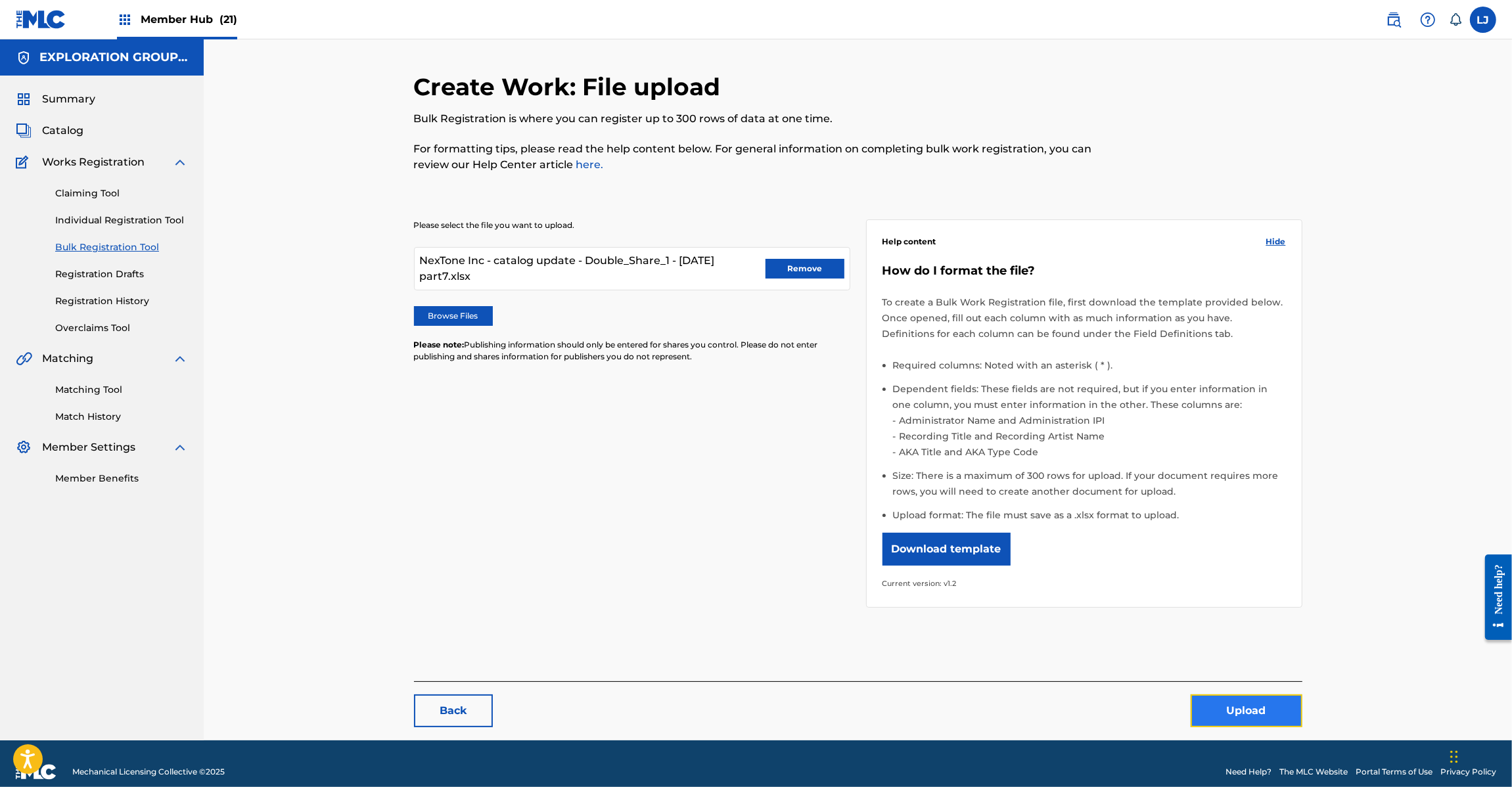
click at [1237, 696] on button "Upload" at bounding box center [1246, 711] width 112 height 33
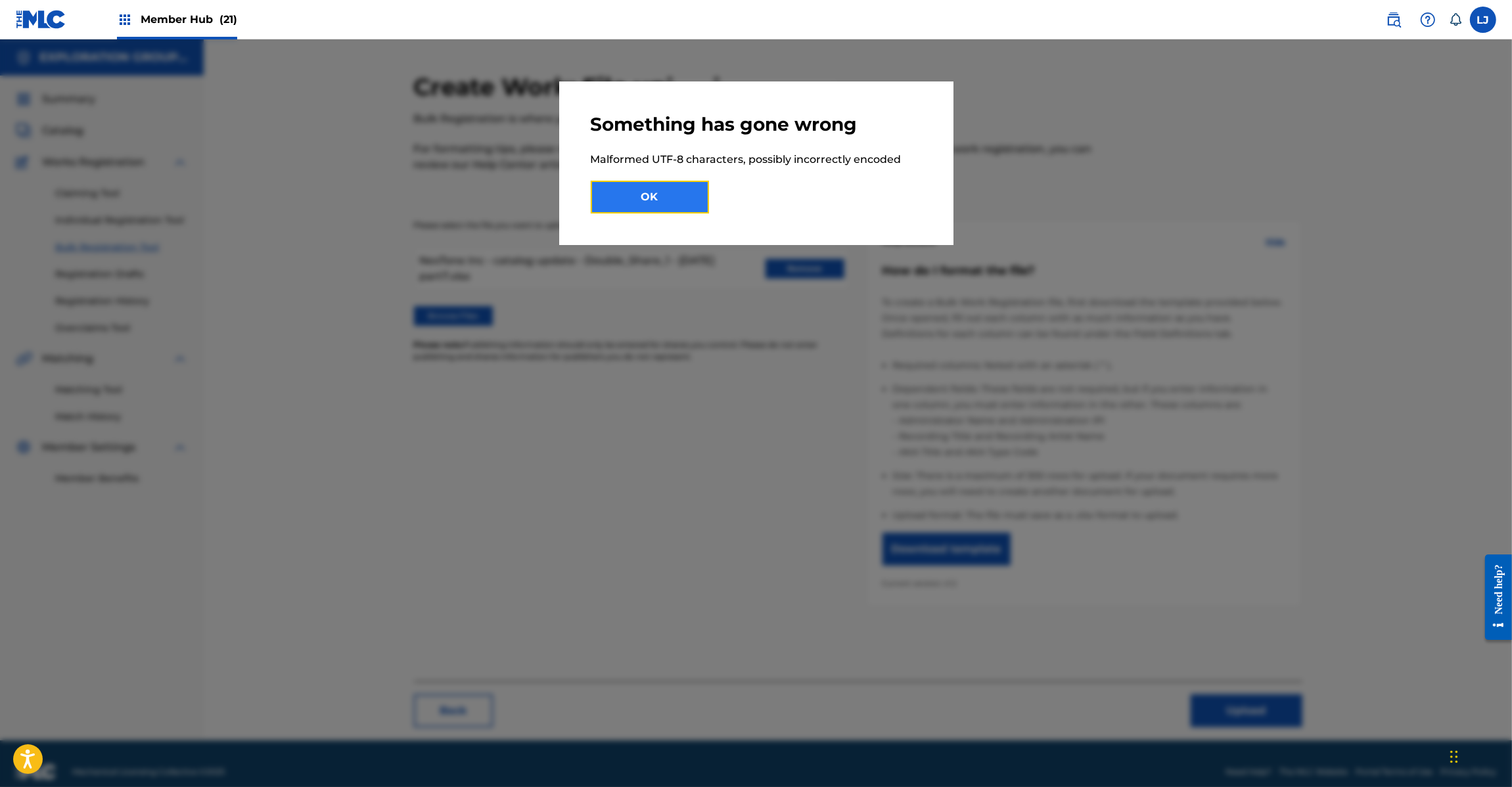
click at [678, 204] on button "OK" at bounding box center [650, 197] width 118 height 33
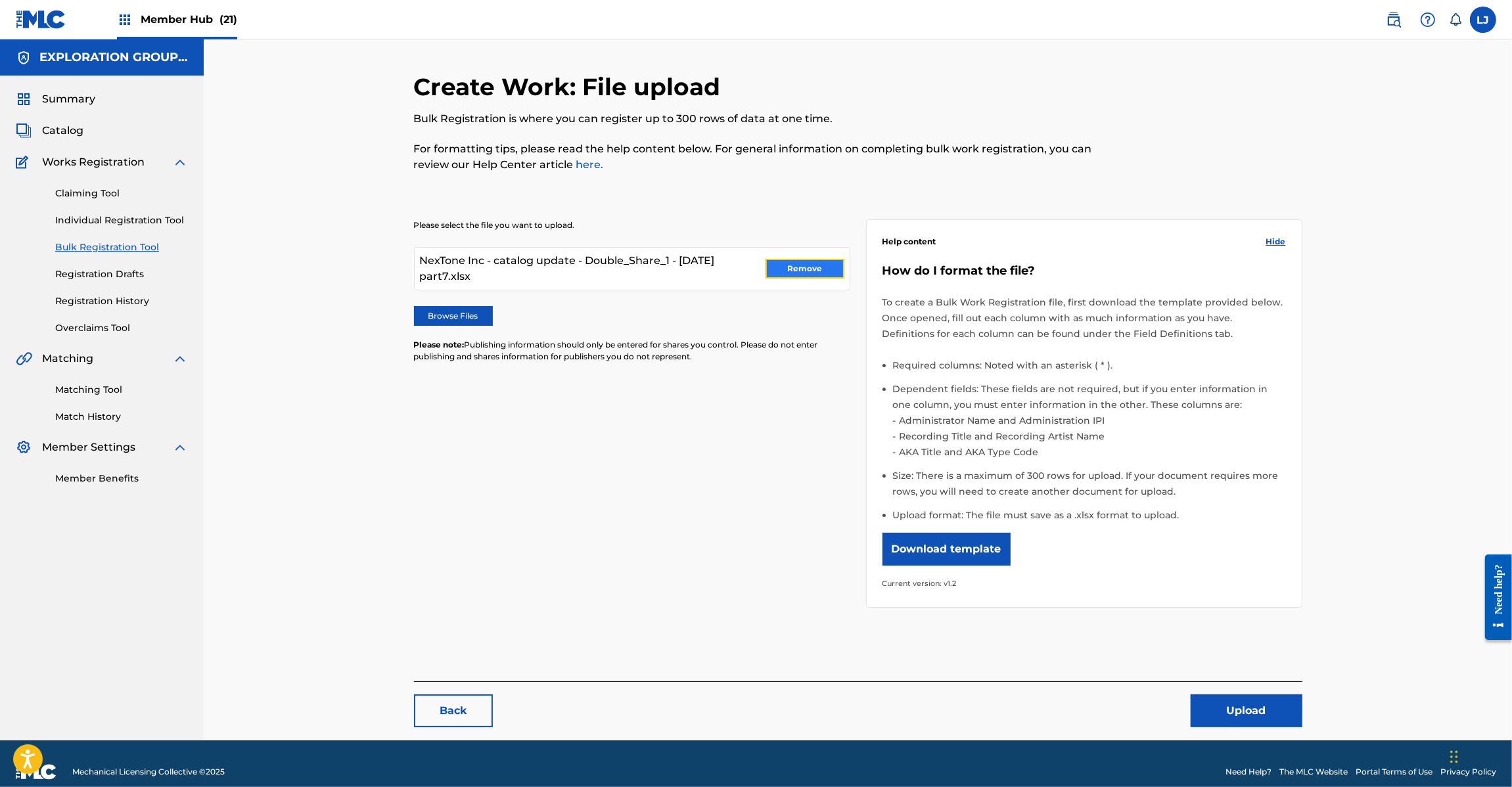
click at [785, 266] on button "Remove" at bounding box center [805, 269] width 79 height 19
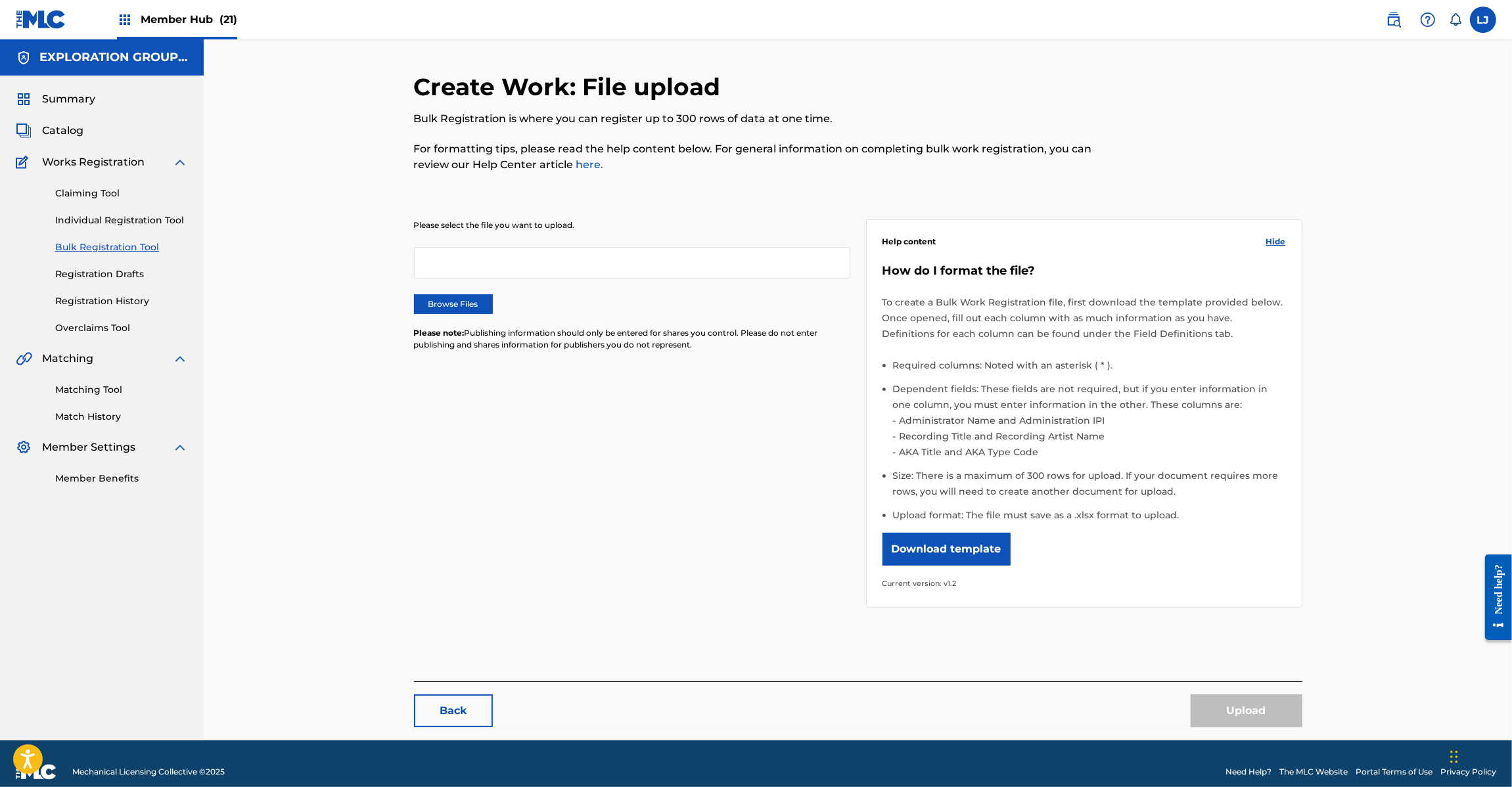
click at [44, 17] on img at bounding box center [41, 19] width 51 height 19
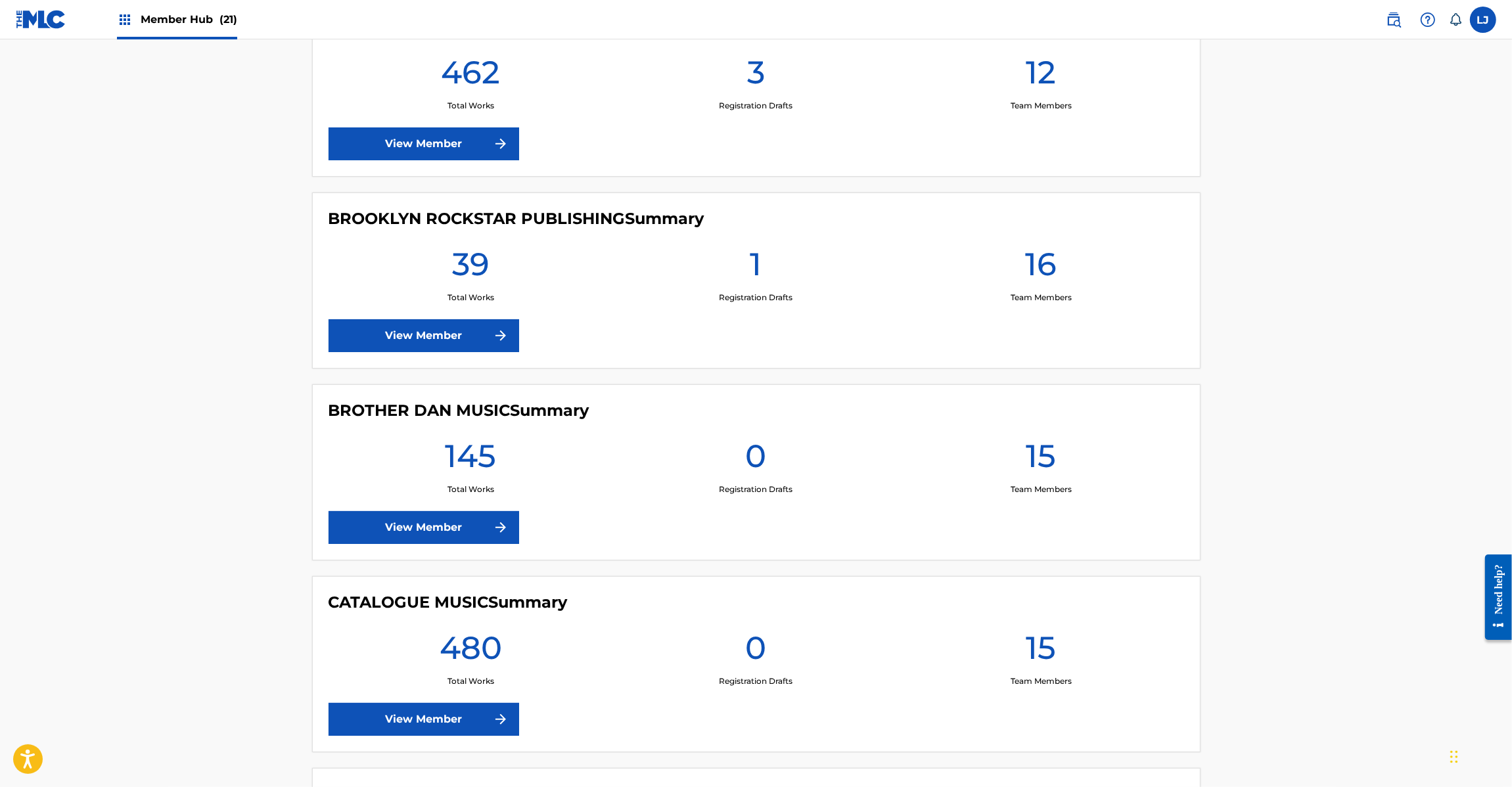
scroll to position [1972, 0]
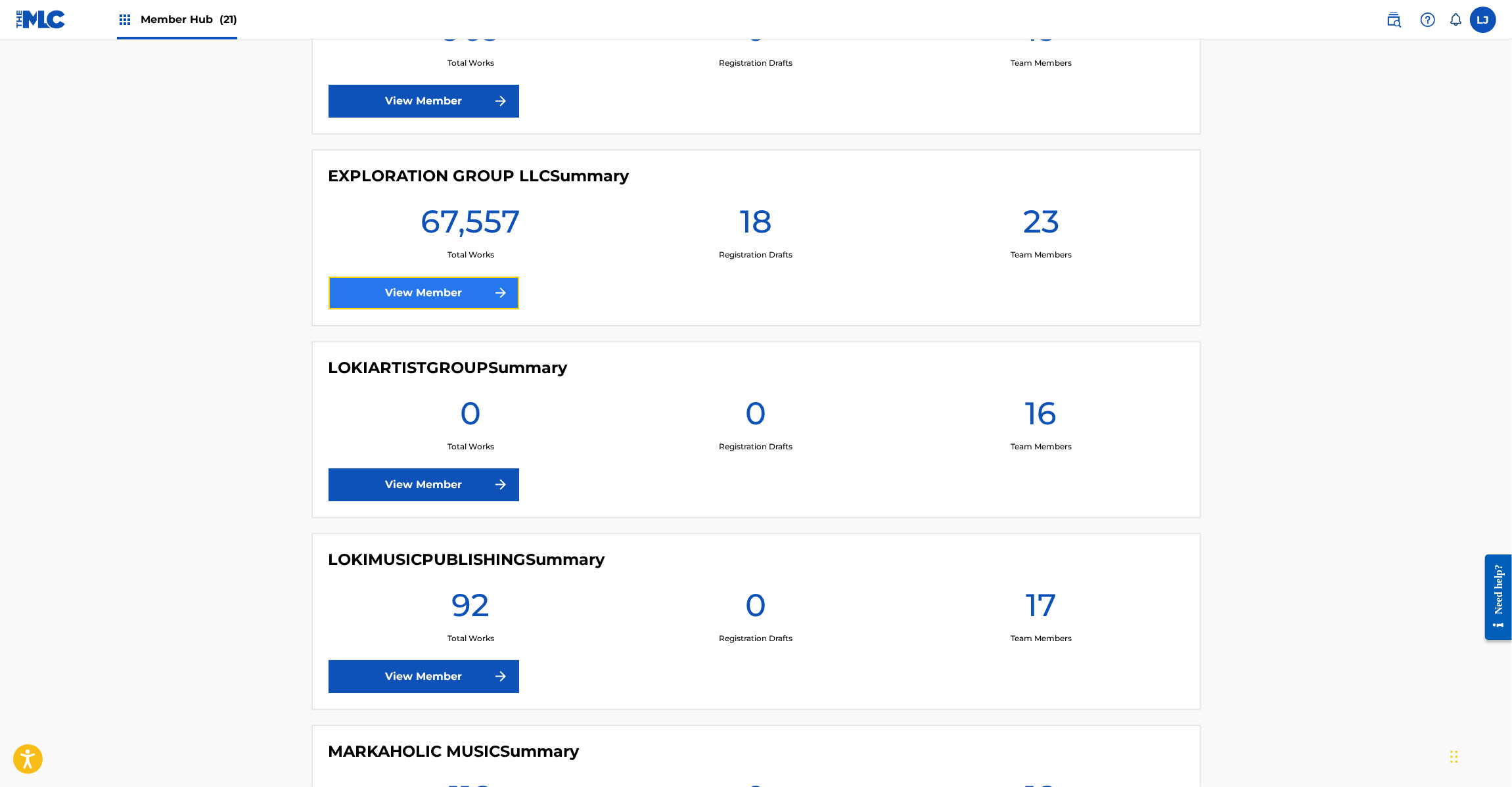
click at [382, 310] on link "View Member" at bounding box center [423, 292] width 190 height 33
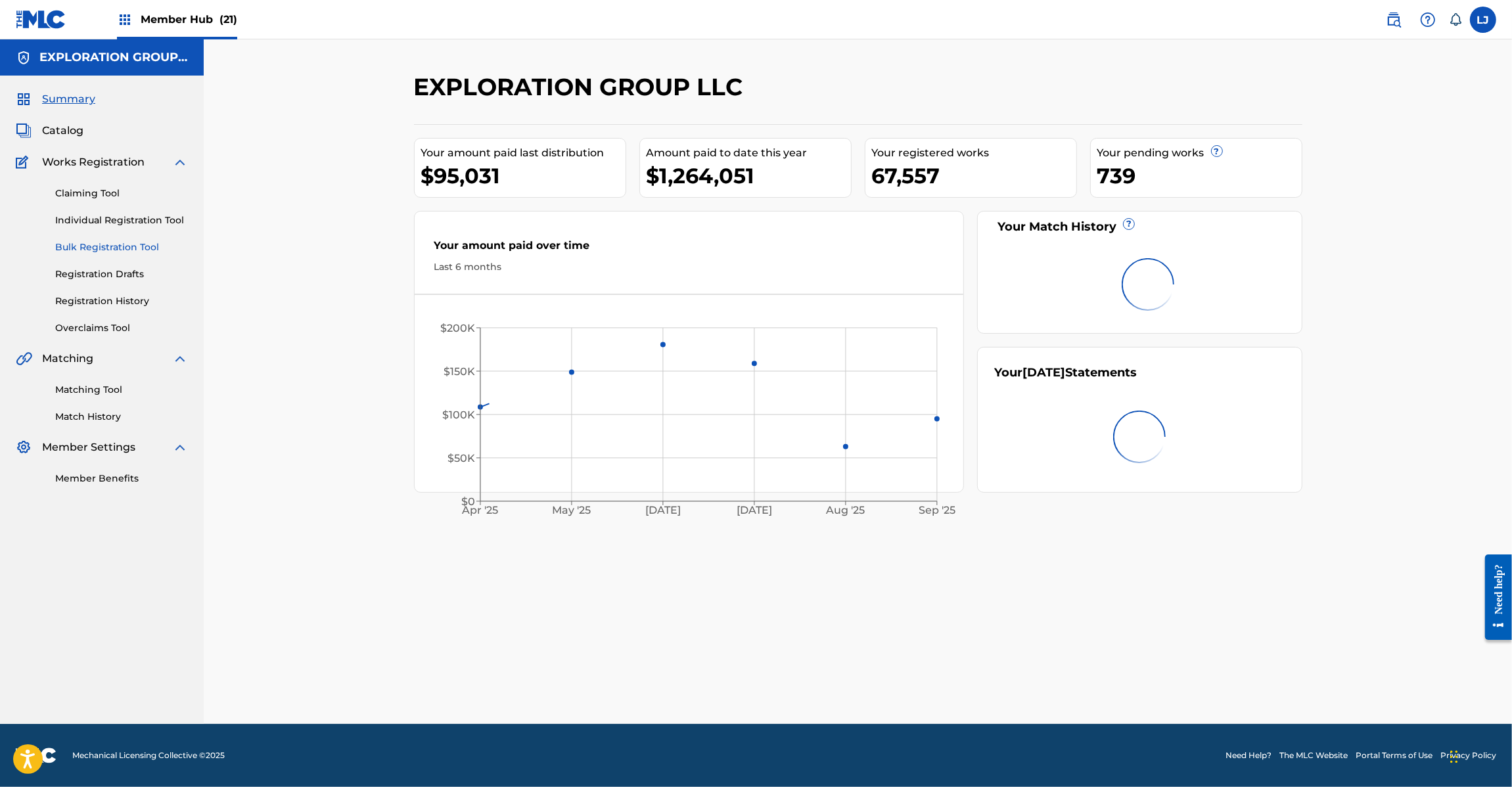
click at [117, 240] on link "Bulk Registration Tool" at bounding box center [122, 247] width 133 height 14
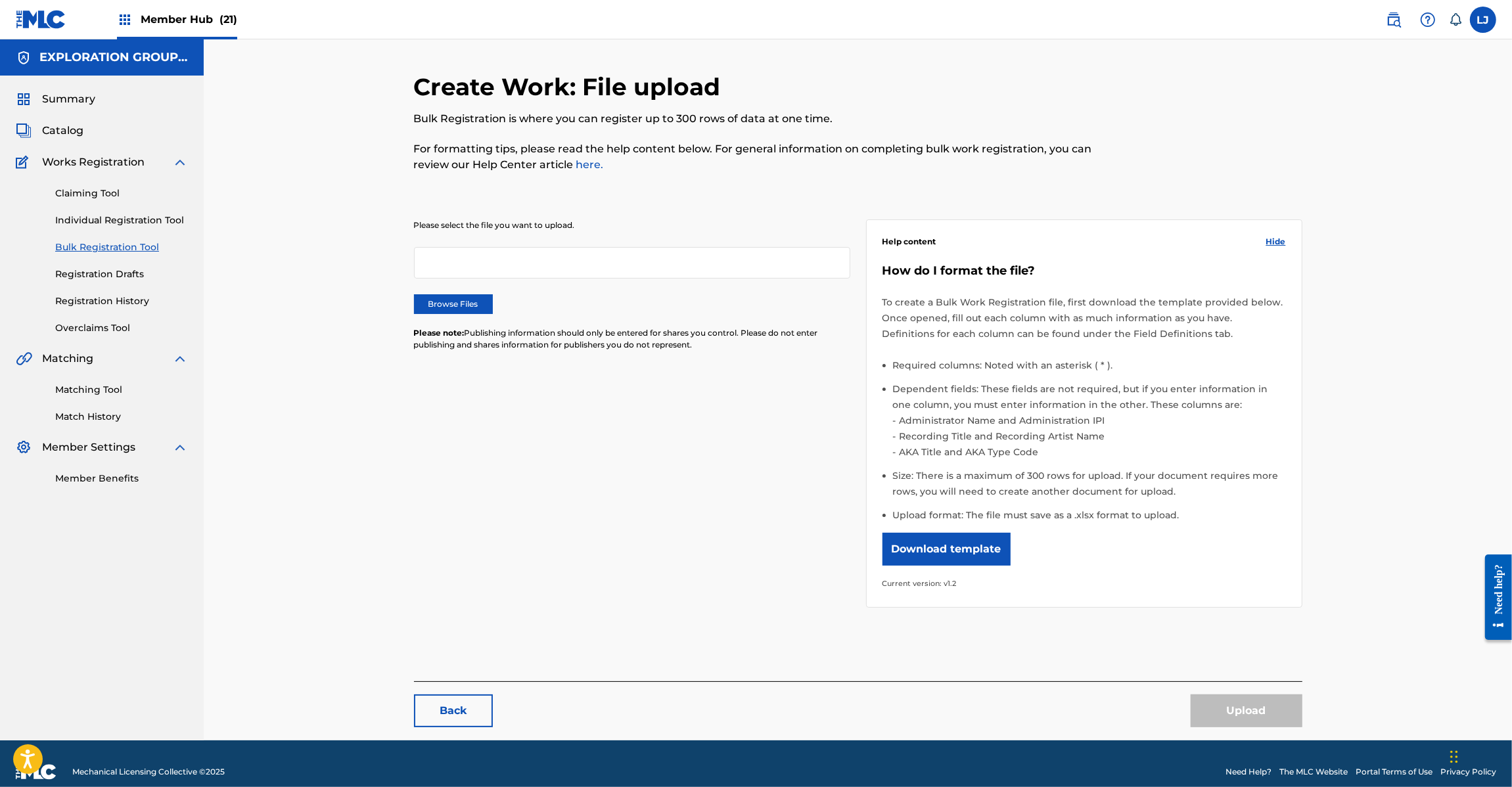
click at [114, 238] on div "Claiming Tool Individual Registration Tool Bulk Registration Tool Registration …" at bounding box center [102, 253] width 172 height 165
click at [113, 240] on link "Bulk Registration Tool" at bounding box center [122, 247] width 133 height 14
click at [464, 303] on label "Browse Files" at bounding box center [454, 304] width 79 height 19
click at [0, 0] on input "Browse Files" at bounding box center [0, 0] width 0 height 0
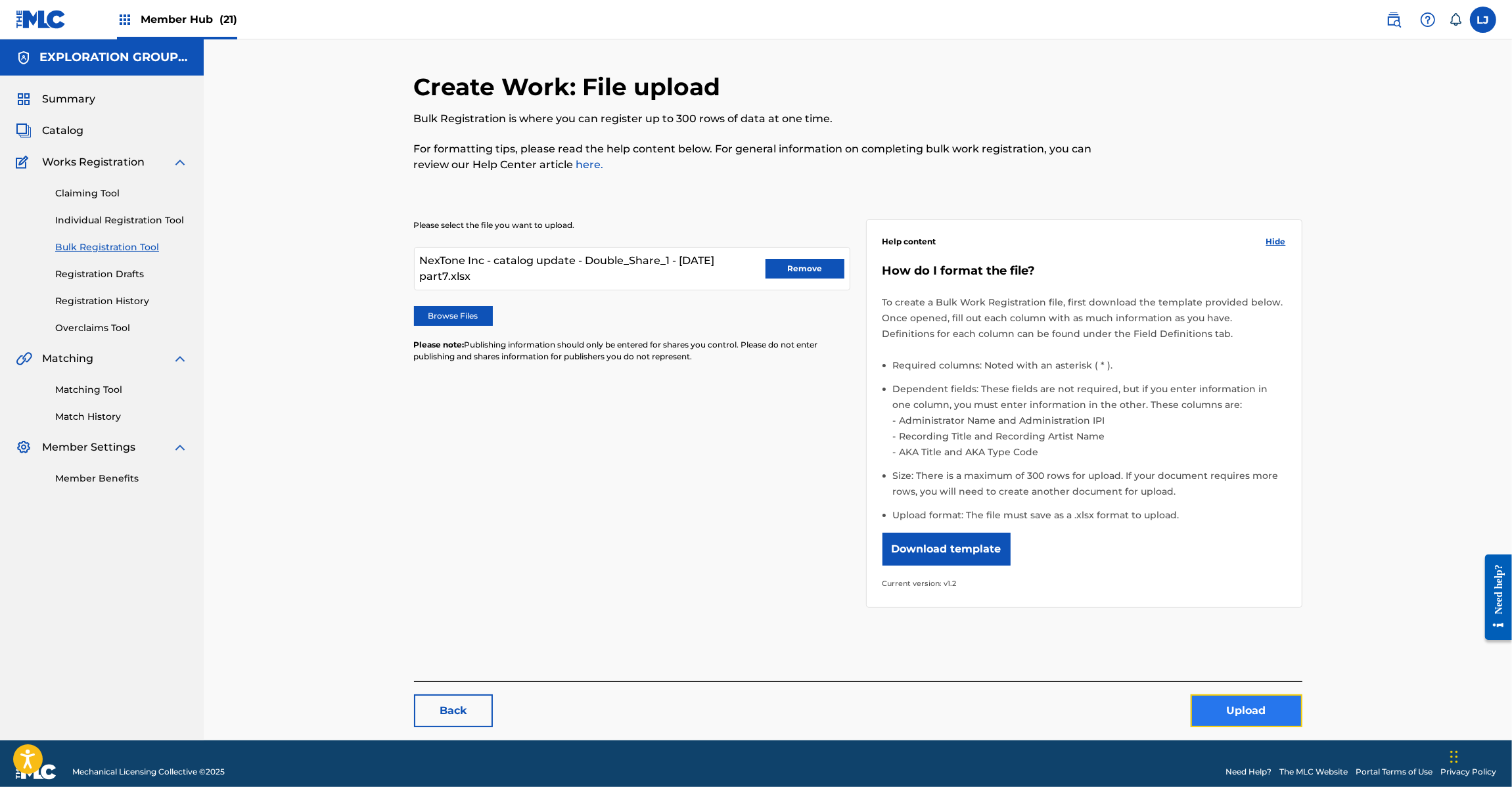
click at [1249, 703] on button "Upload" at bounding box center [1246, 711] width 112 height 33
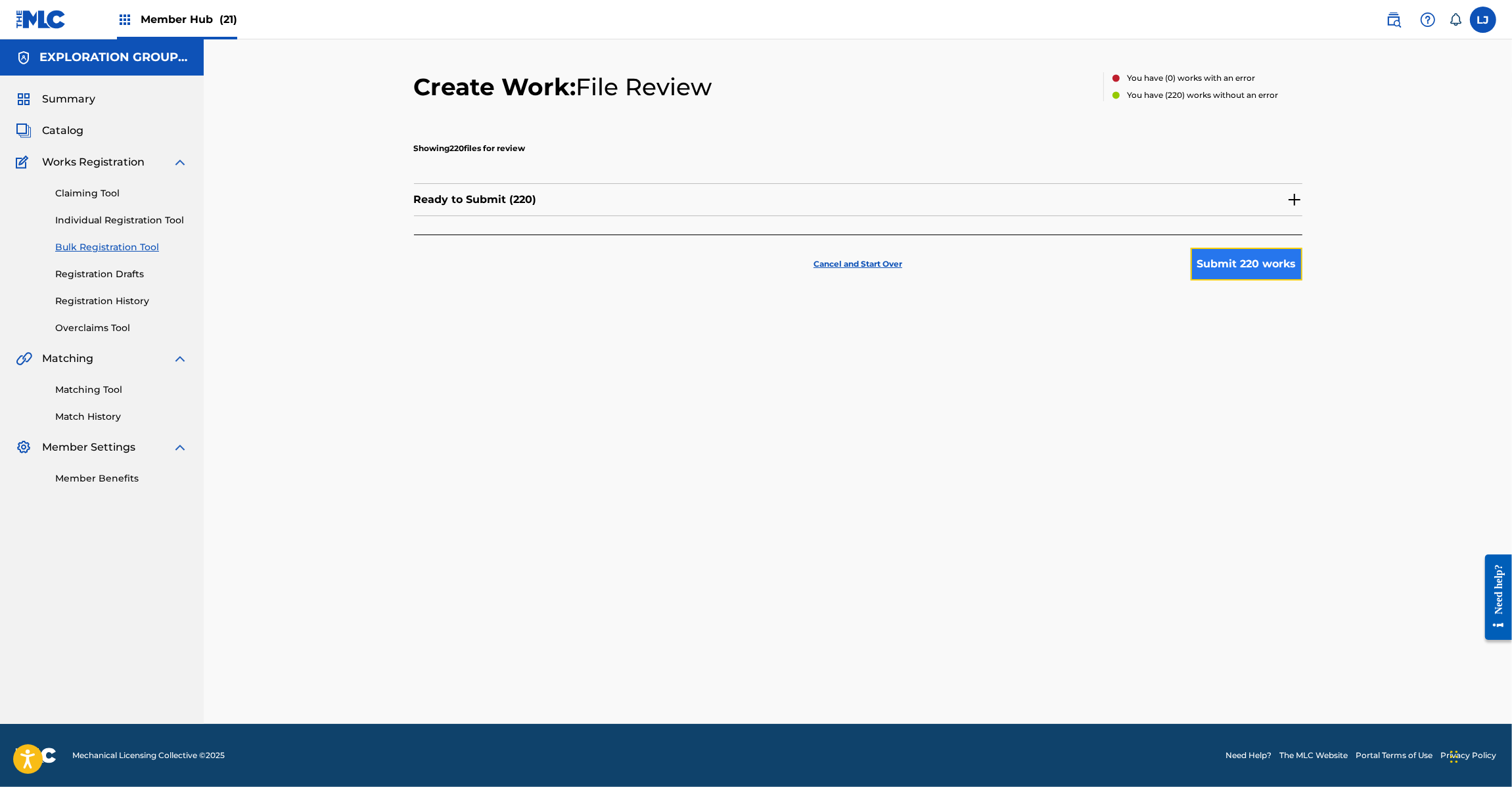
click at [1242, 258] on button "Submit 220 works" at bounding box center [1246, 264] width 112 height 33
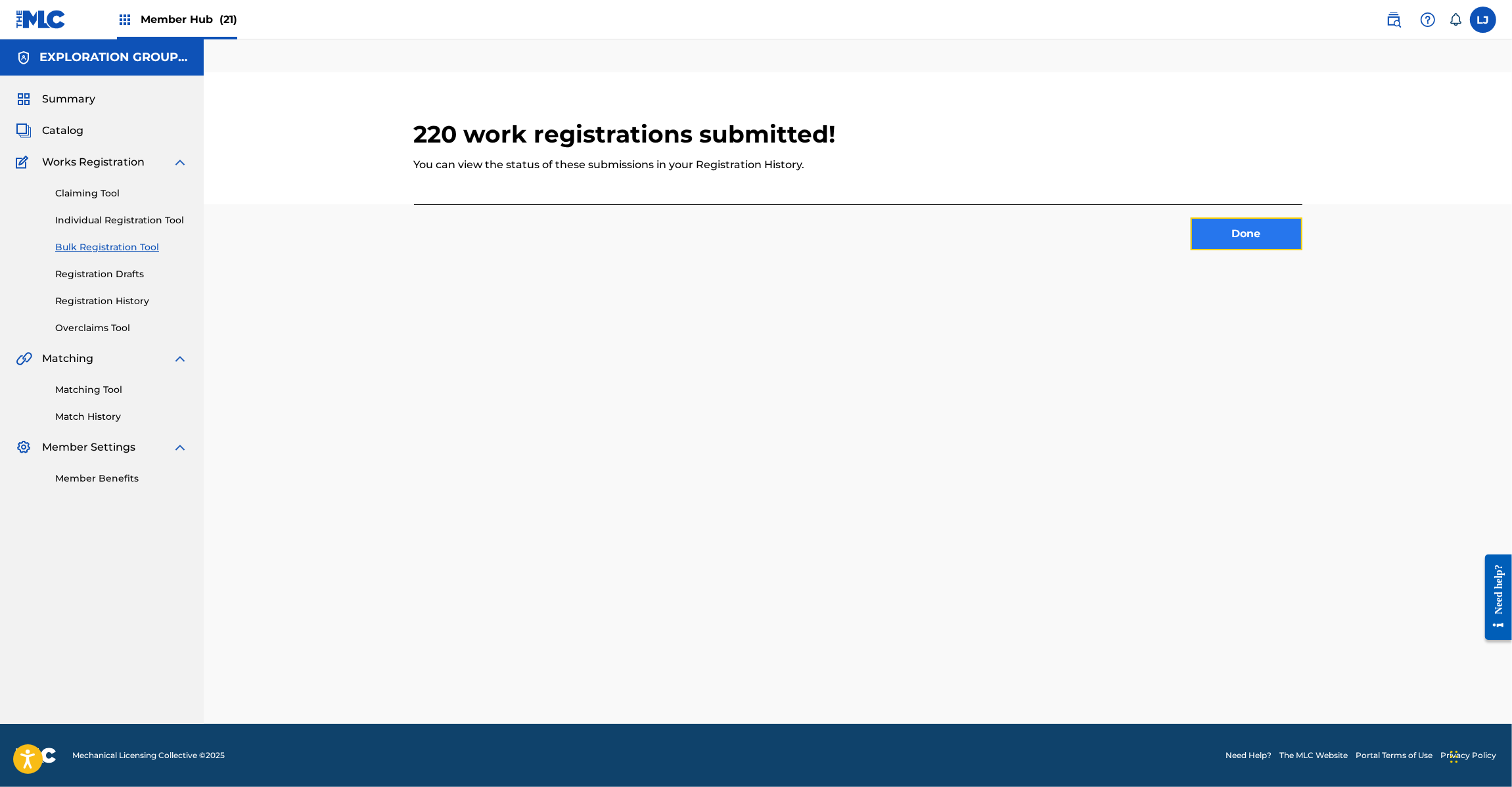
click at [1200, 224] on button "Done" at bounding box center [1246, 233] width 112 height 33
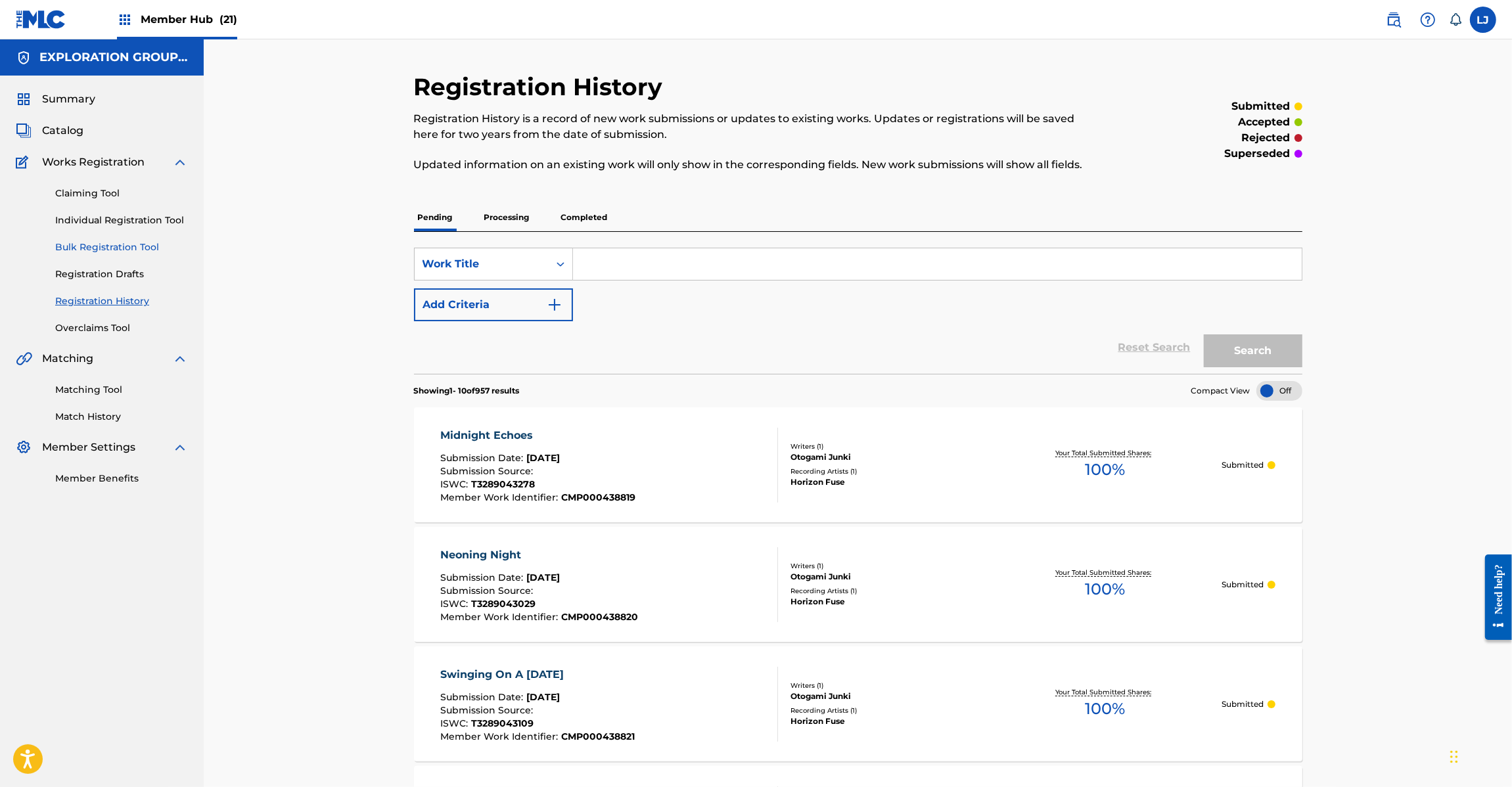
click at [92, 242] on link "Bulk Registration Tool" at bounding box center [122, 247] width 133 height 14
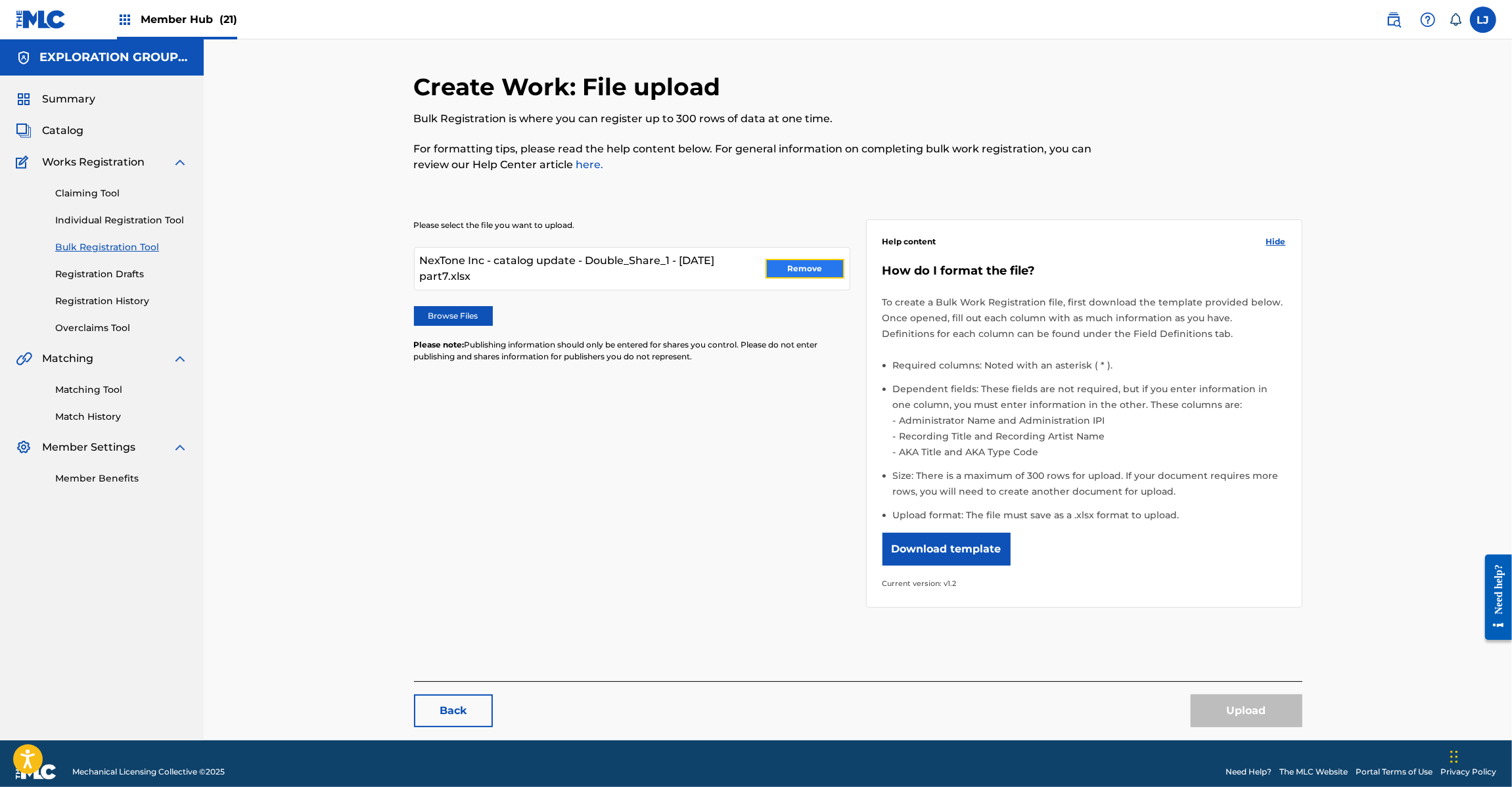
click at [815, 266] on button "Remove" at bounding box center [805, 269] width 79 height 19
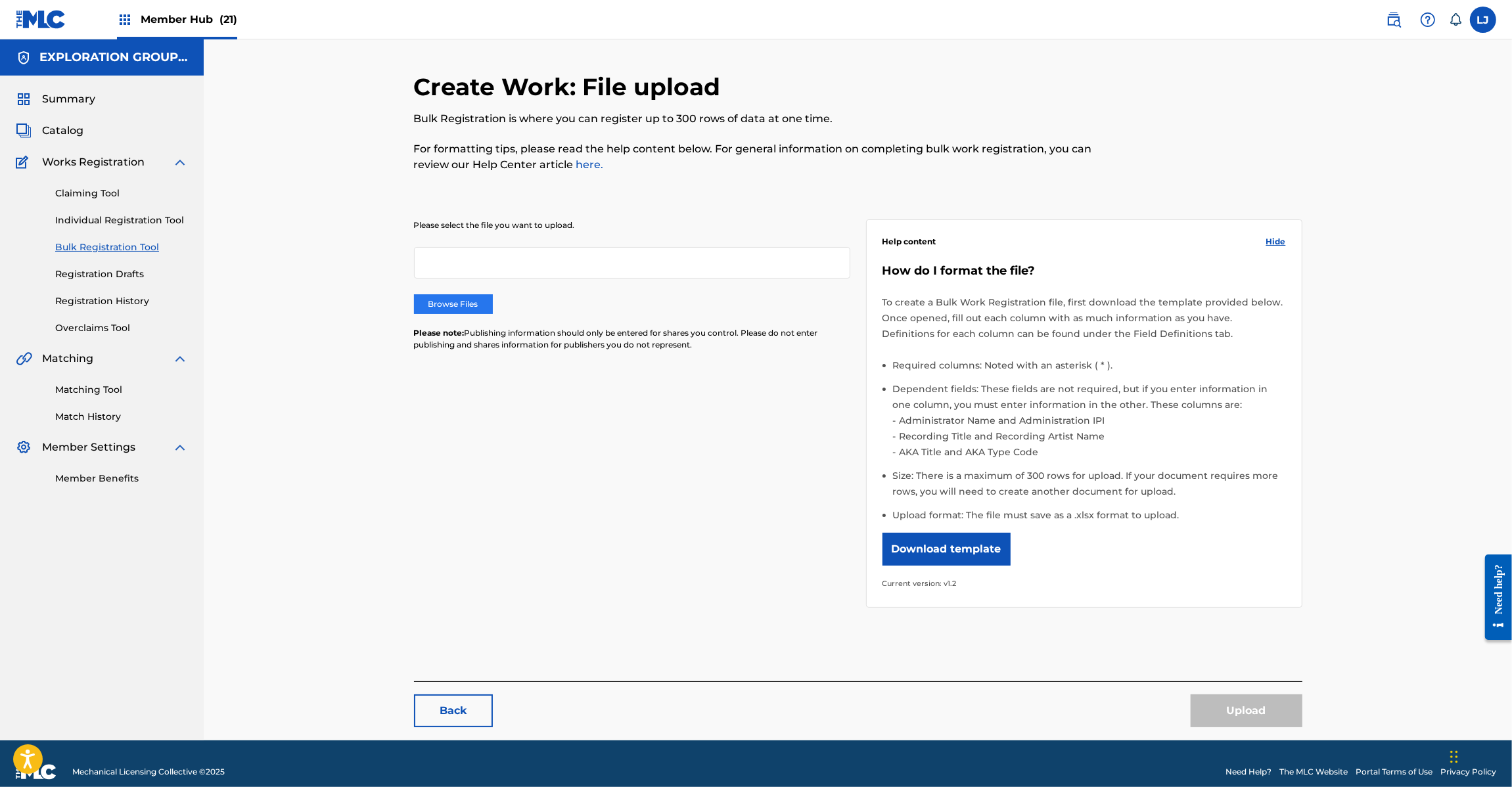
click at [432, 308] on label "Browse Files" at bounding box center [454, 304] width 79 height 19
click at [0, 0] on input "Browse Files" at bounding box center [0, 0] width 0 height 0
click at [546, 192] on div "Please select the file you want to upload. Browse Files Please note: Publishing…" at bounding box center [858, 405] width 889 height 436
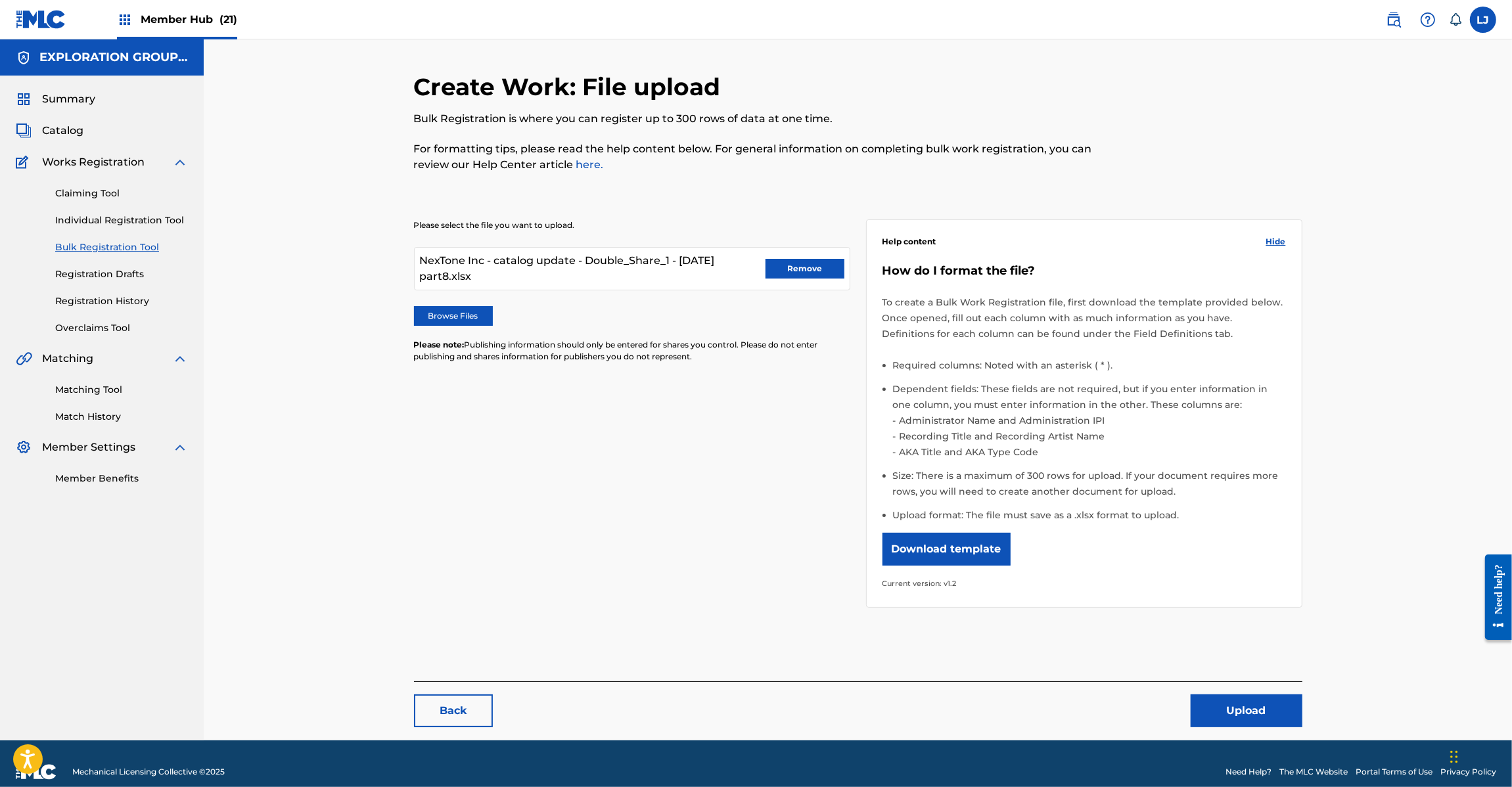
click at [1254, 736] on div "Create Work: File upload Bulk Registration is where you can register up to 300 …" at bounding box center [858, 406] width 889 height 669
click at [1253, 722] on button "Upload" at bounding box center [1246, 711] width 112 height 33
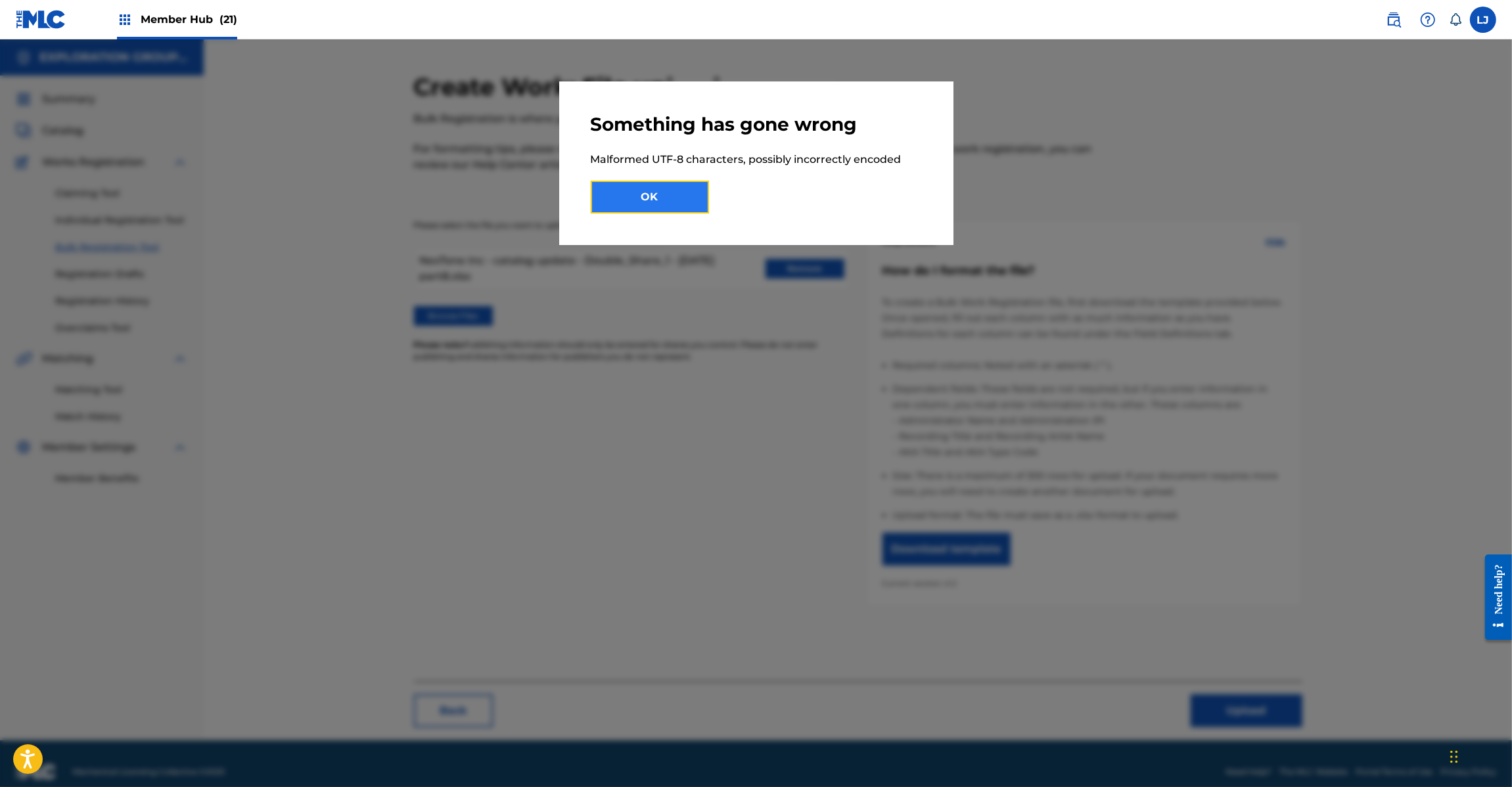
click at [656, 185] on button "OK" at bounding box center [650, 197] width 118 height 33
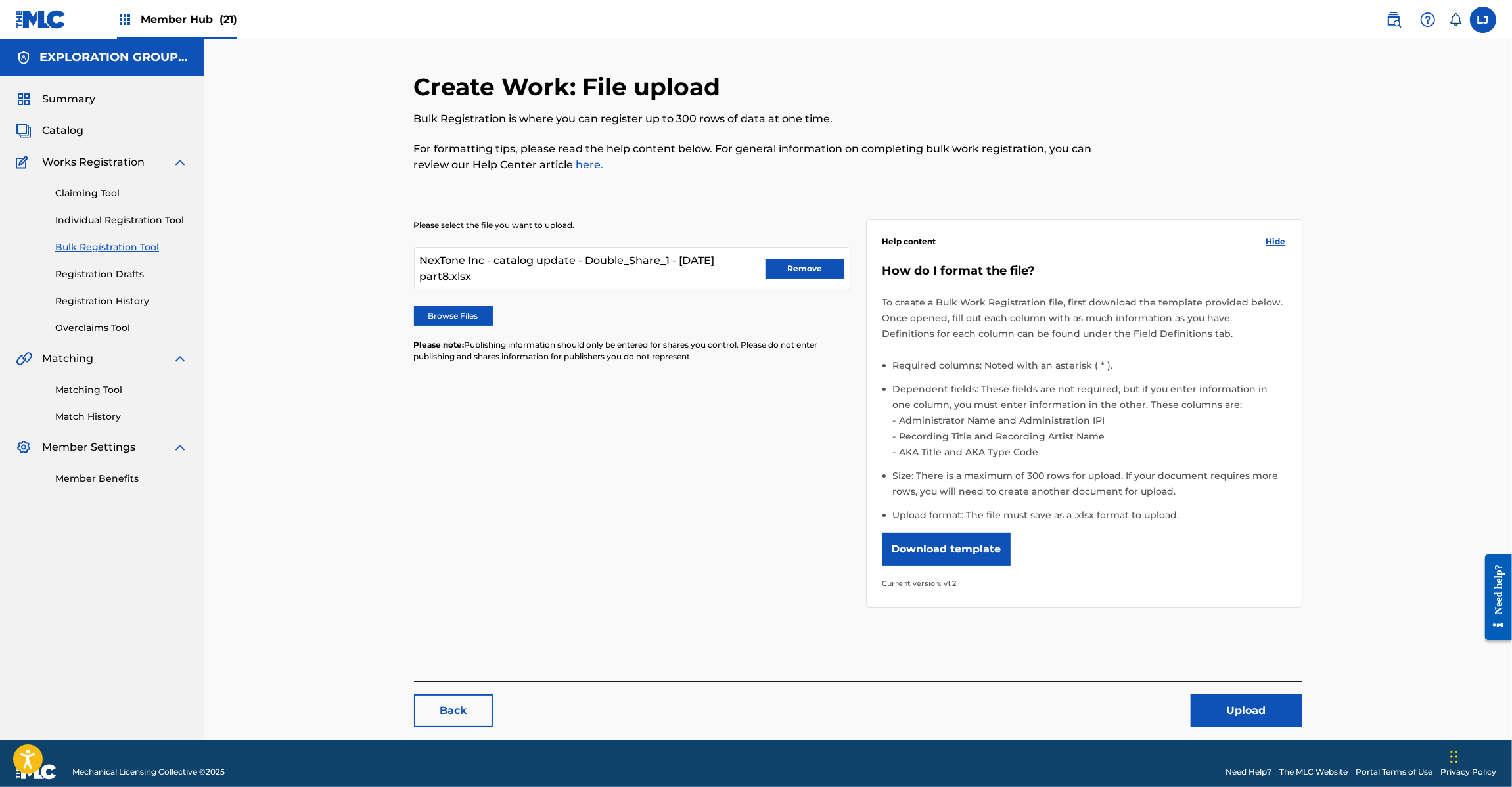
click at [8, 13] on nav "Member Hub (21) [PERSON_NAME] [PERSON_NAME] [PERSON_NAME] [EMAIL_ADDRESS][DOMAI…" at bounding box center [756, 19] width 1512 height 39
click at [33, 15] on img at bounding box center [41, 19] width 51 height 19
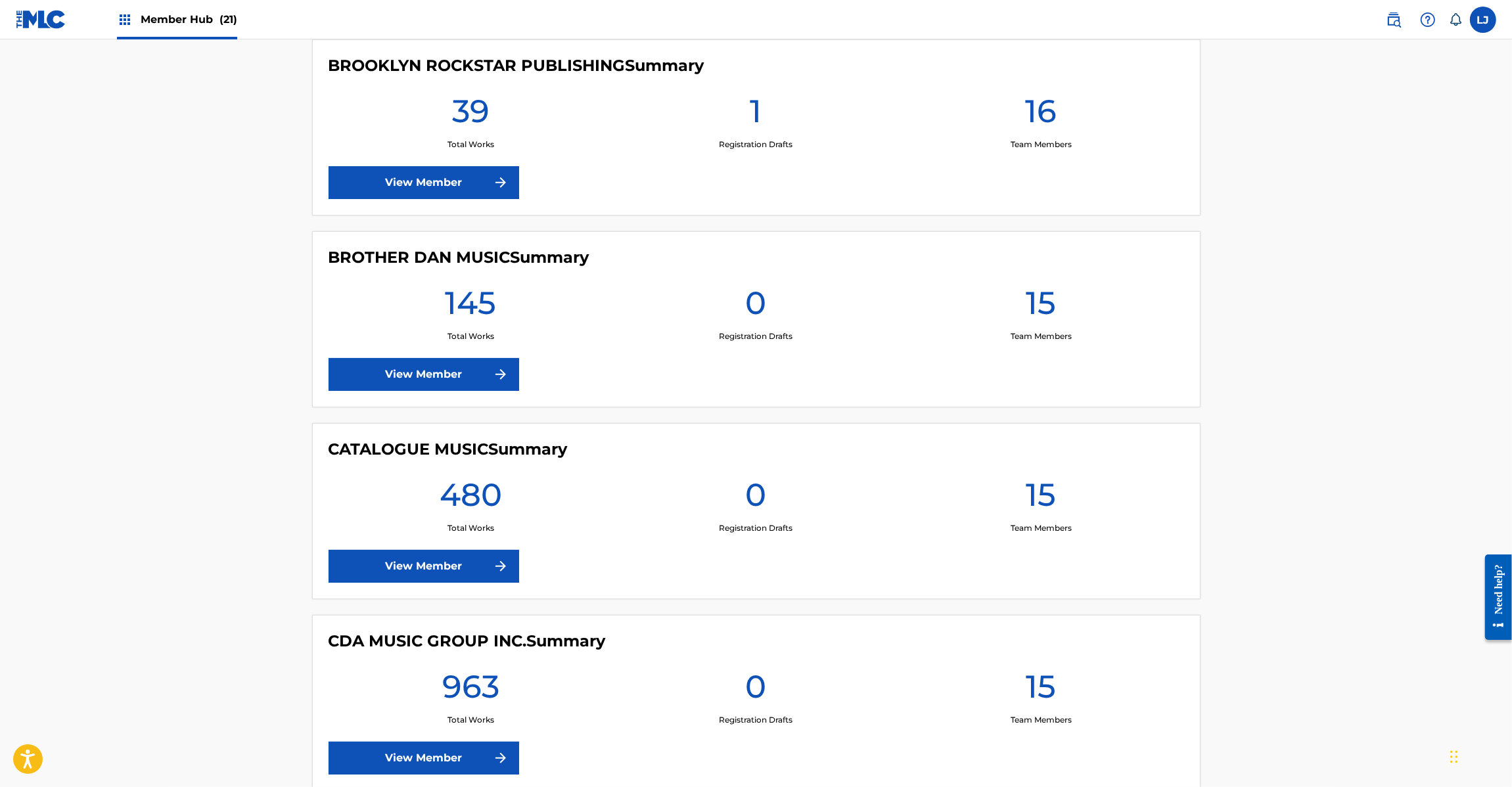
scroll to position [1972, 0]
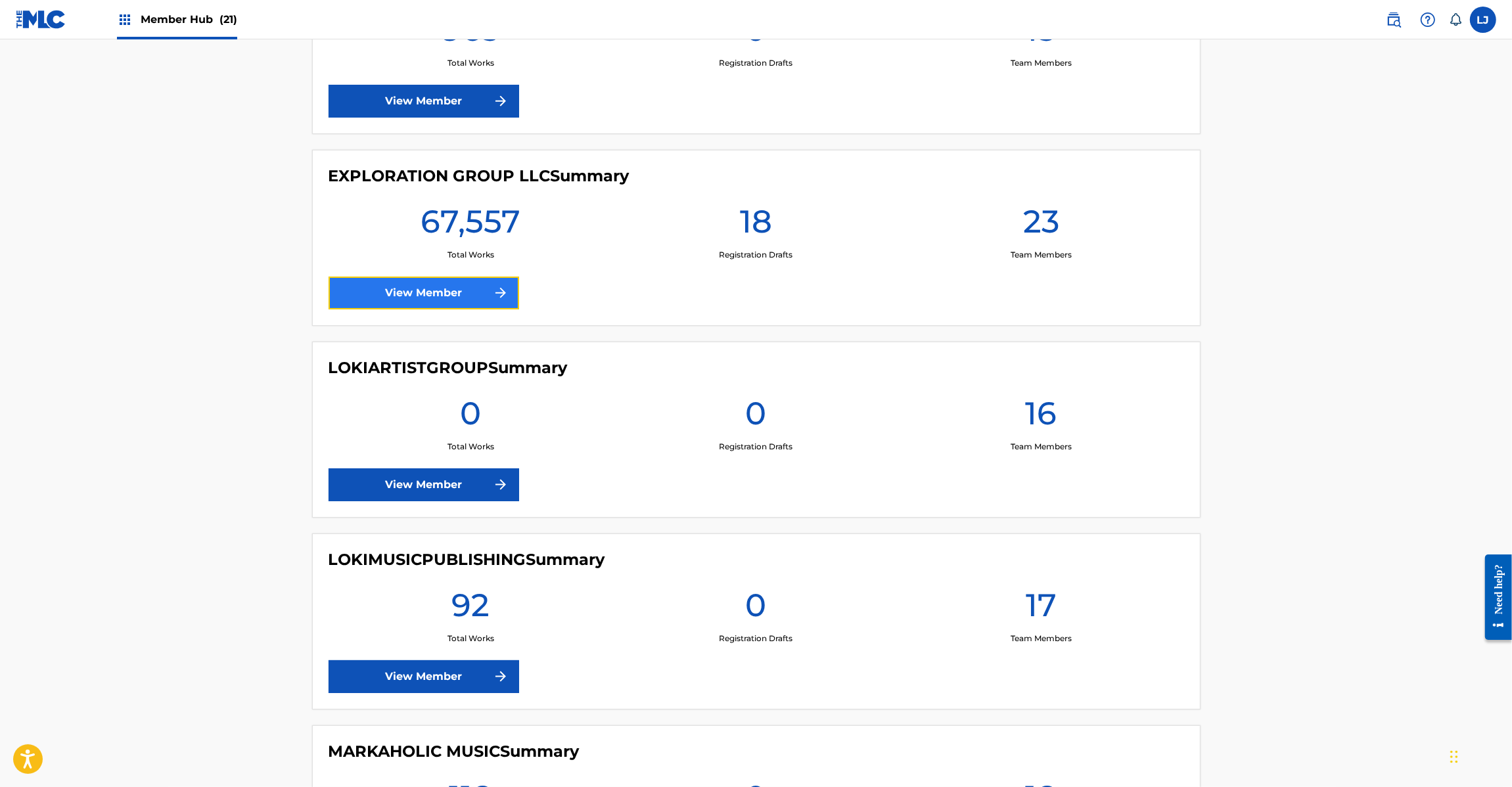
click at [383, 294] on link "View Member" at bounding box center [423, 292] width 190 height 33
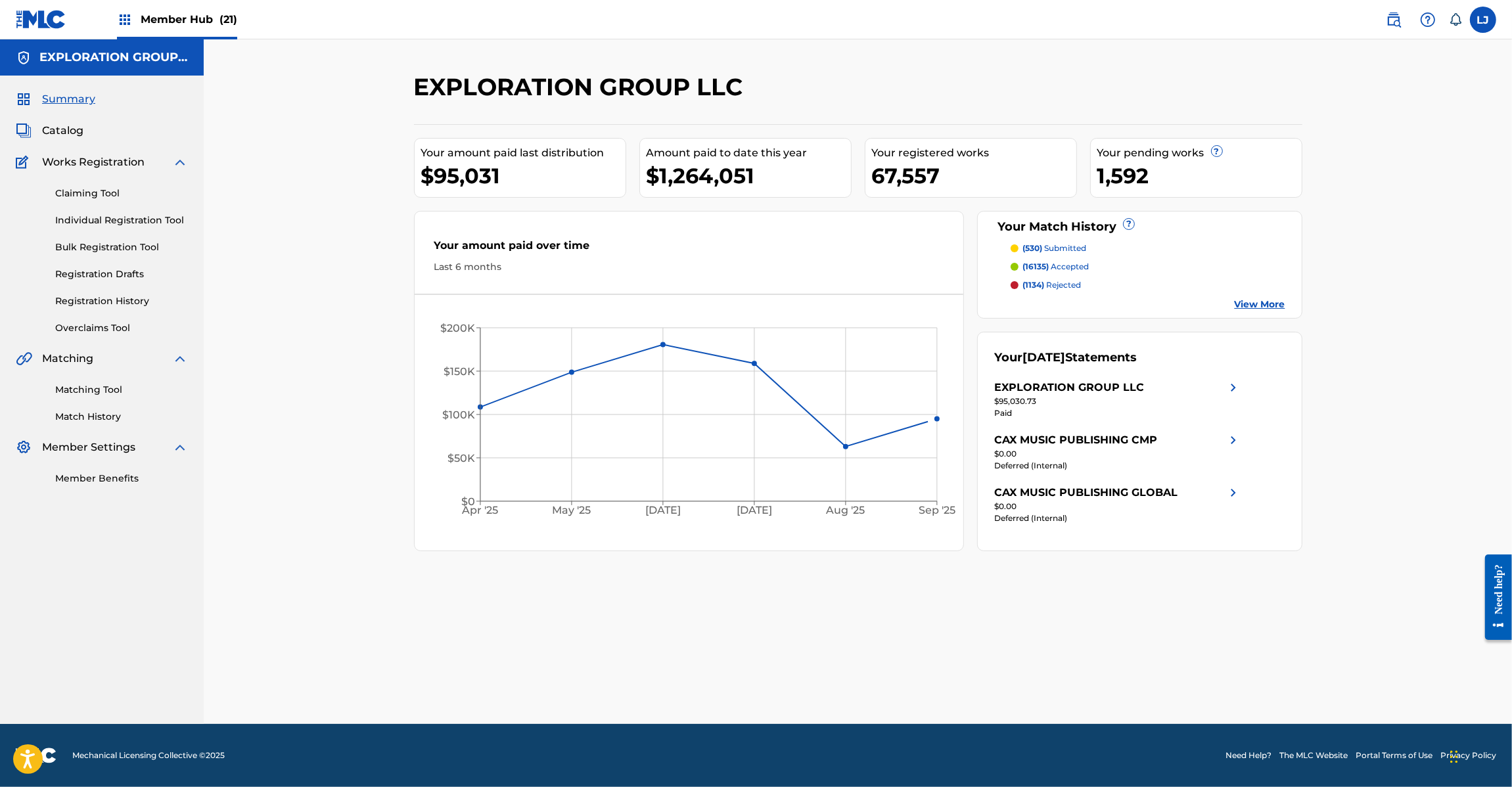
click at [94, 238] on div "Claiming Tool Individual Registration Tool Bulk Registration Tool Registration …" at bounding box center [102, 253] width 172 height 165
click at [91, 245] on link "Bulk Registration Tool" at bounding box center [122, 247] width 133 height 14
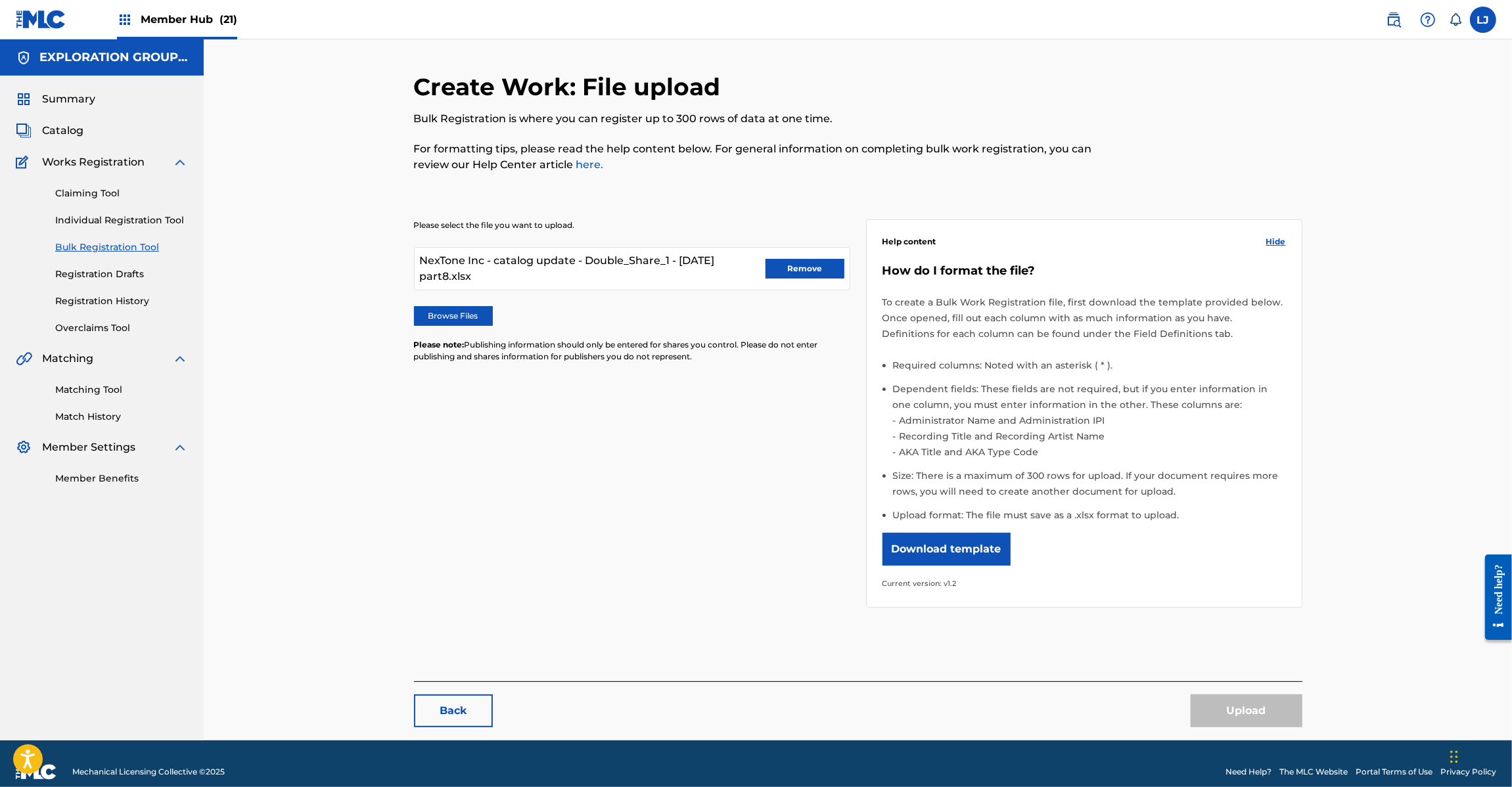
click at [808, 279] on div "NexTone Inc - catalog update - Double_Share_1 - [DATE] part8.xlsx Remove" at bounding box center [632, 269] width 436 height 44
click at [832, 267] on button "Remove" at bounding box center [805, 269] width 79 height 19
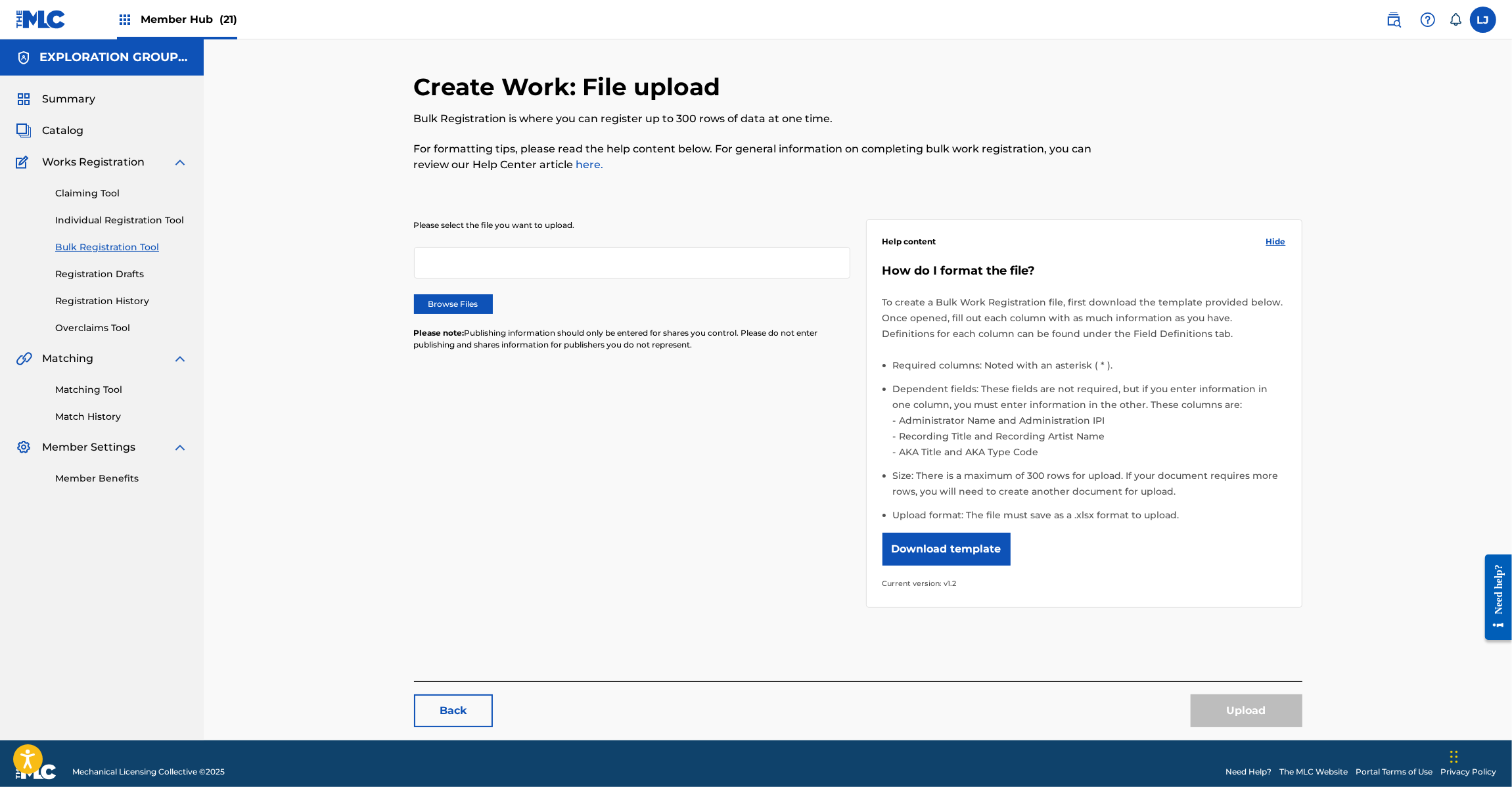
click at [454, 314] on div "Please select the file you want to upload. Browse Files Please note: Publishing…" at bounding box center [632, 293] width 436 height 147
click at [454, 301] on label "Browse Files" at bounding box center [454, 304] width 79 height 19
click at [0, 0] on input "Browse Files" at bounding box center [0, 0] width 0 height 0
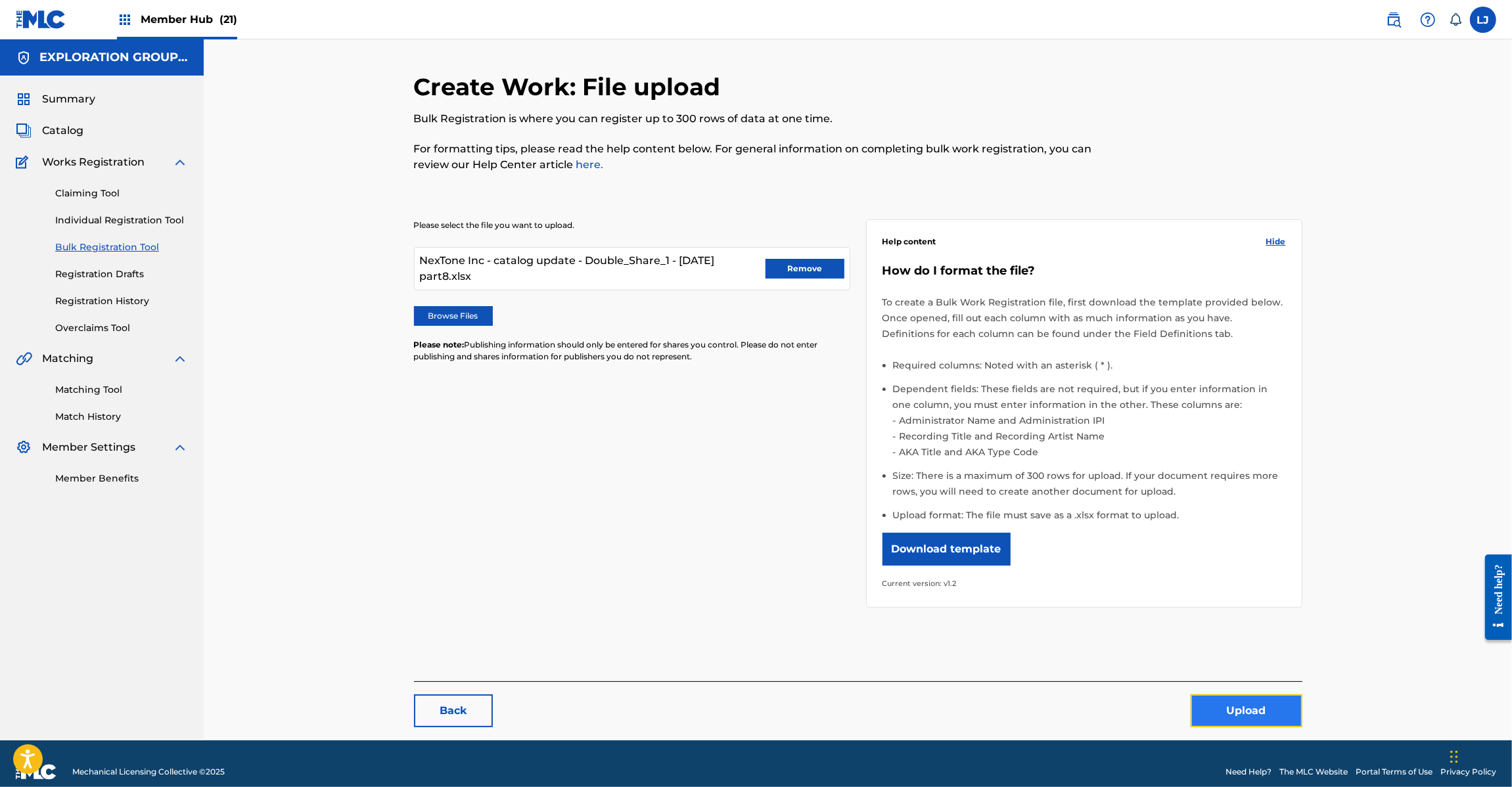
click at [1269, 701] on button "Upload" at bounding box center [1246, 711] width 112 height 33
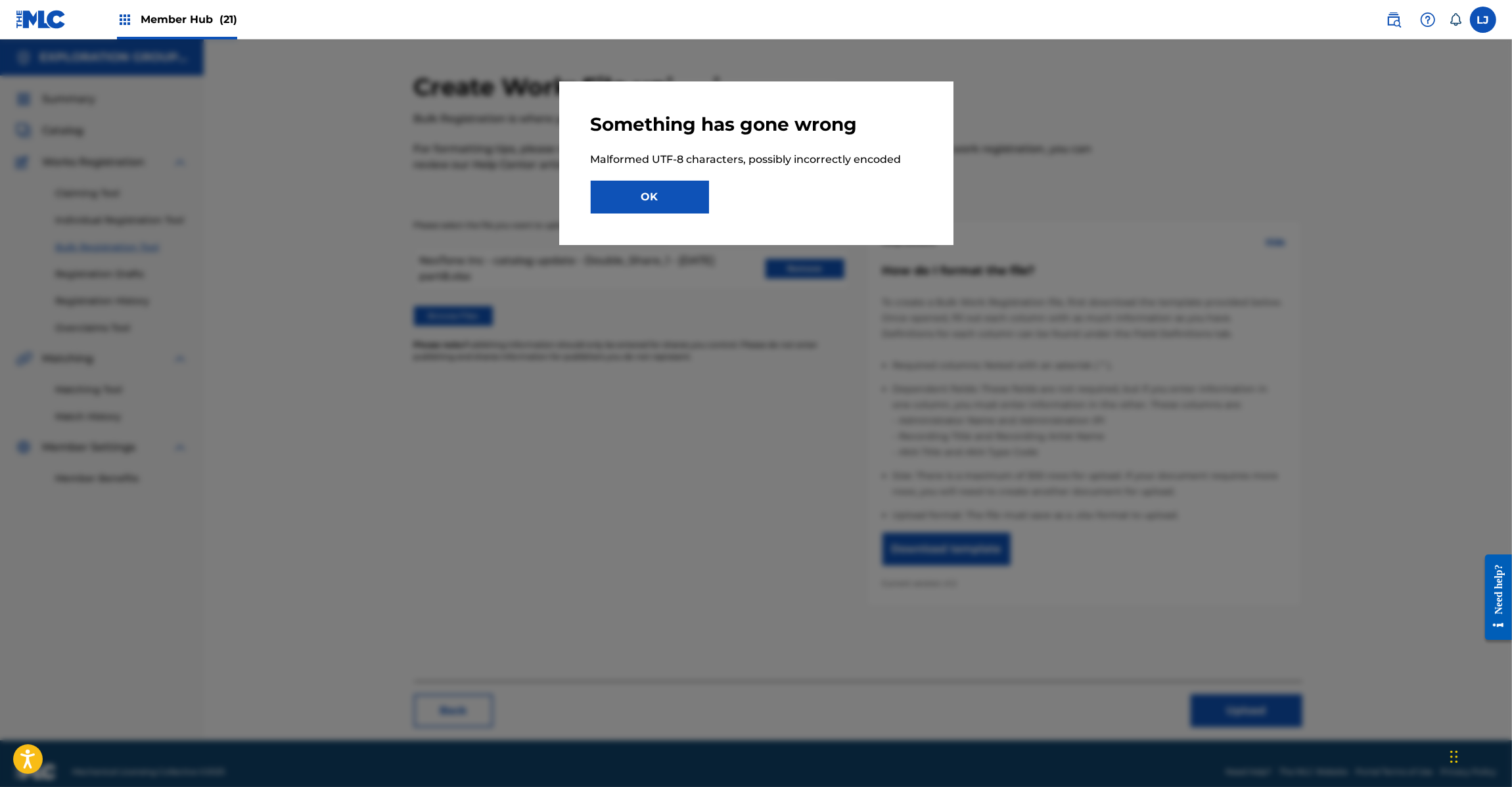
click at [684, 214] on div "Something has gone wrong Malformed UTF-8 characters, possibly incorrectly encod…" at bounding box center [756, 163] width 394 height 163
click at [681, 197] on button "OK" at bounding box center [650, 197] width 118 height 33
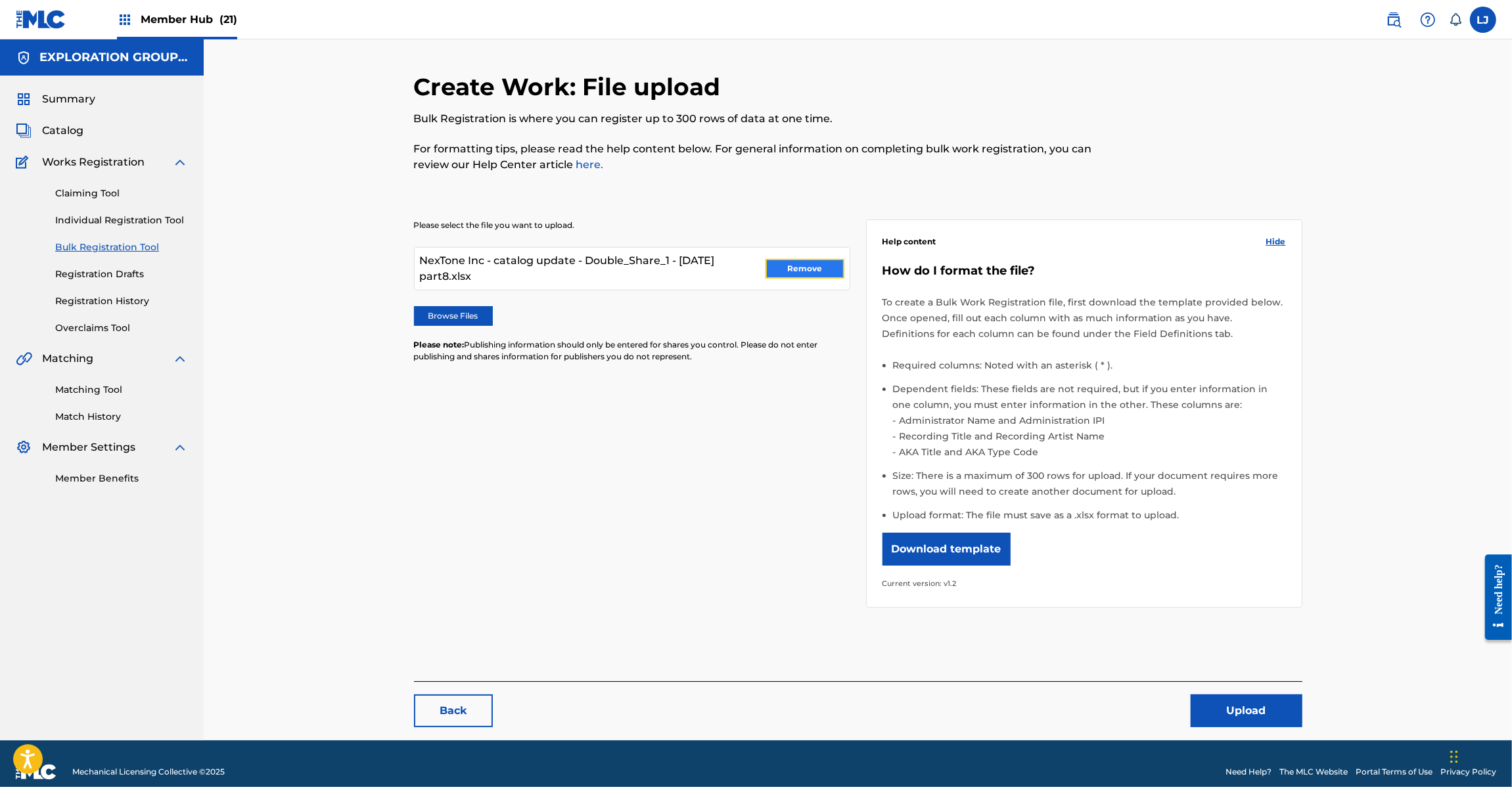
click at [790, 264] on button "Remove" at bounding box center [805, 269] width 79 height 19
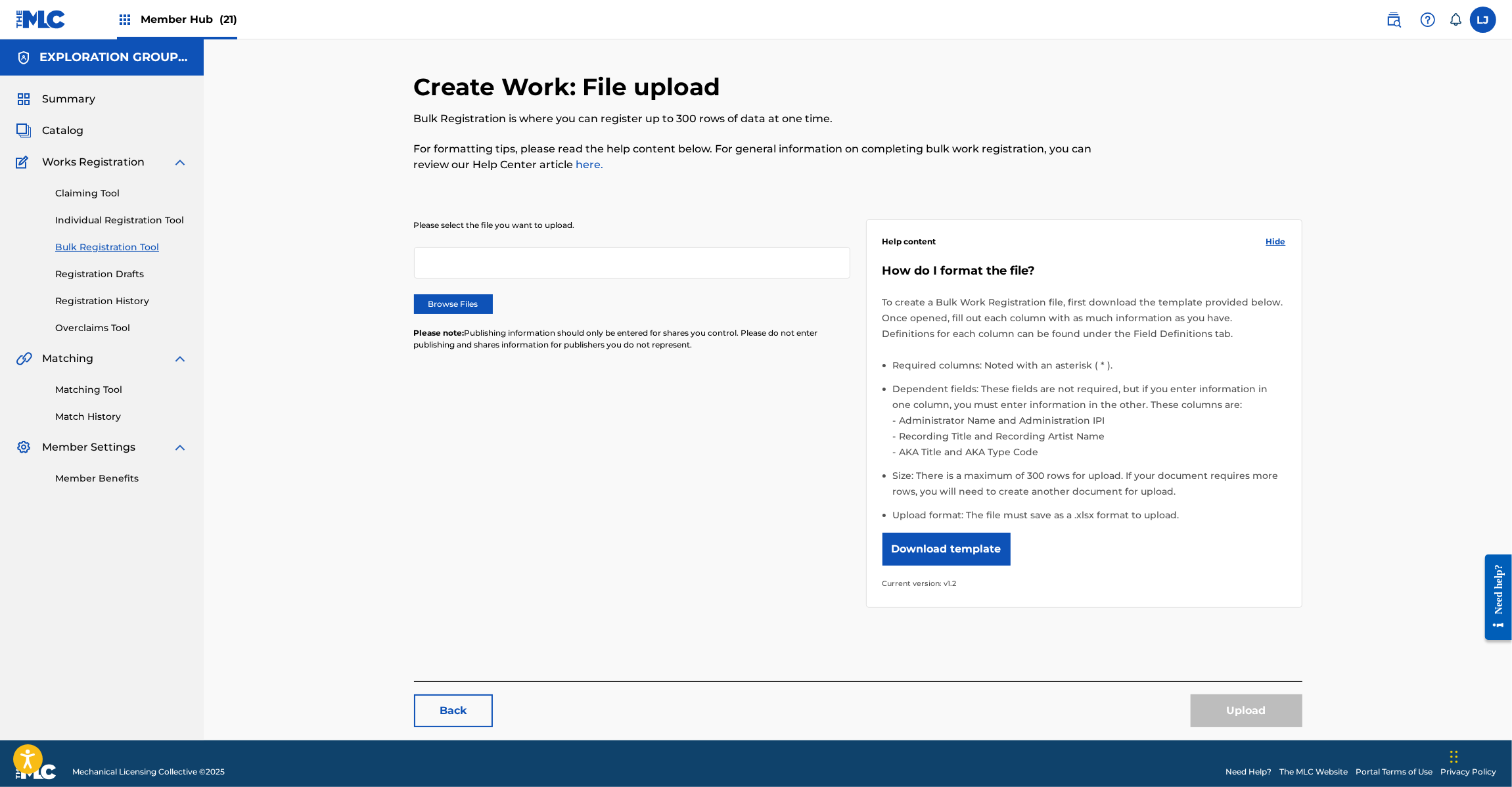
click at [43, 18] on img at bounding box center [41, 19] width 51 height 19
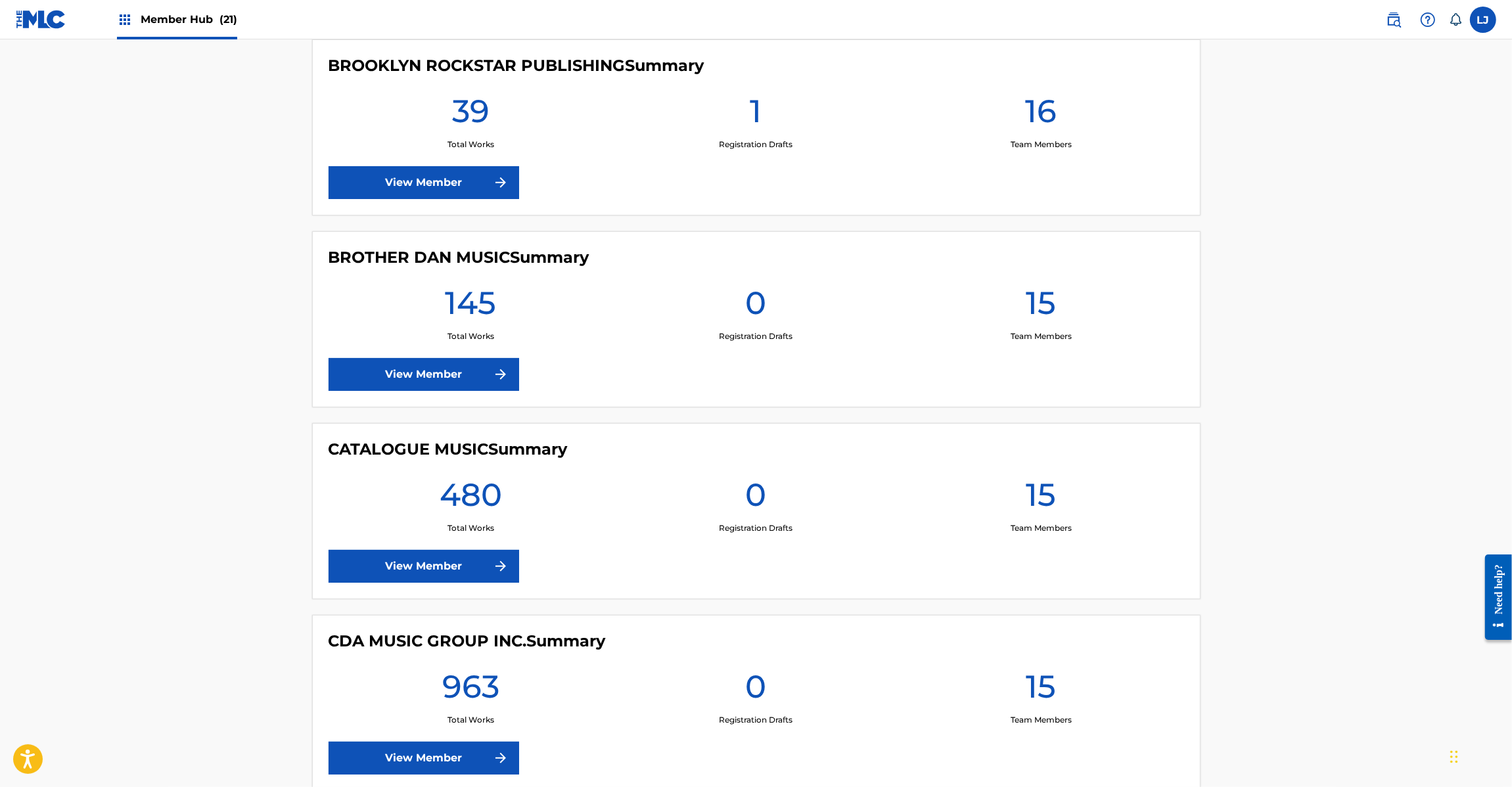
scroll to position [1972, 0]
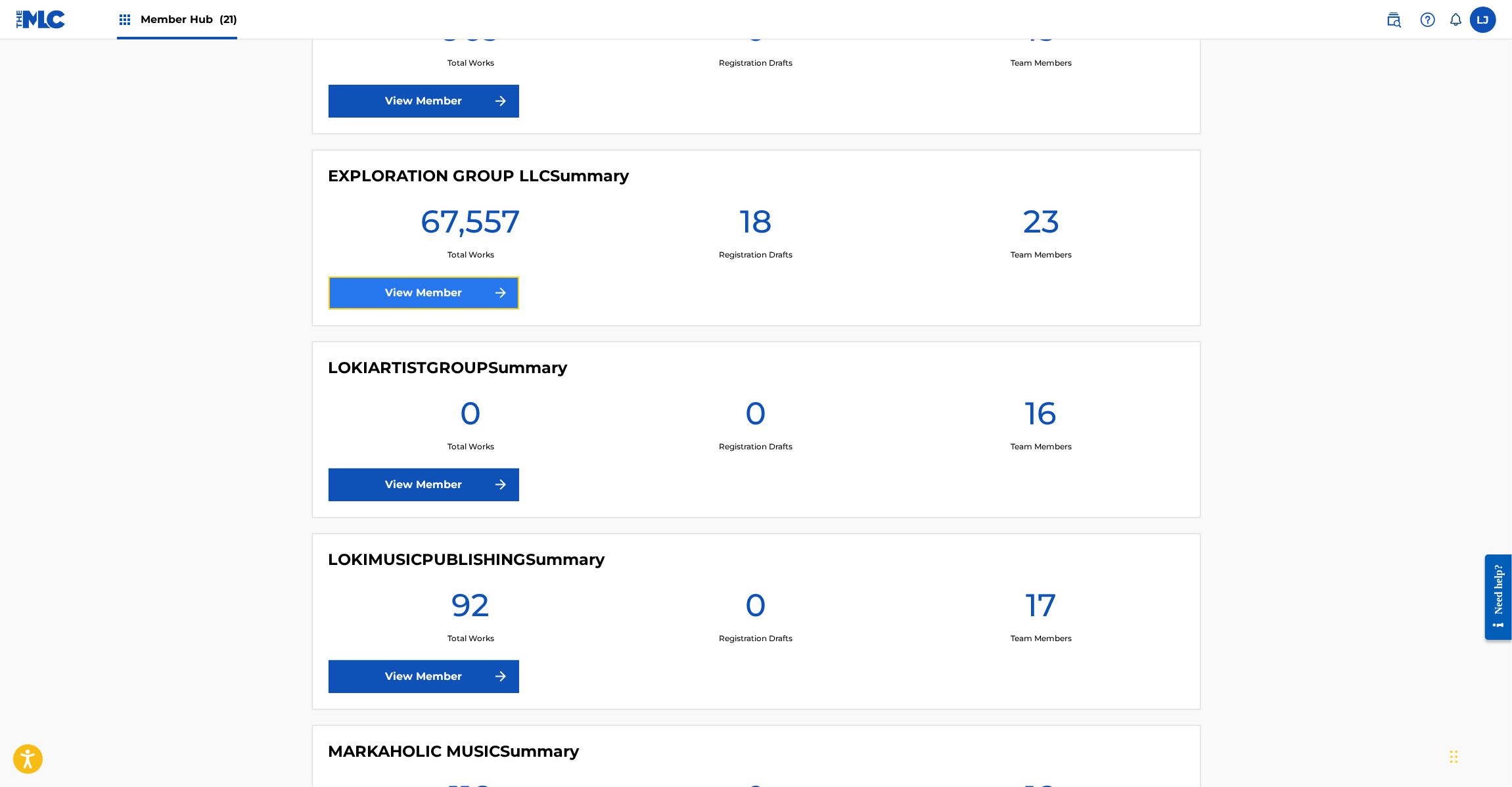
click at [417, 297] on link "View Member" at bounding box center [423, 292] width 190 height 33
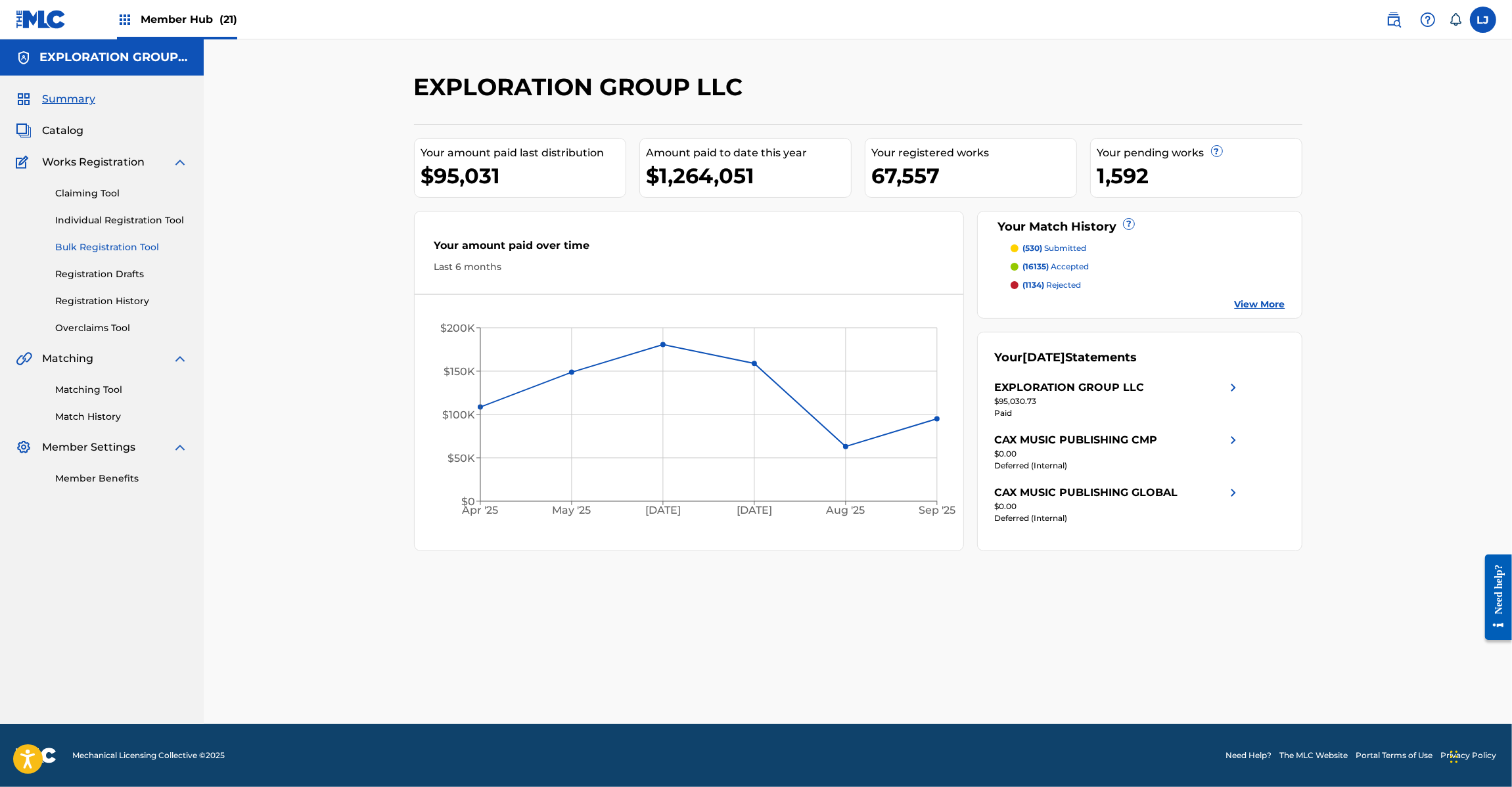
click at [94, 247] on link "Bulk Registration Tool" at bounding box center [122, 247] width 133 height 14
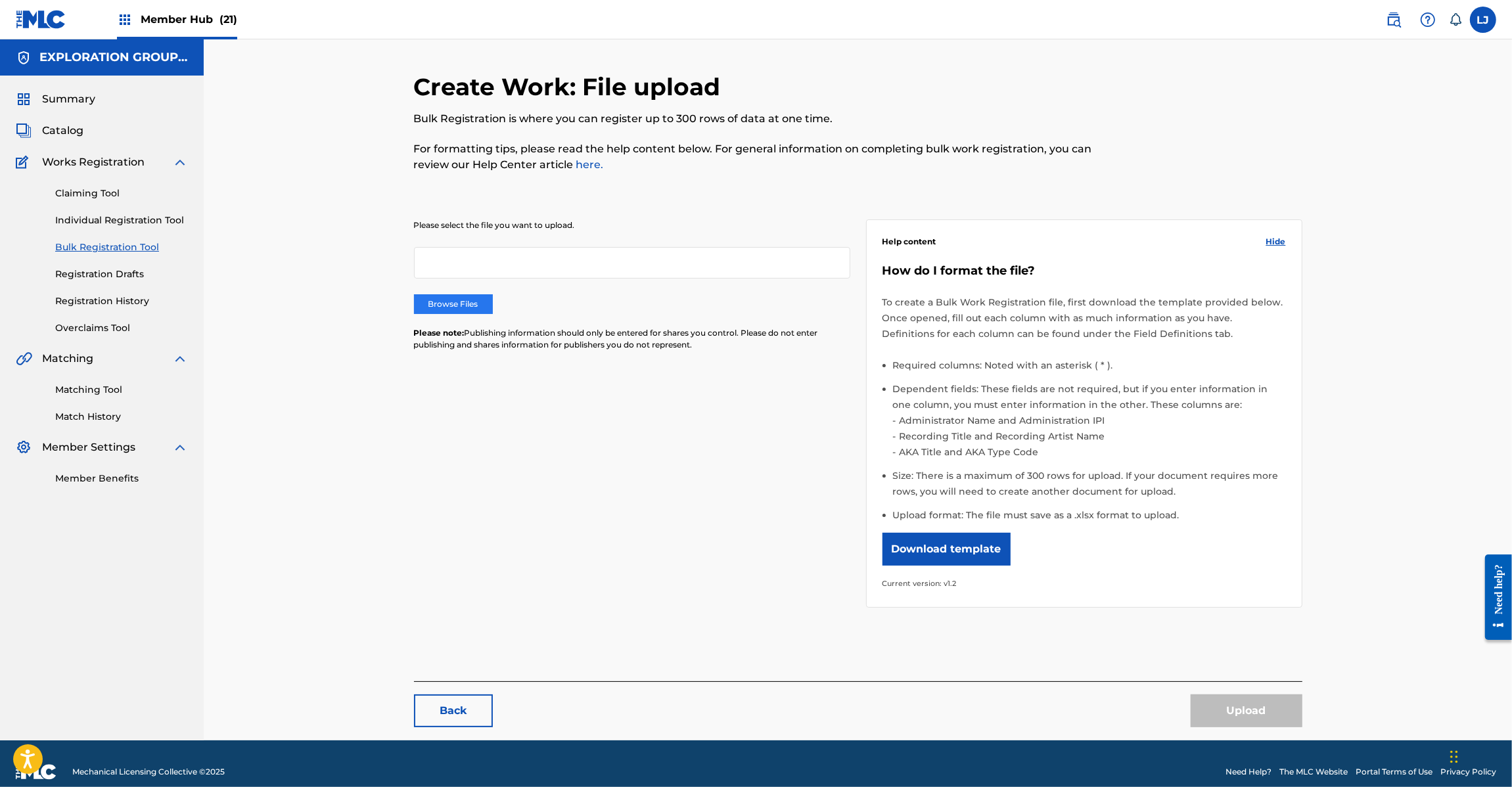
click at [474, 301] on label "Browse Files" at bounding box center [454, 304] width 79 height 19
click at [0, 0] on input "Browse Files" at bounding box center [0, 0] width 0 height 0
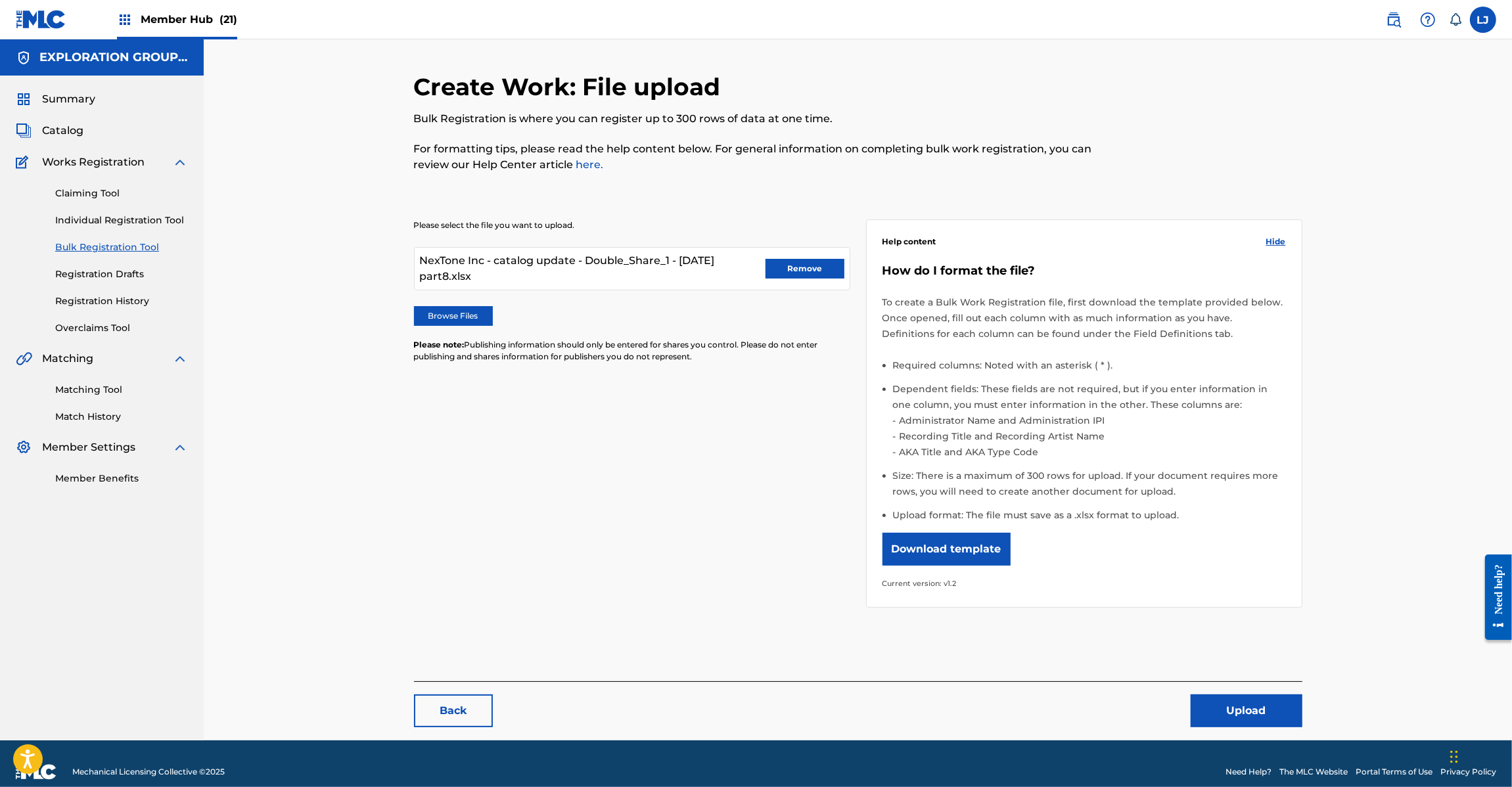
click at [578, 179] on div "Create Work: File upload Bulk Registration is where you can register up to 300 …" at bounding box center [756, 130] width 684 height 116
click at [1270, 705] on button "Upload" at bounding box center [1246, 711] width 112 height 33
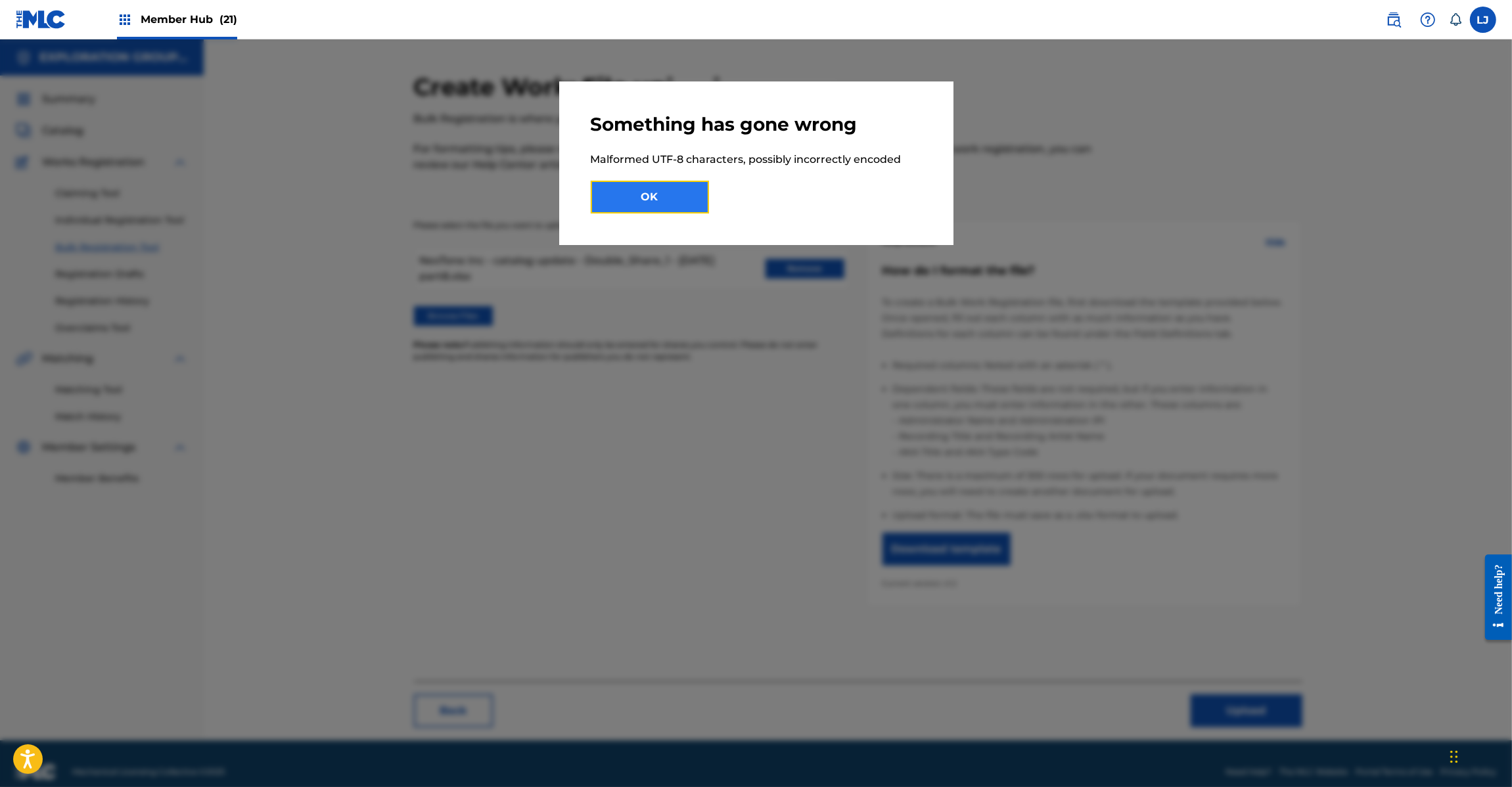
click at [619, 196] on button "OK" at bounding box center [650, 197] width 118 height 33
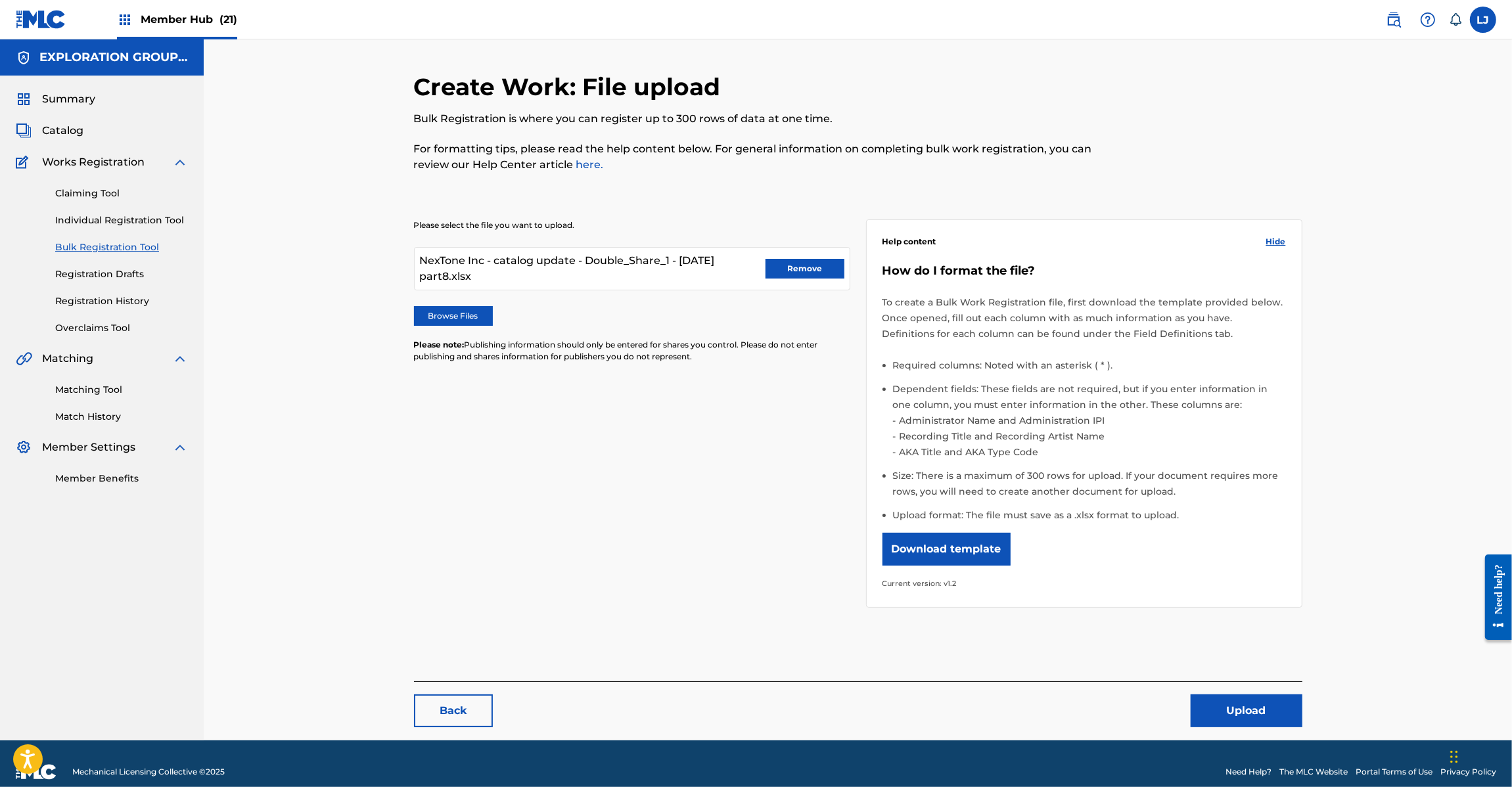
click at [30, 19] on img at bounding box center [41, 19] width 51 height 19
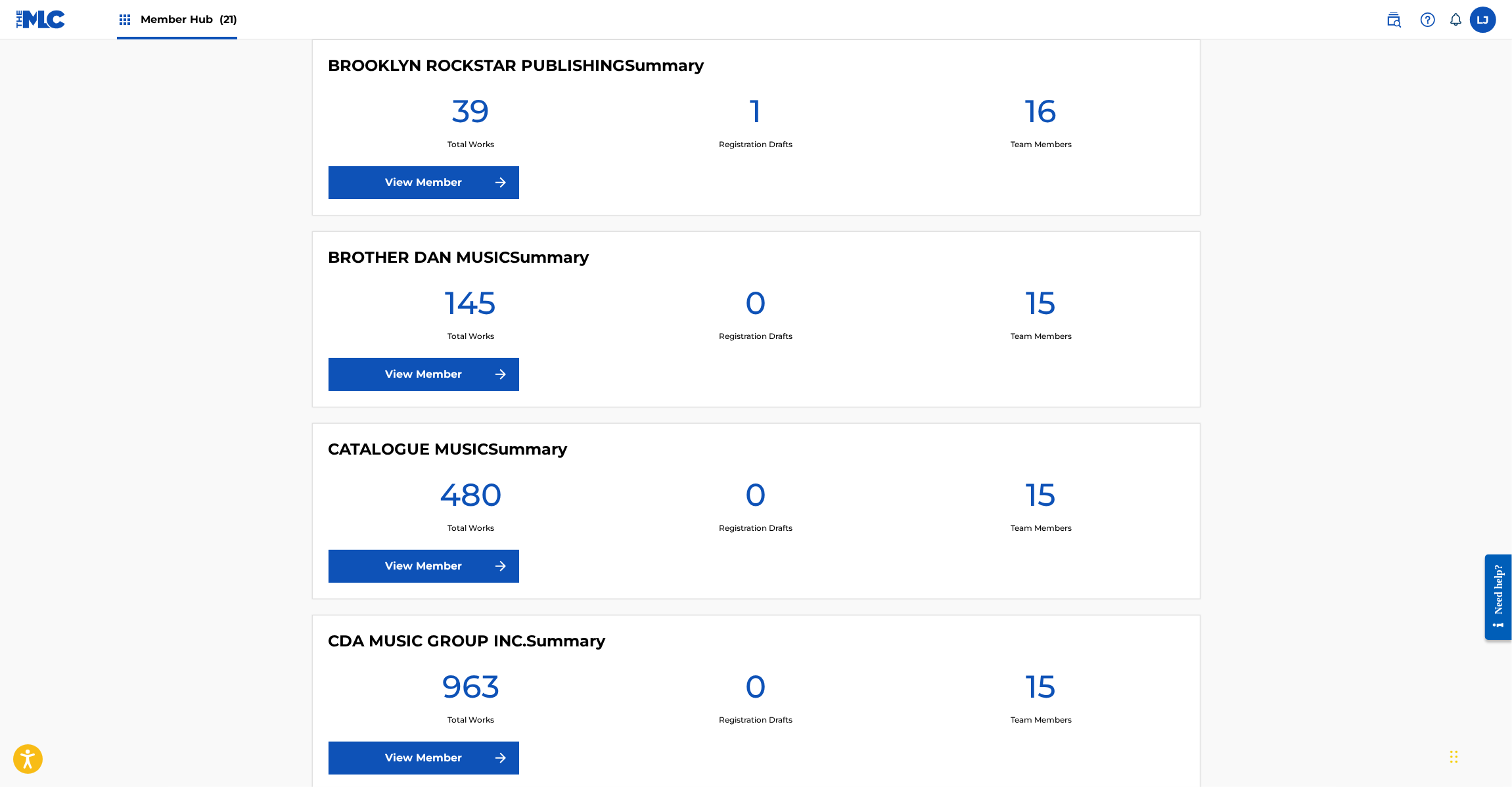
scroll to position [1972, 0]
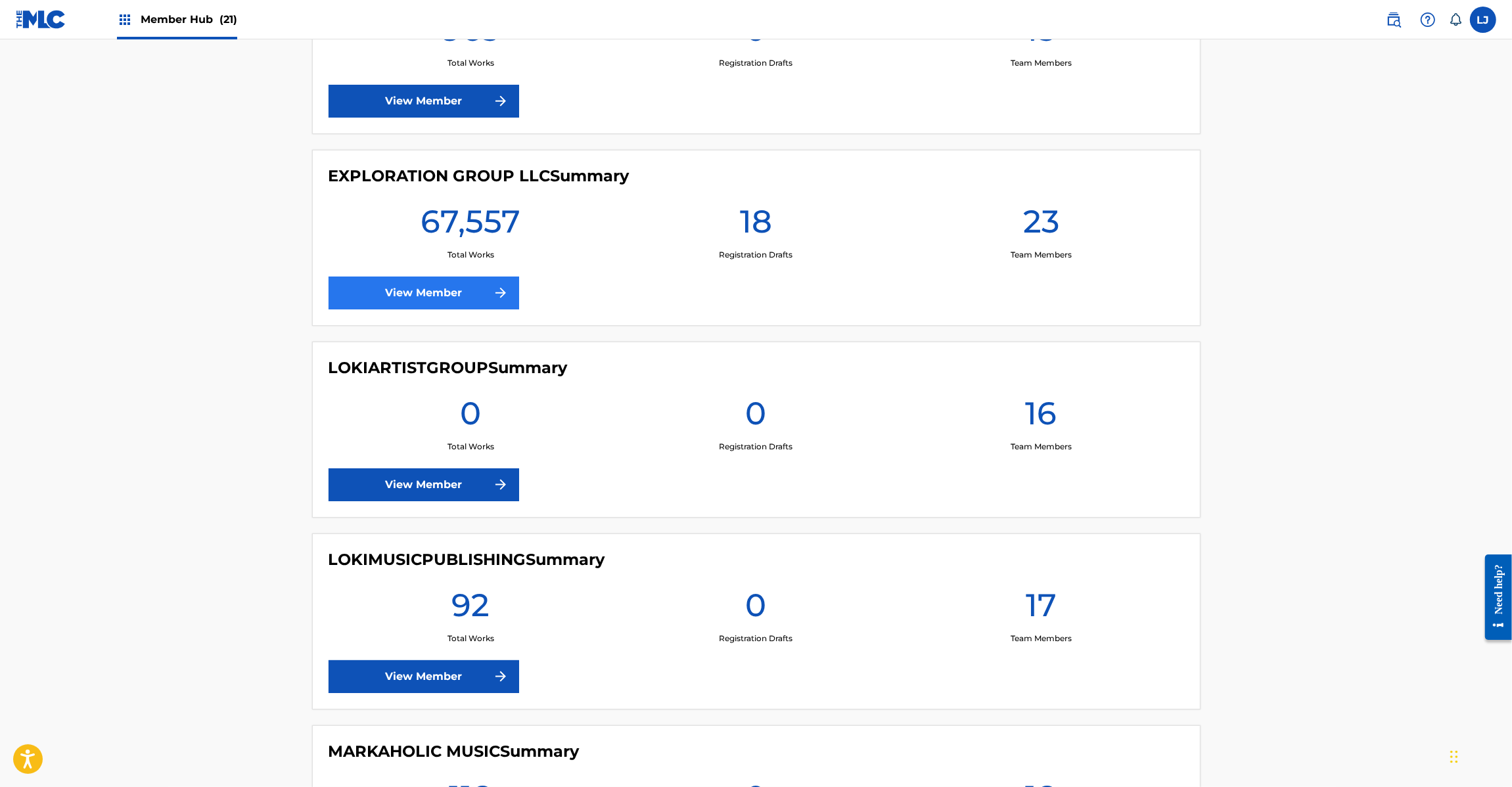
click at [364, 278] on div "EXPLORATION GROUP LLC Summary 67,557 Total Works 18 Registration Drafts 23 Team…" at bounding box center [756, 238] width 889 height 176
click at [364, 279] on link "View Member" at bounding box center [423, 292] width 190 height 33
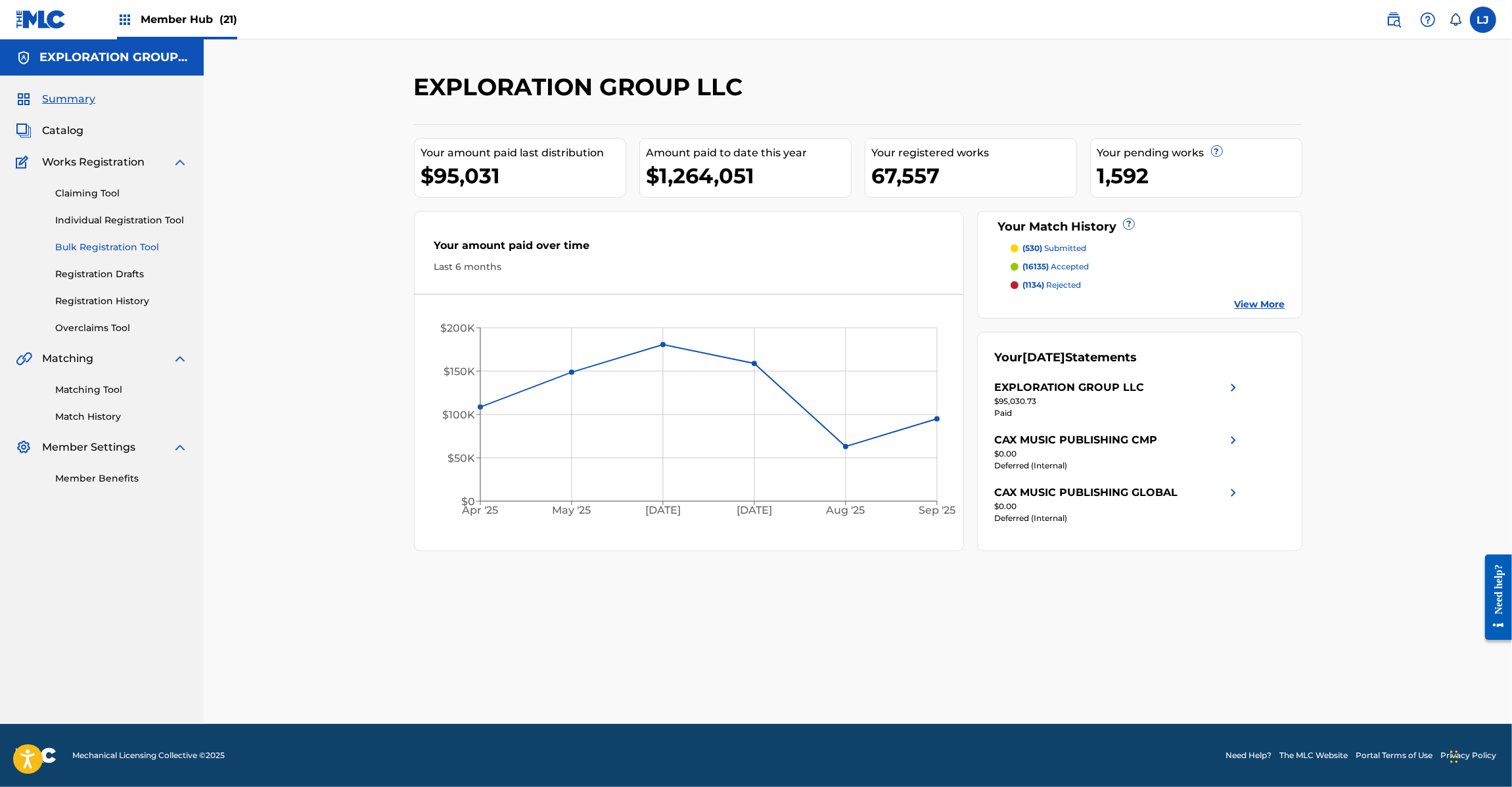
click at [80, 245] on link "Bulk Registration Tool" at bounding box center [122, 247] width 133 height 14
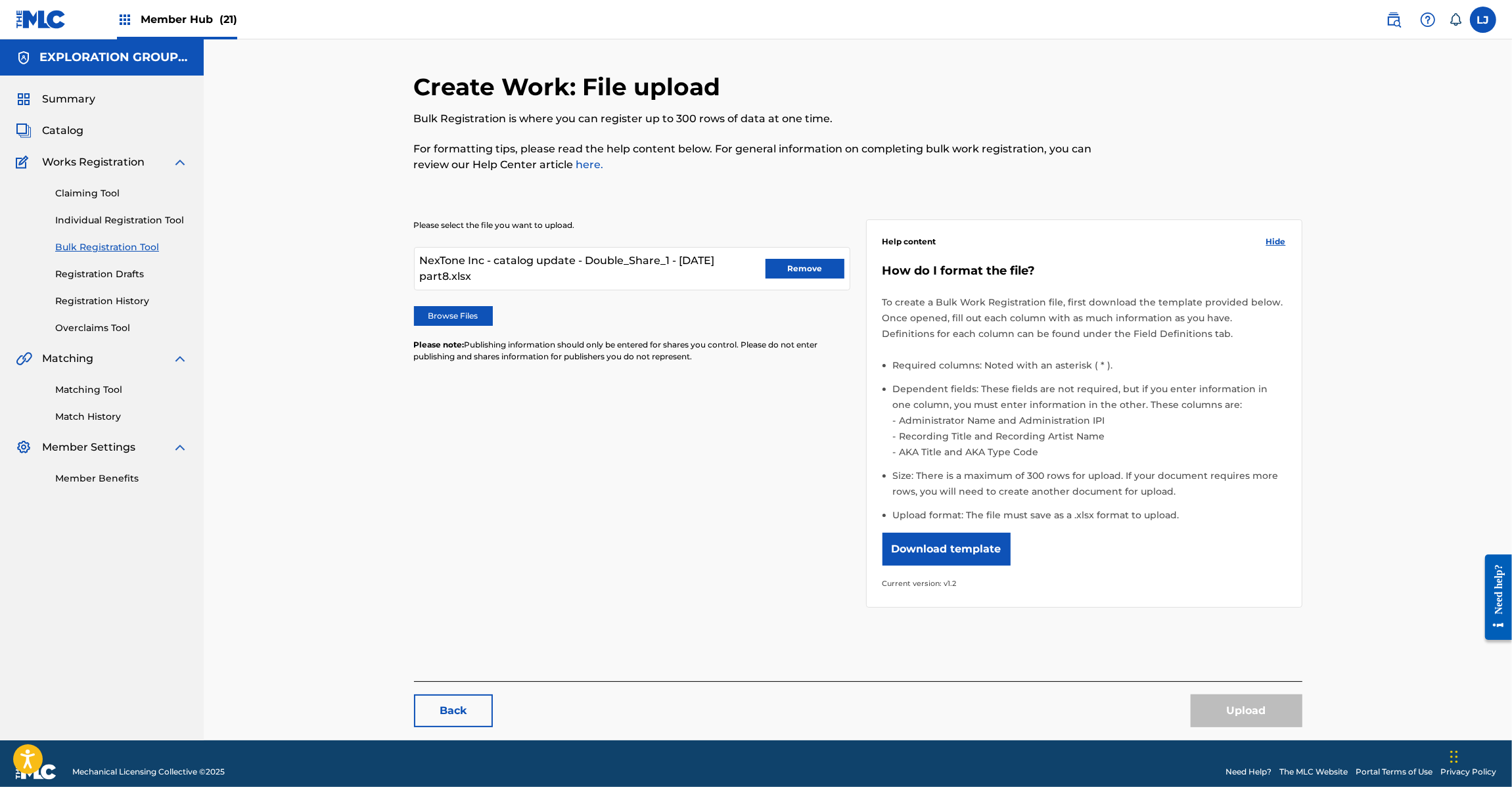
click at [31, 11] on img at bounding box center [41, 19] width 51 height 19
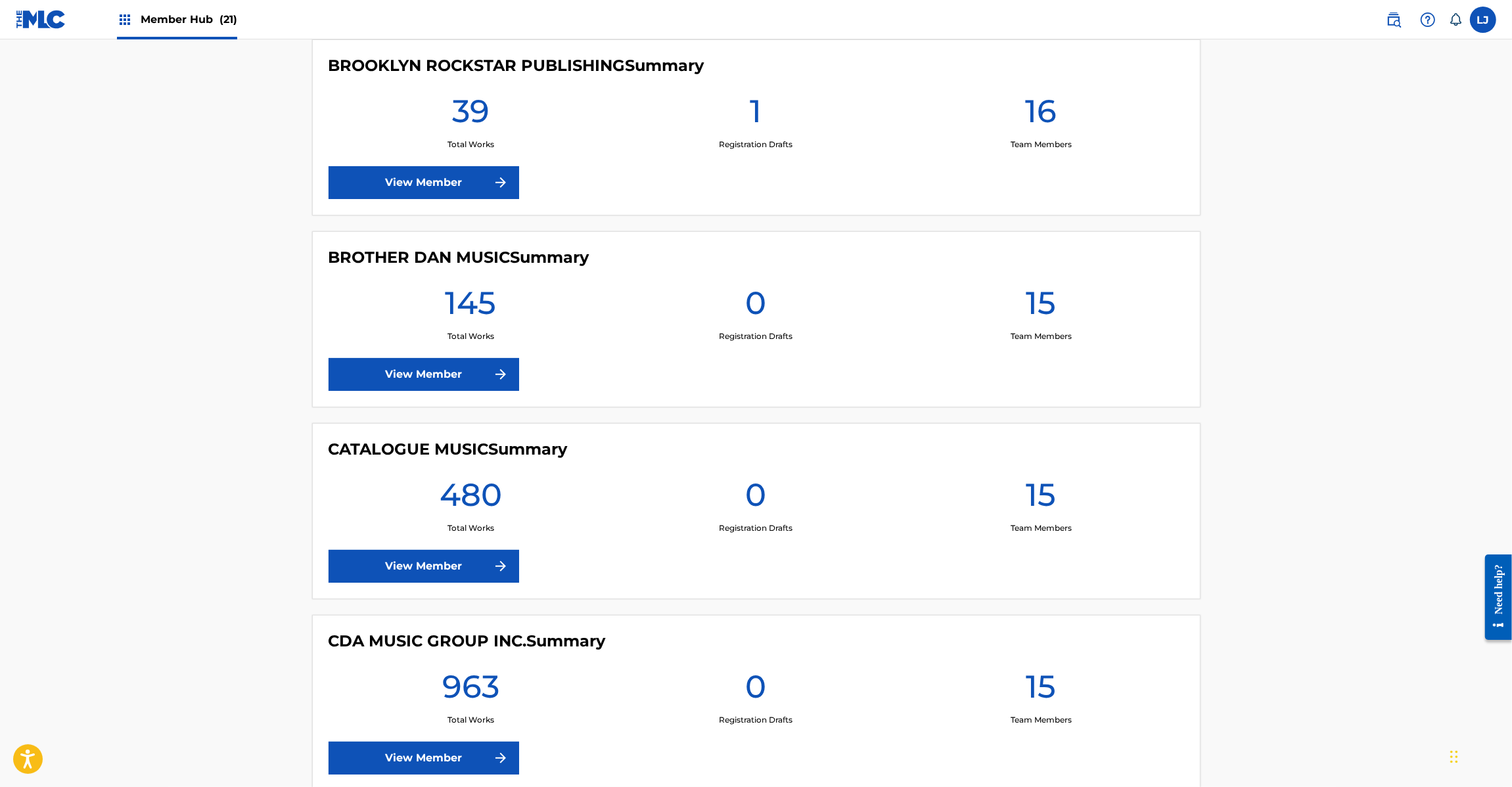
scroll to position [1972, 0]
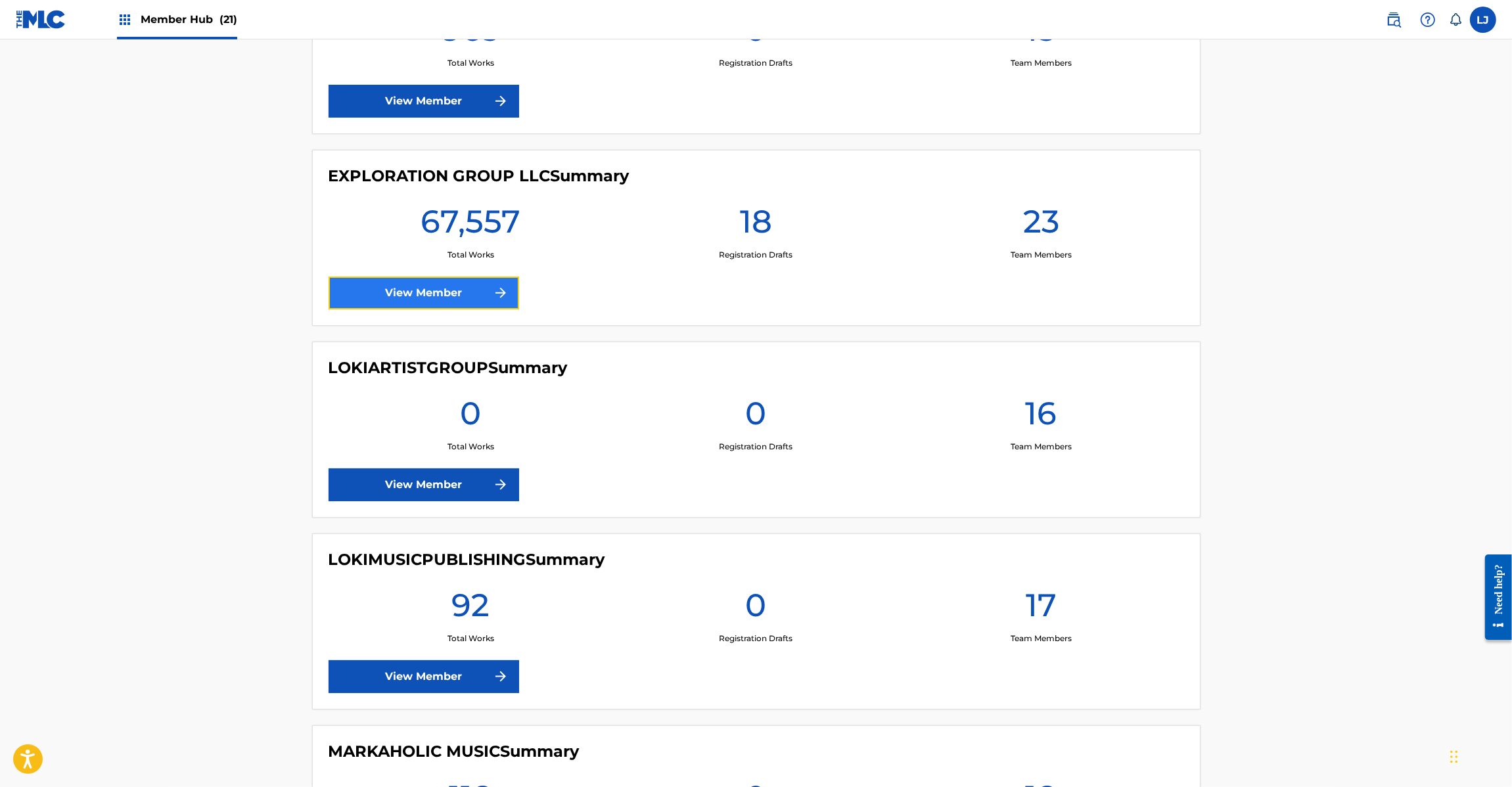
click at [437, 297] on link "View Member" at bounding box center [423, 292] width 190 height 33
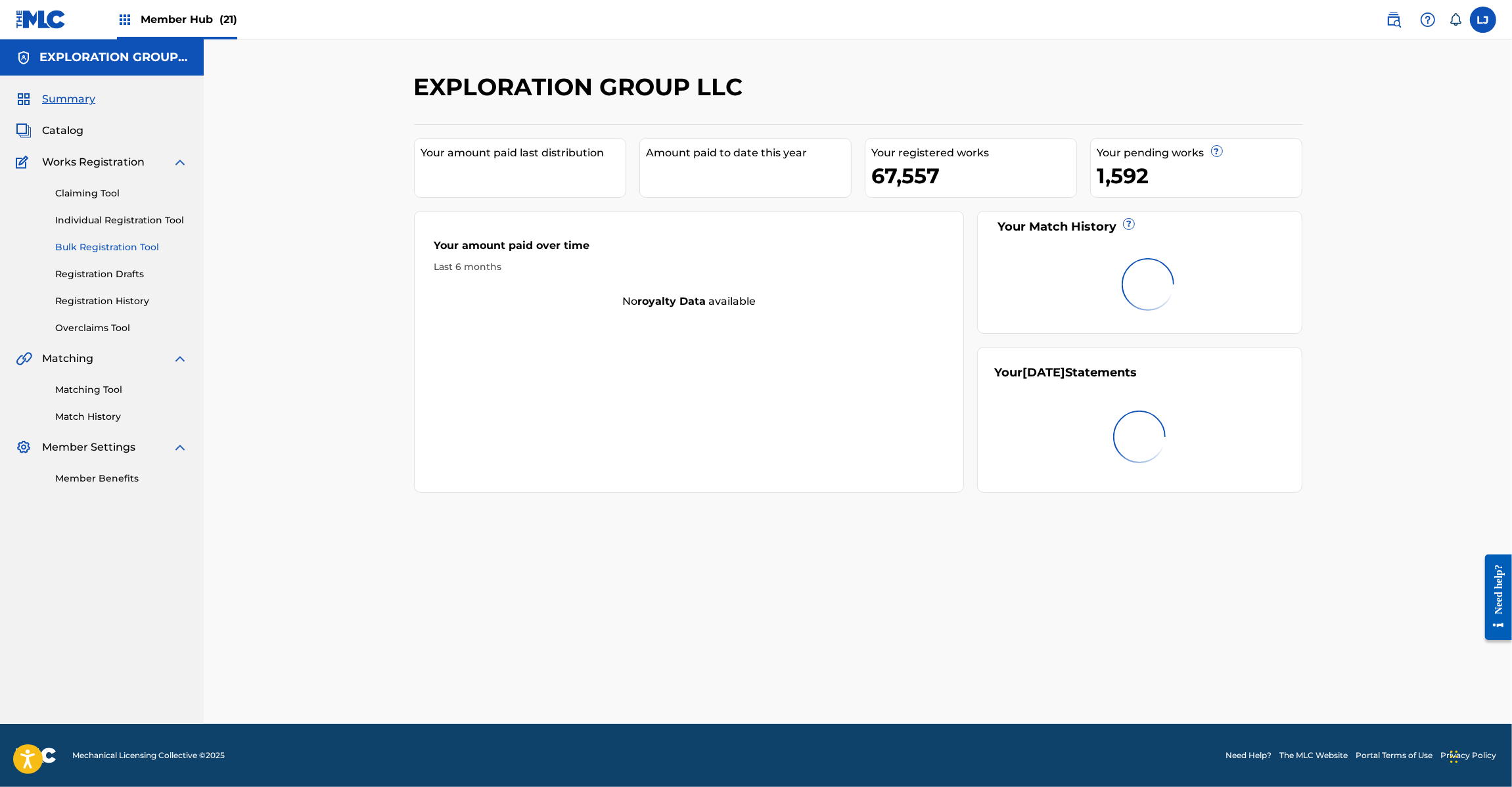
click at [126, 247] on link "Bulk Registration Tool" at bounding box center [122, 247] width 133 height 14
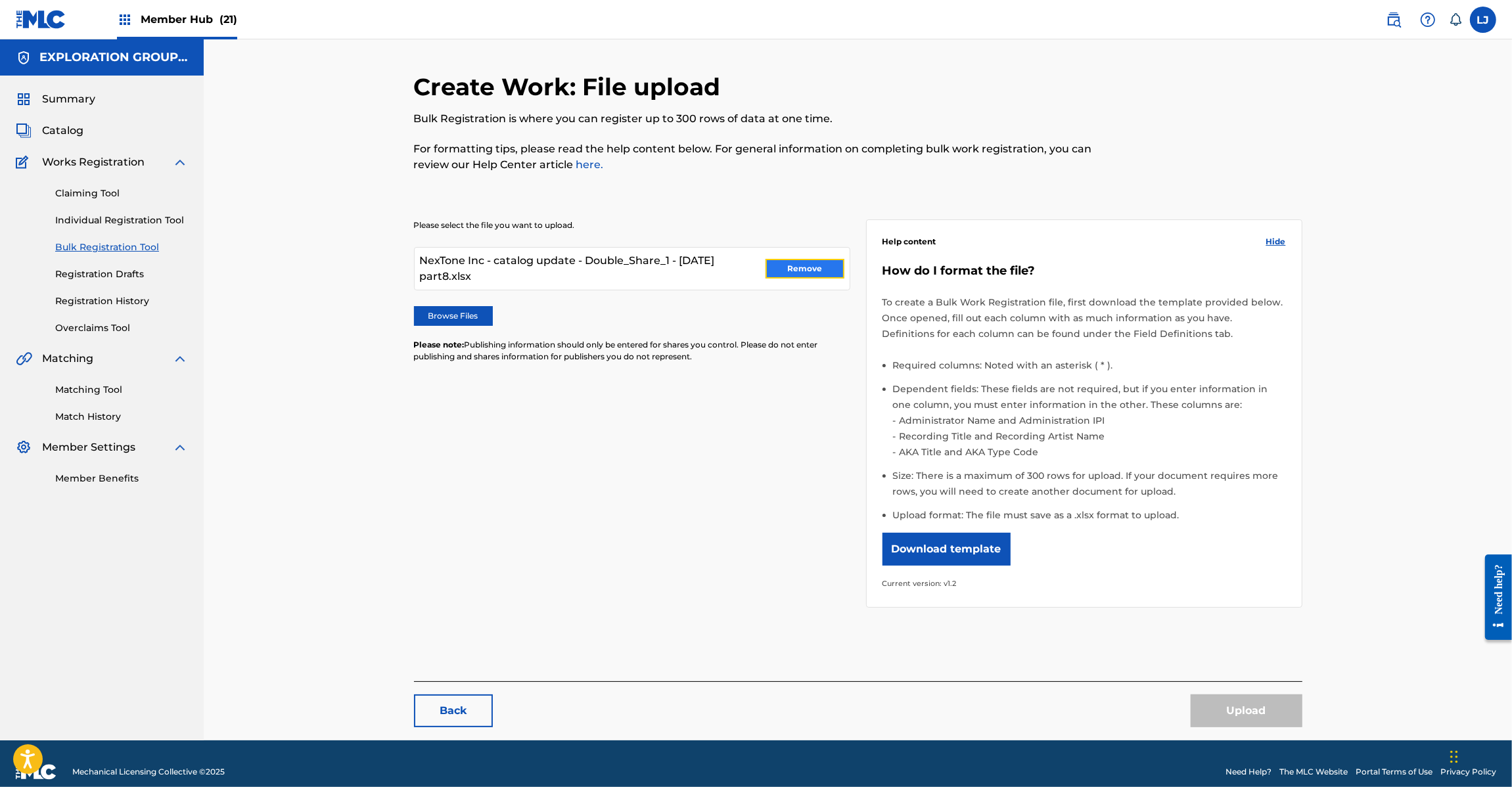
click at [835, 274] on button "Remove" at bounding box center [805, 269] width 79 height 19
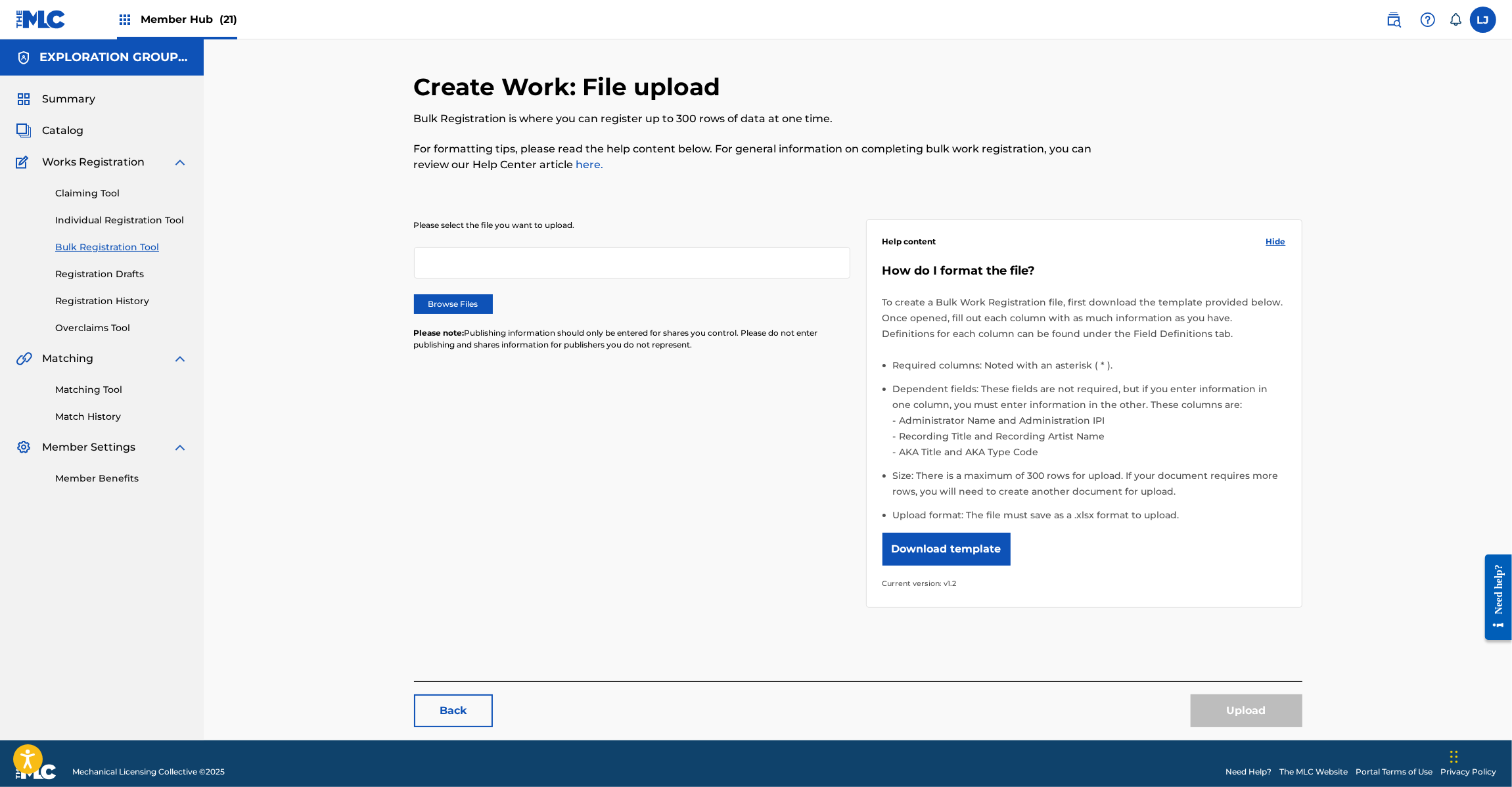
click at [450, 290] on div "Please select the file you want to upload. Browse Files Please note: Publishing…" at bounding box center [632, 293] width 436 height 147
click at [477, 293] on div "Please select the file you want to upload. Browse Files Please note: Publishing…" at bounding box center [632, 293] width 436 height 147
click at [470, 301] on label "Browse Files" at bounding box center [454, 304] width 79 height 19
click at [0, 0] on input "Browse Files" at bounding box center [0, 0] width 0 height 0
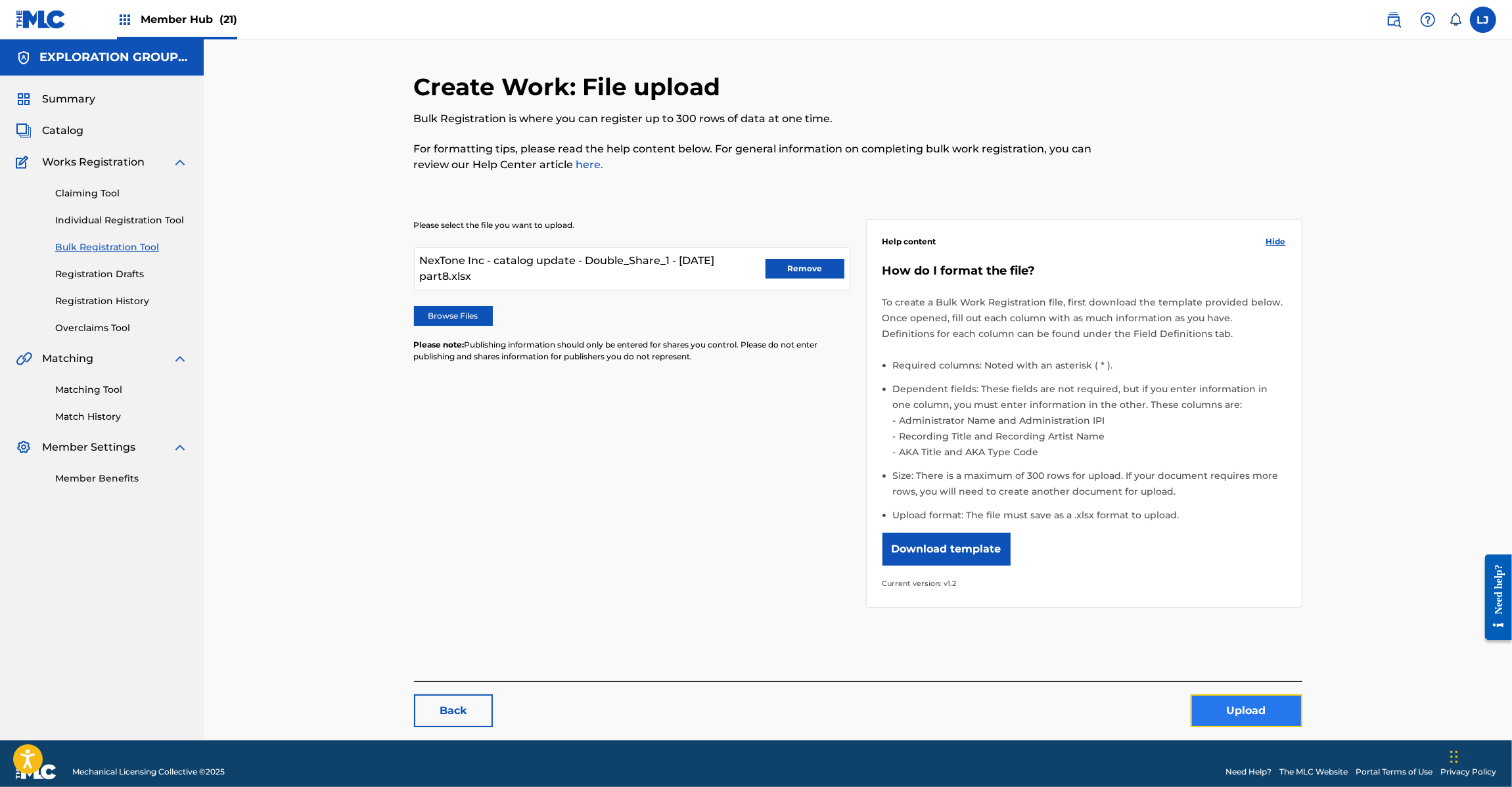
click at [1216, 715] on button "Upload" at bounding box center [1246, 711] width 112 height 33
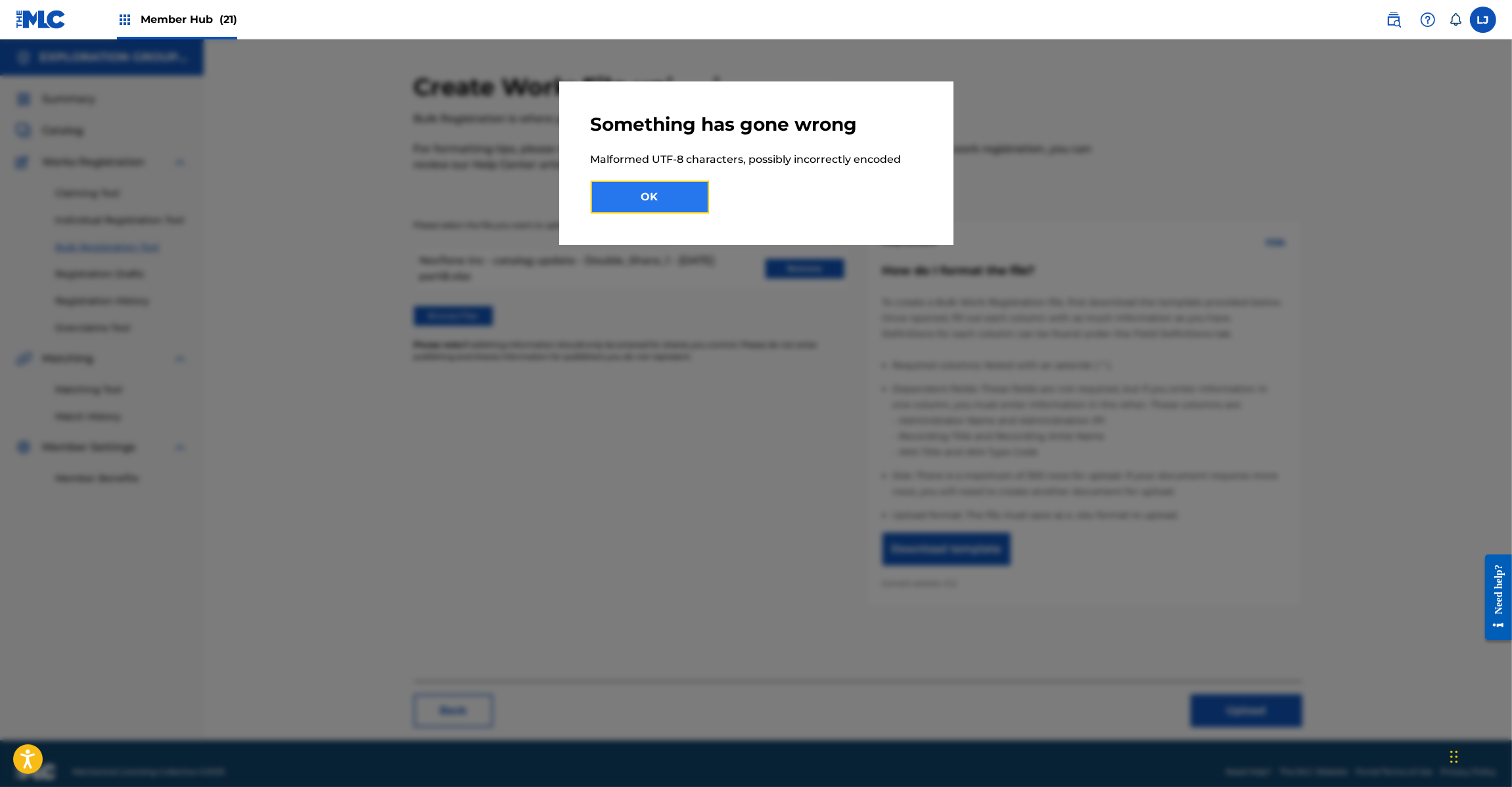
click at [700, 193] on button "OK" at bounding box center [650, 197] width 118 height 33
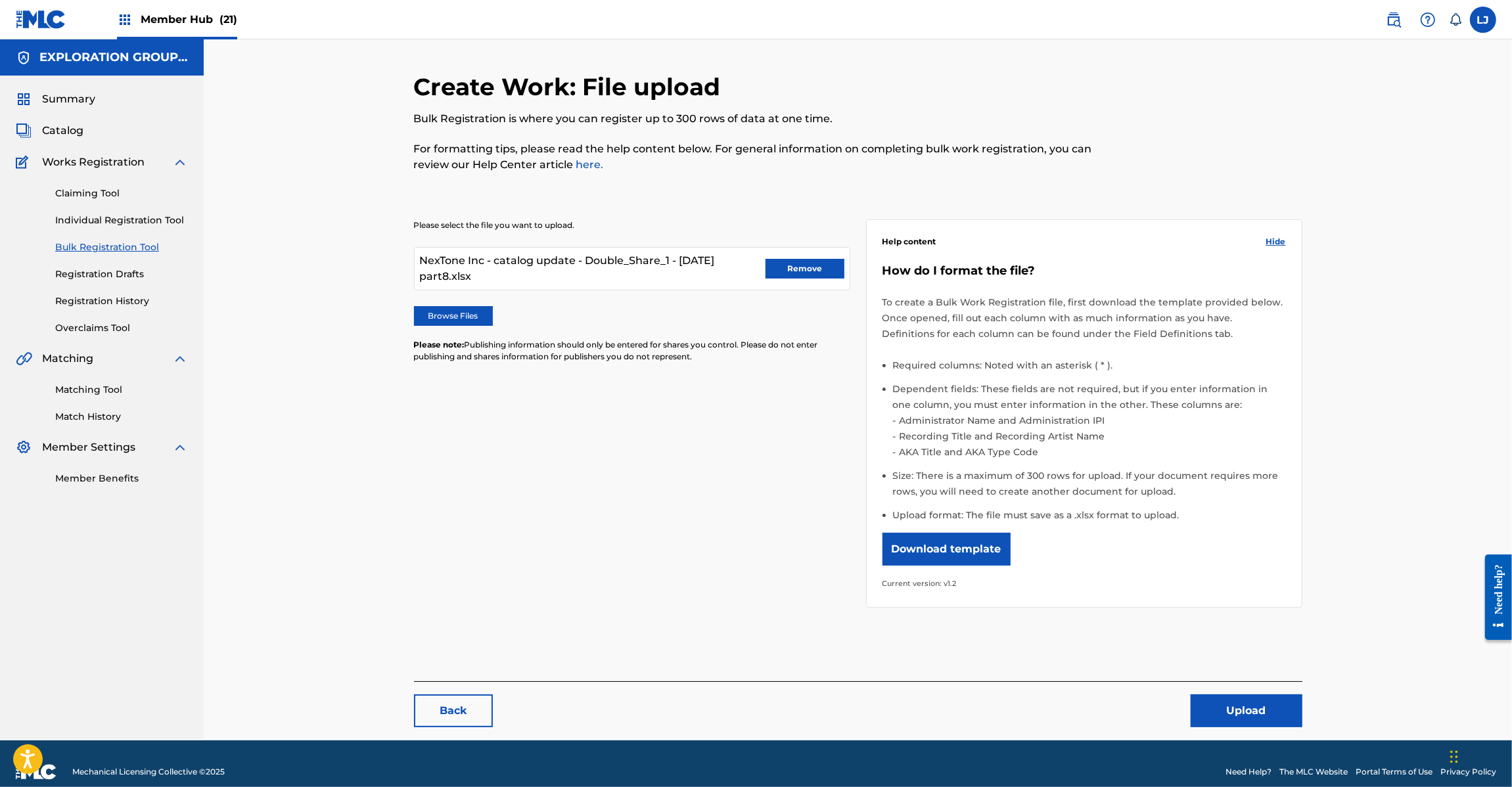
click at [46, 19] on img at bounding box center [41, 19] width 51 height 19
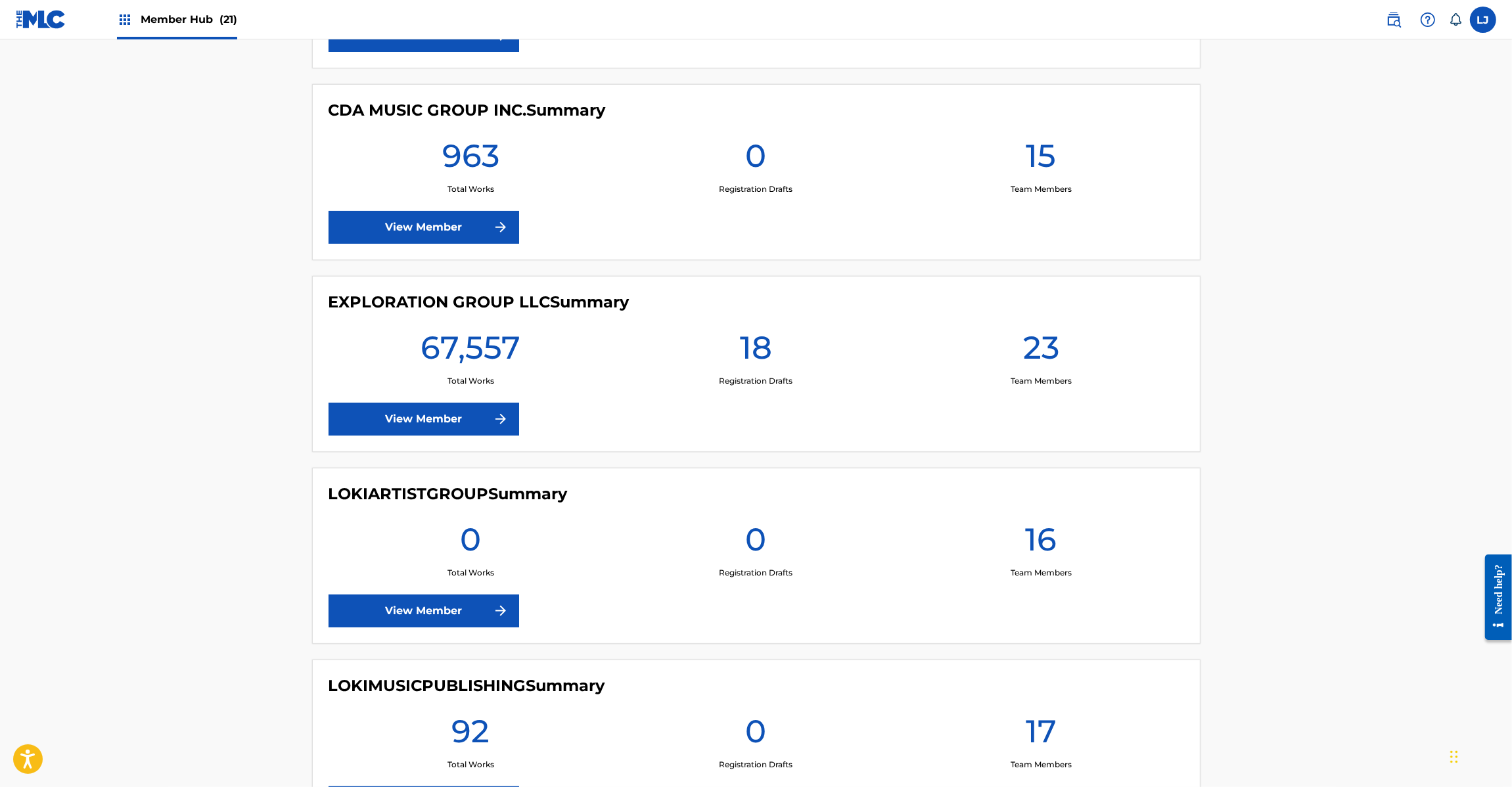
scroll to position [1972, 0]
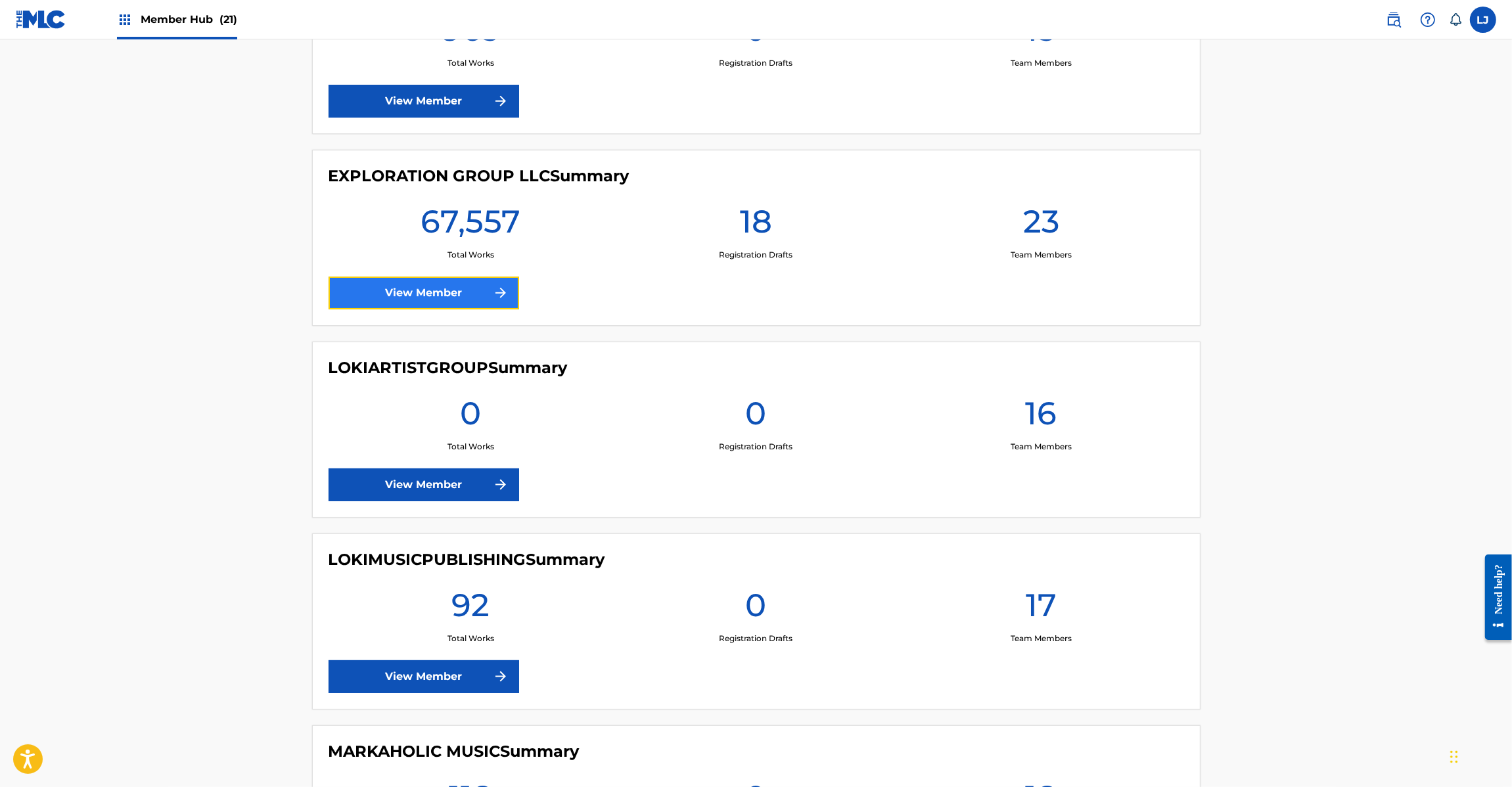
click at [383, 292] on link "View Member" at bounding box center [423, 292] width 190 height 33
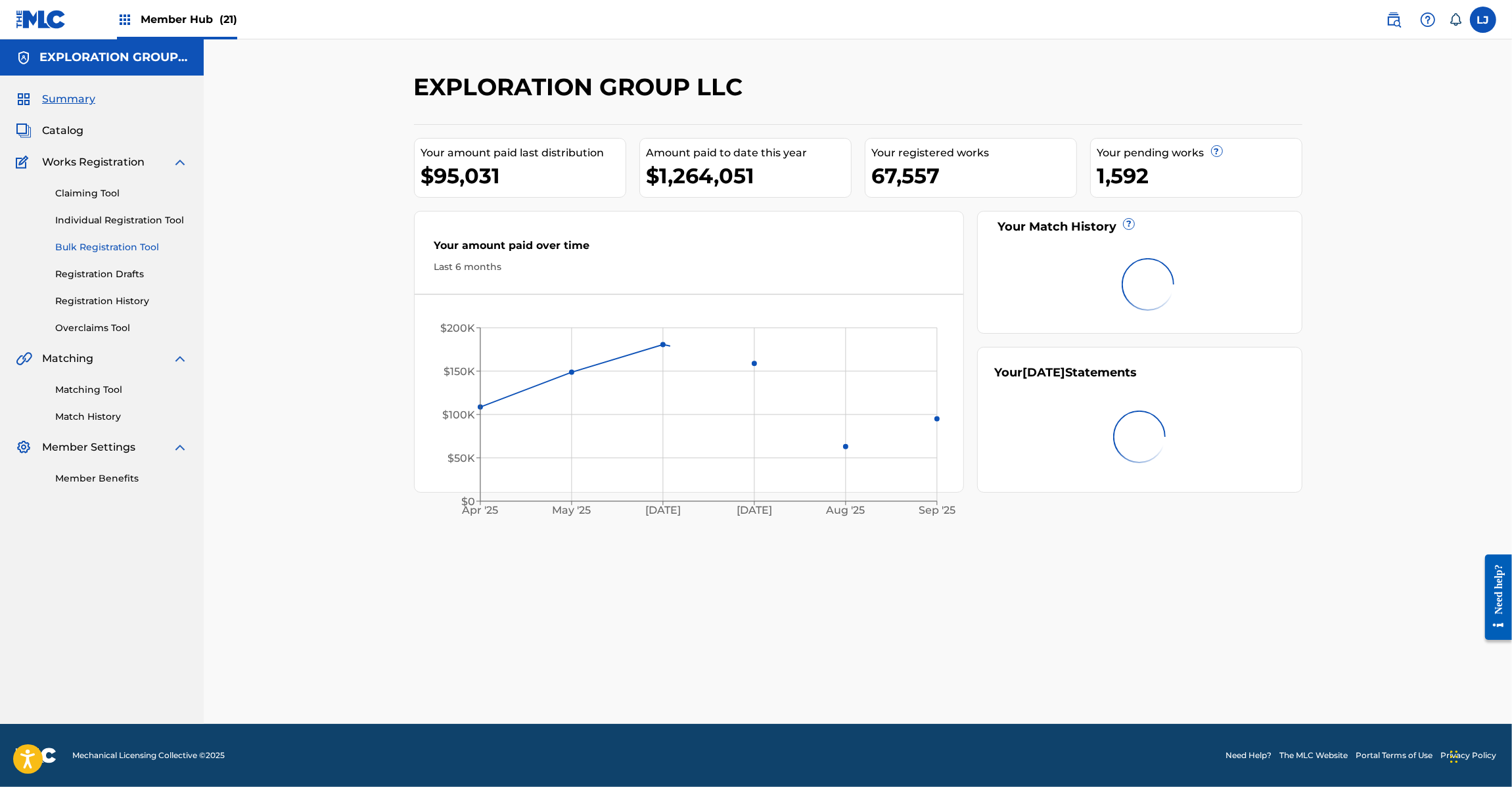
click at [74, 247] on link "Bulk Registration Tool" at bounding box center [122, 247] width 133 height 14
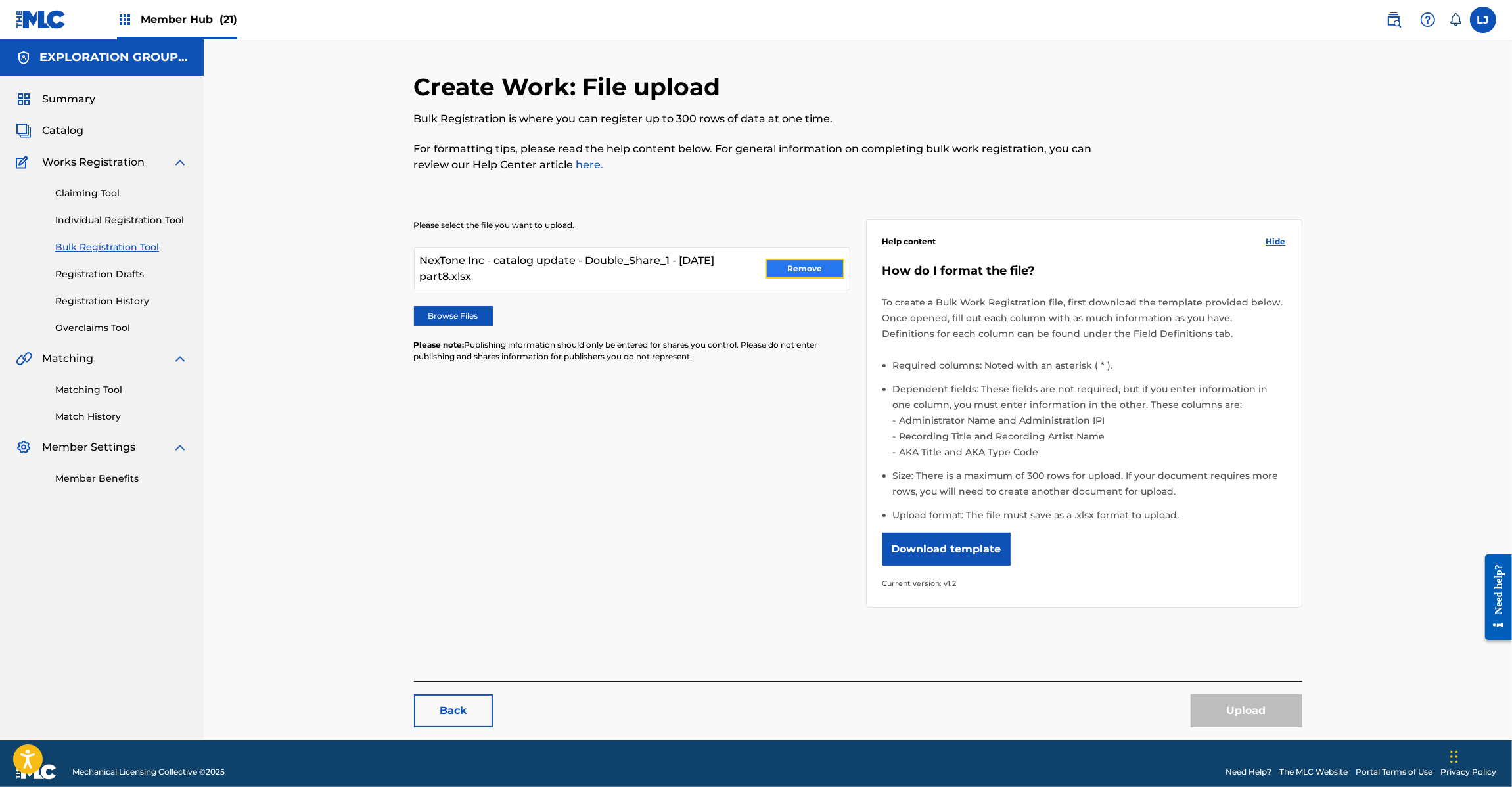
click at [813, 267] on button "Remove" at bounding box center [805, 269] width 79 height 19
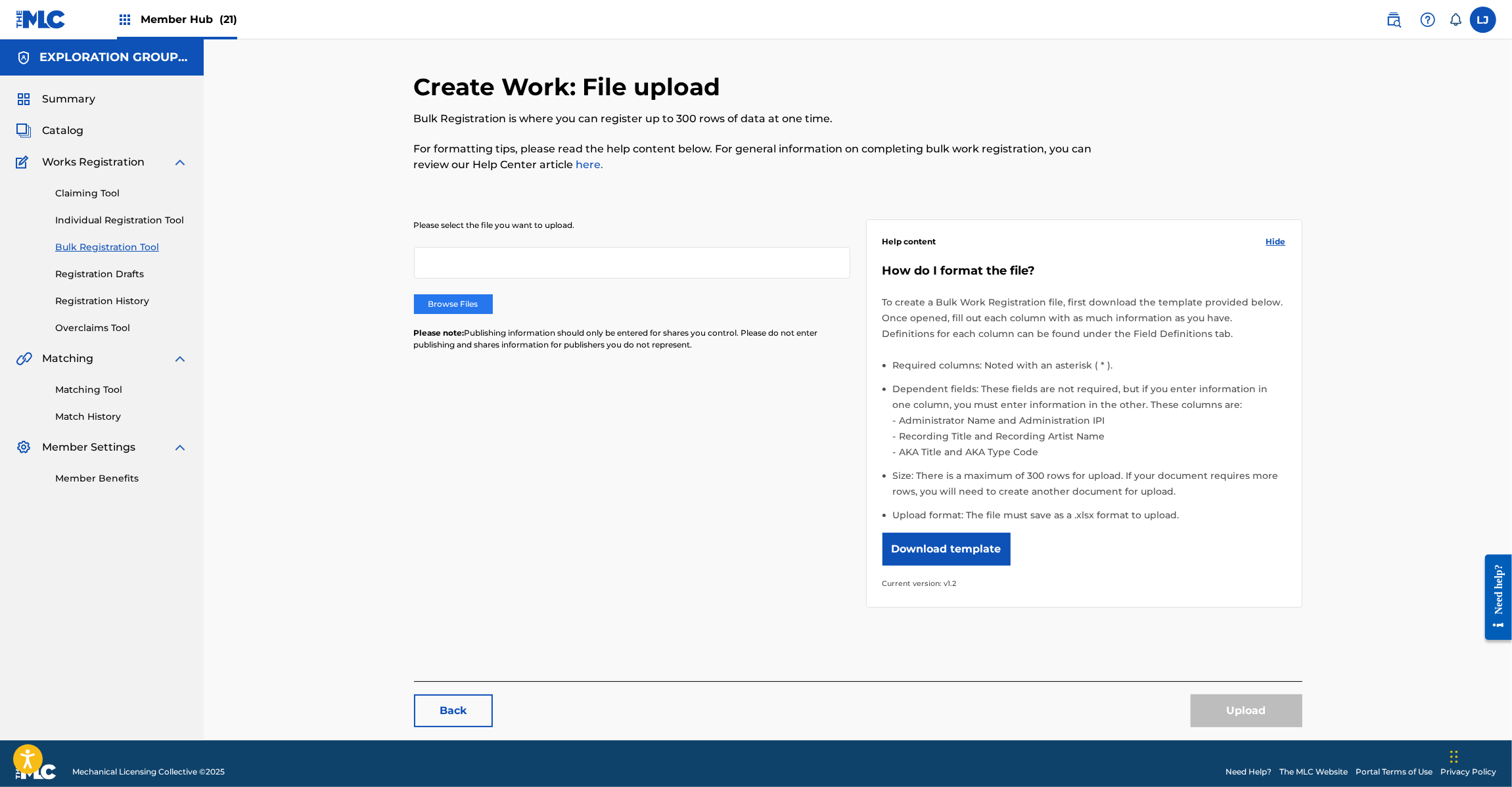
click at [467, 306] on label "Browse Files" at bounding box center [454, 304] width 79 height 19
click at [0, 0] on input "Browse Files" at bounding box center [0, 0] width 0 height 0
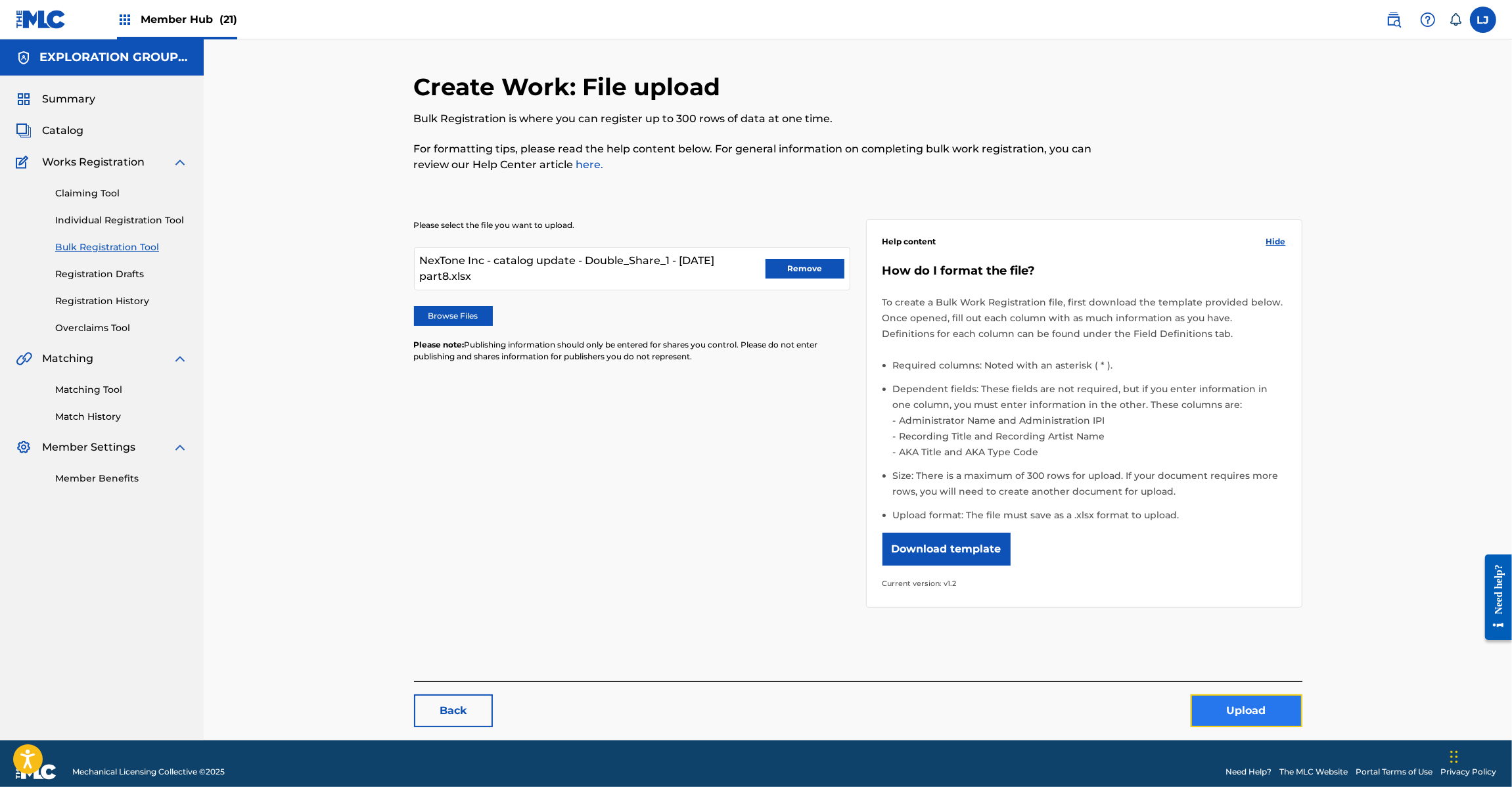
click at [1242, 707] on button "Upload" at bounding box center [1246, 711] width 112 height 33
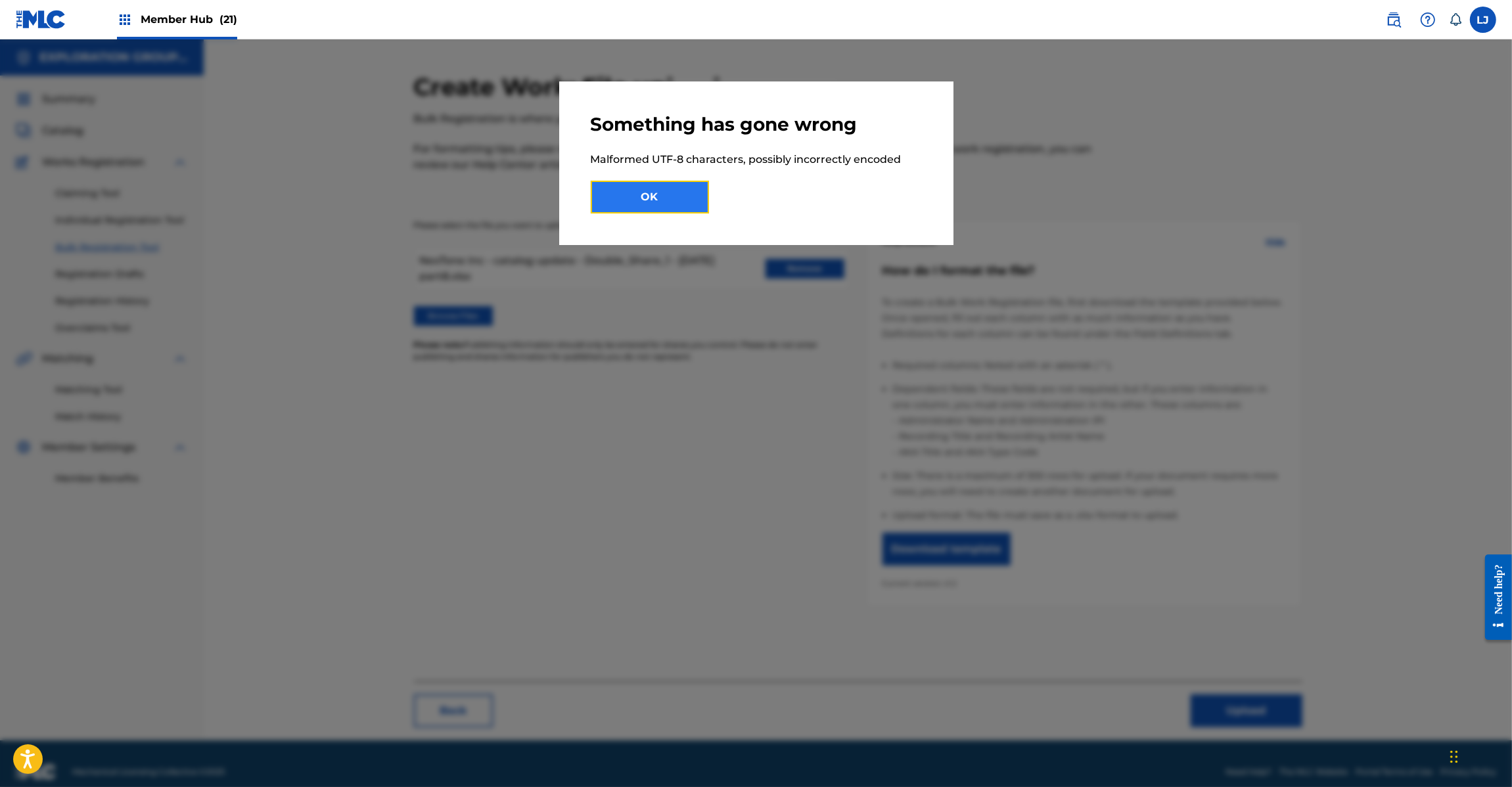
click at [672, 192] on button "OK" at bounding box center [650, 197] width 118 height 33
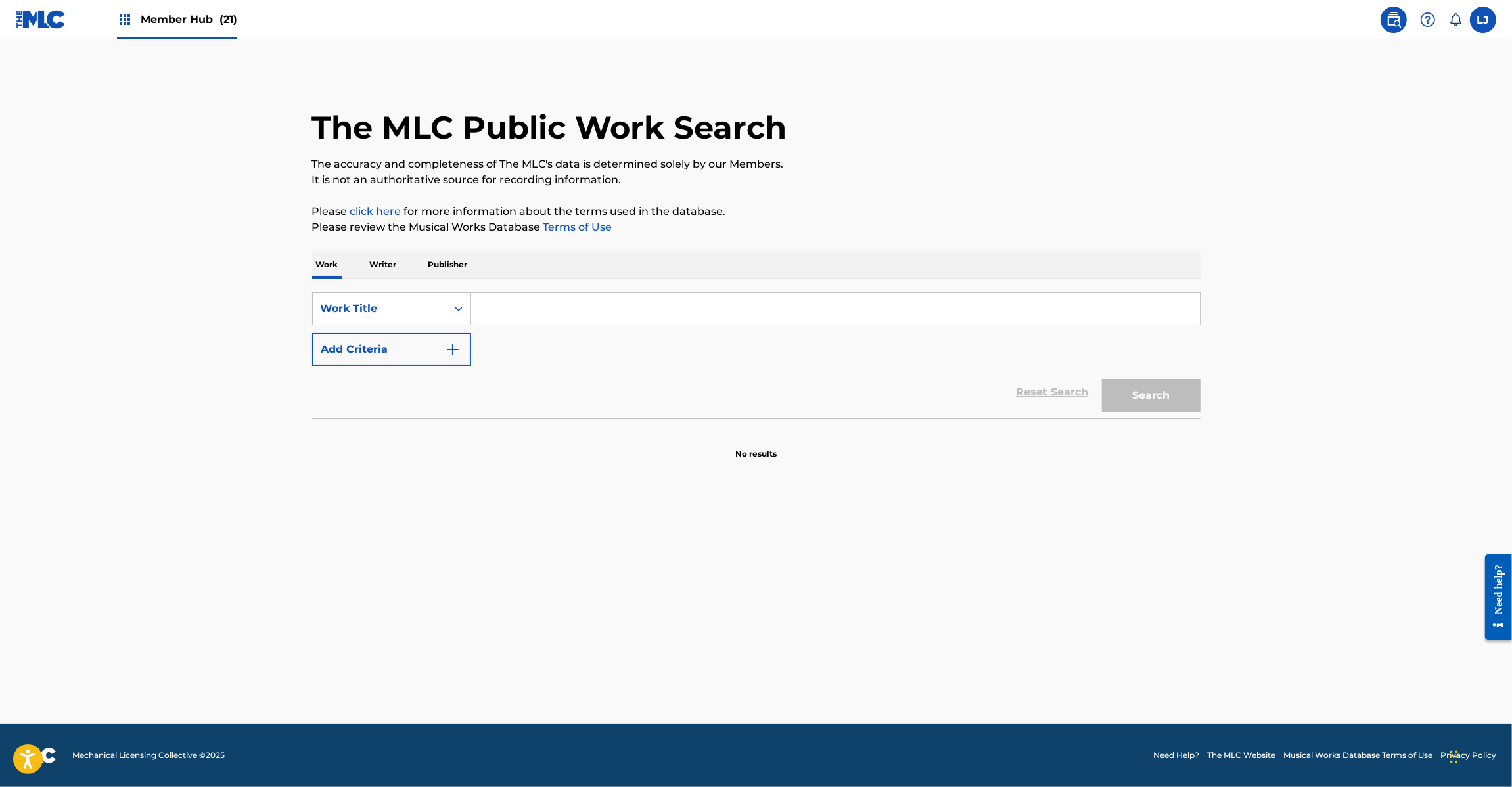
click at [47, 17] on img at bounding box center [41, 19] width 51 height 19
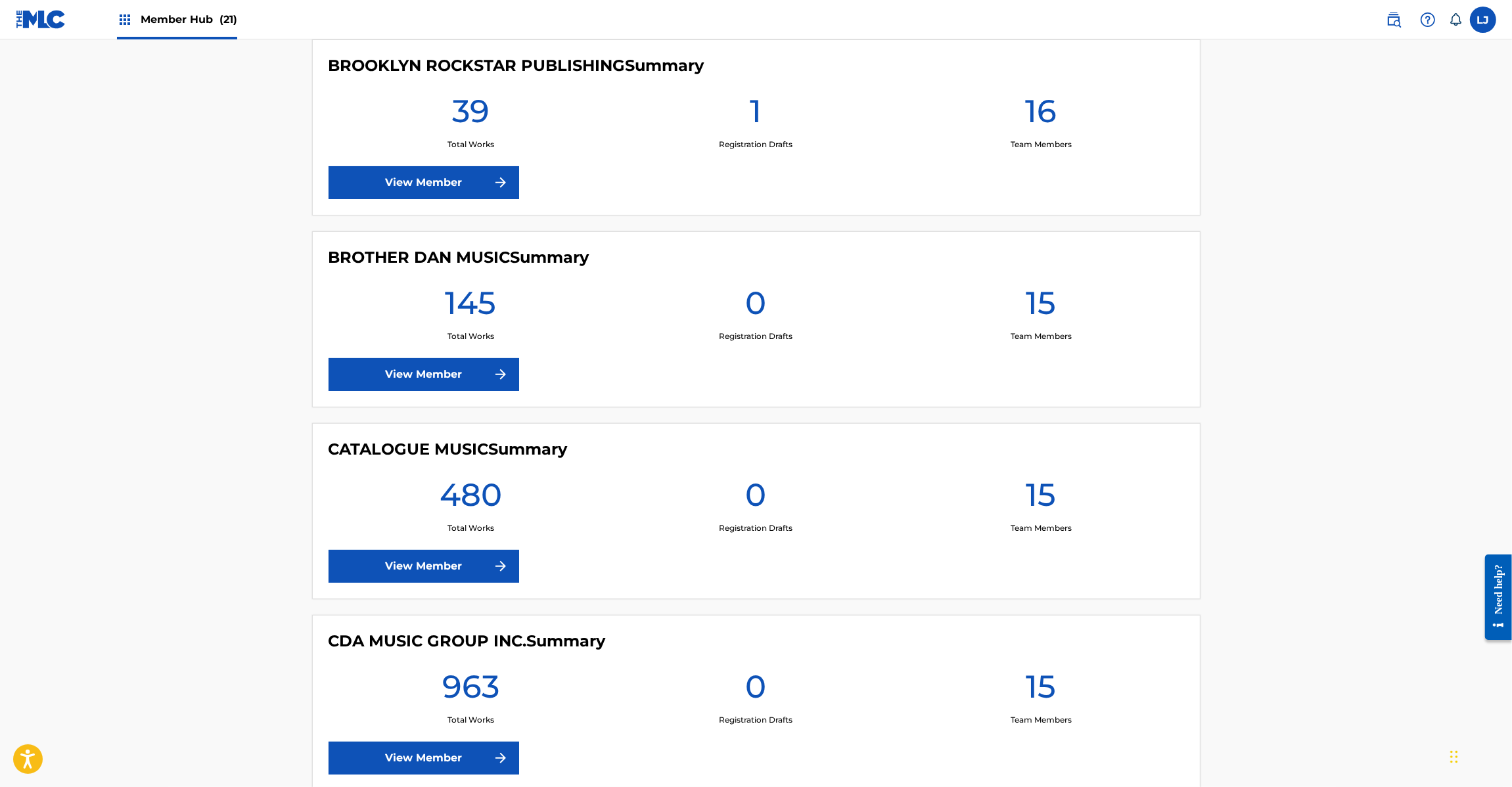
scroll to position [1972, 0]
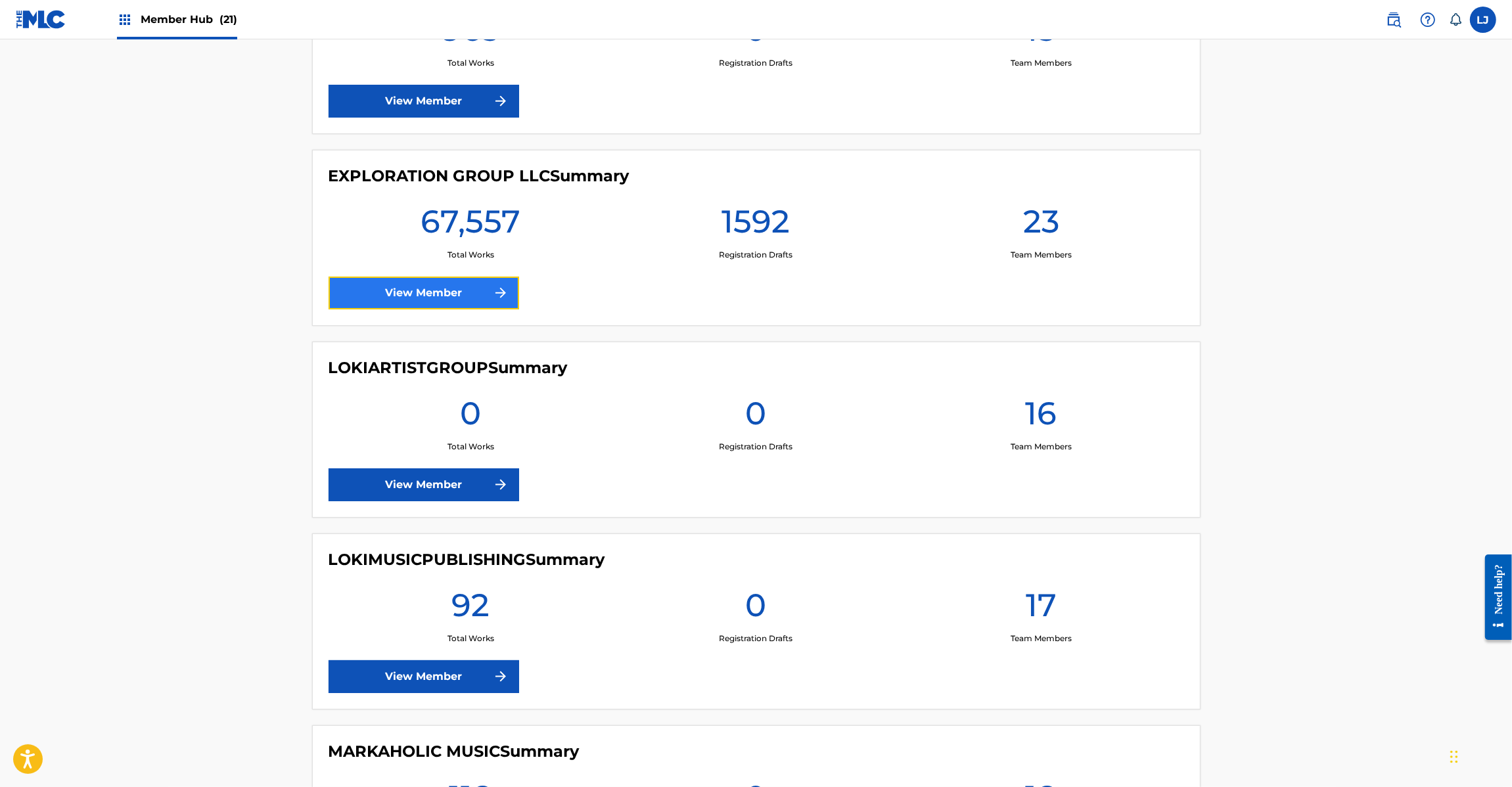
click at [379, 289] on link "View Member" at bounding box center [423, 292] width 190 height 33
